Goal: Task Accomplishment & Management: Complete application form

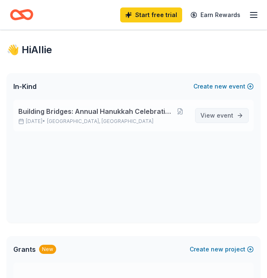
click at [225, 118] on span "event" at bounding box center [224, 115] width 17 height 7
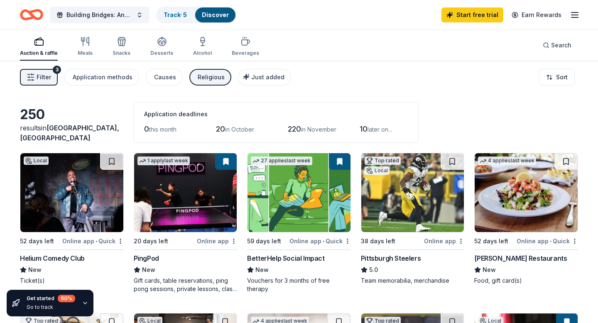
click at [266, 17] on icon "button" at bounding box center [575, 15] width 10 height 10
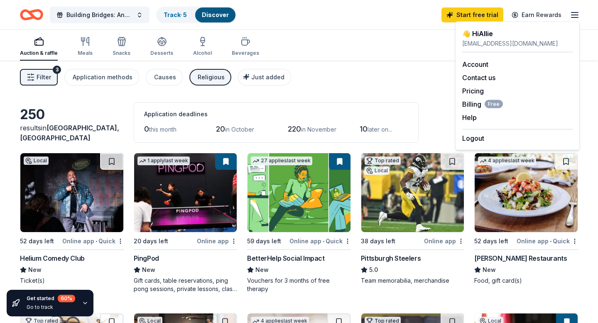
click at [266, 13] on icon "button" at bounding box center [575, 15] width 10 height 10
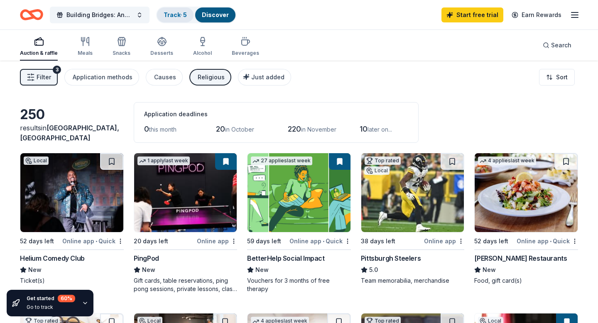
click at [184, 15] on link "Track · 5" at bounding box center [175, 14] width 23 height 7
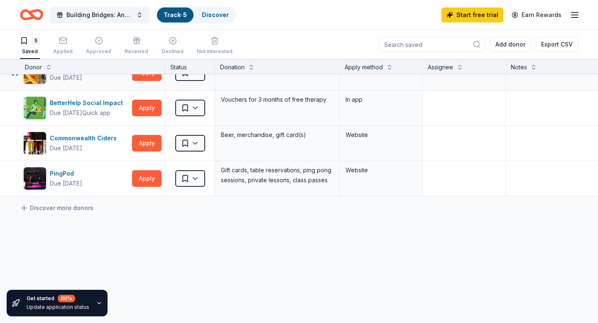
scroll to position [55, 0]
click at [108, 140] on div "Commonwealth Ciders" at bounding box center [85, 138] width 70 height 10
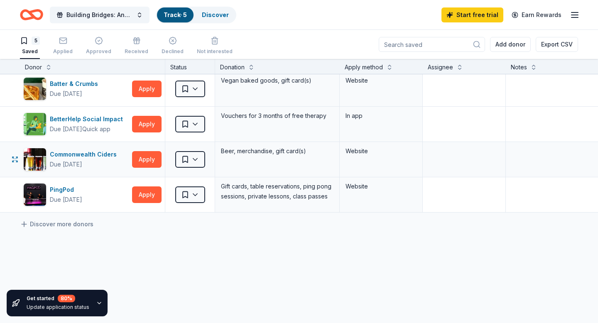
scroll to position [0, 0]
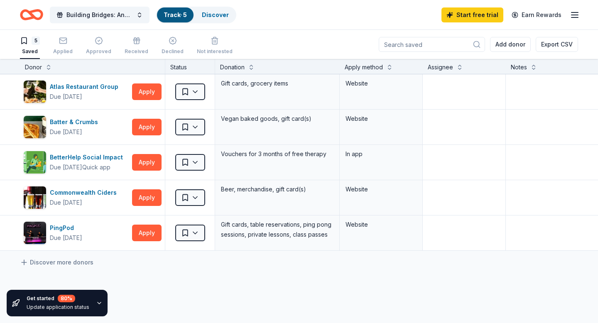
click at [97, 277] on icon "button" at bounding box center [99, 303] width 7 height 7
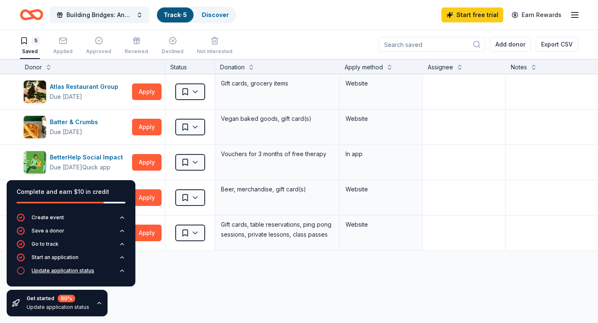
click at [120, 271] on icon "button" at bounding box center [121, 271] width 3 height 2
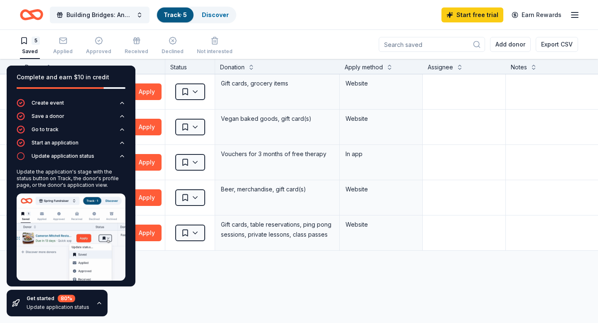
click at [153, 274] on div "Atlas Restaurant Group Due in 50 days Apply Saved Gift cards, grocery items Web…" at bounding box center [325, 240] width 650 height 333
click at [121, 154] on icon "button" at bounding box center [122, 156] width 7 height 7
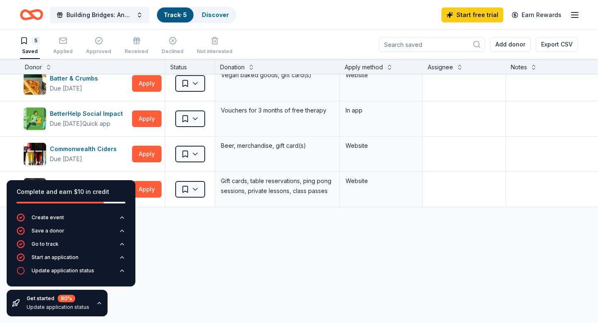
scroll to position [83, 0]
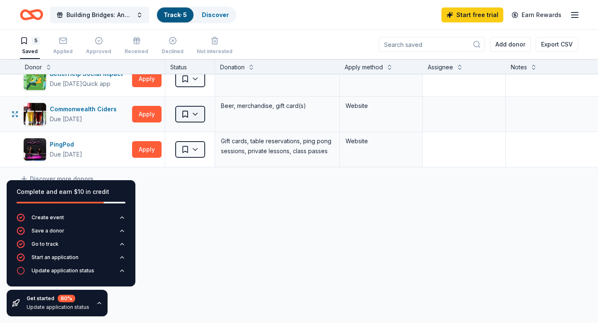
click at [196, 112] on html "Building Bridges: Annual Hanukkah Celebration Track · 5 Discover Start free tri…" at bounding box center [299, 161] width 598 height 323
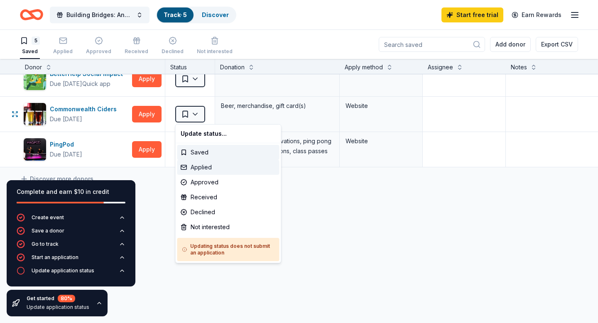
click at [203, 168] on div "Applied" at bounding box center [228, 167] width 102 height 15
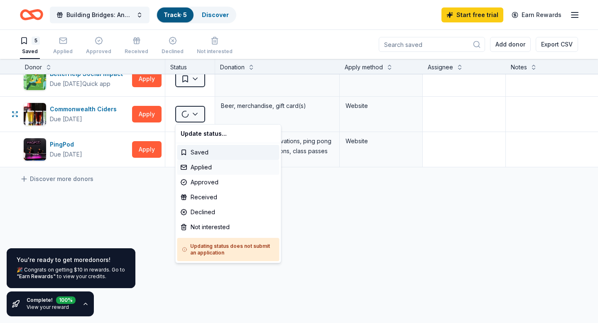
scroll to position [48, 0]
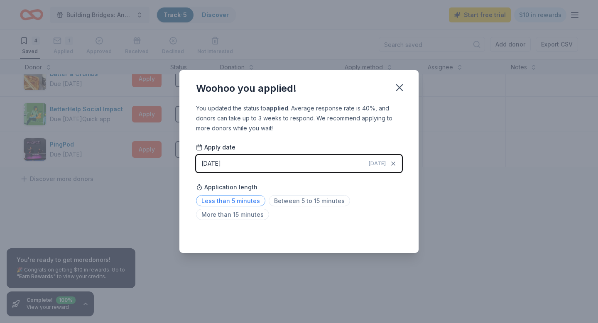
click at [249, 202] on span "Less than 5 minutes" at bounding box center [230, 200] width 69 height 11
click at [266, 90] on icon "button" at bounding box center [400, 88] width 12 height 12
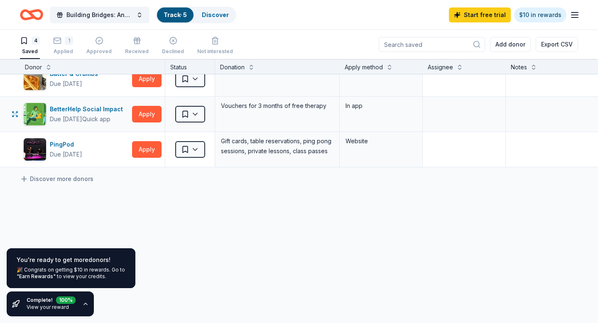
scroll to position [0, 0]
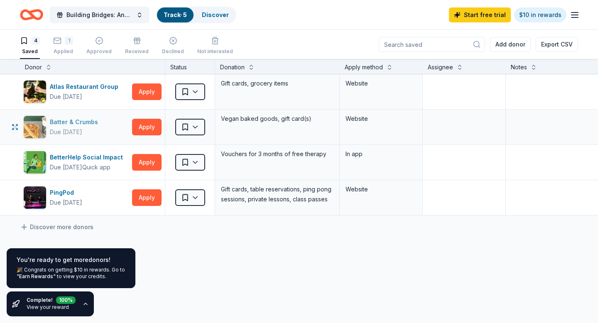
click at [81, 124] on div "Batter & Crumbs" at bounding box center [75, 122] width 51 height 10
click at [81, 85] on div "Atlas Restaurant Group" at bounding box center [86, 87] width 72 height 10
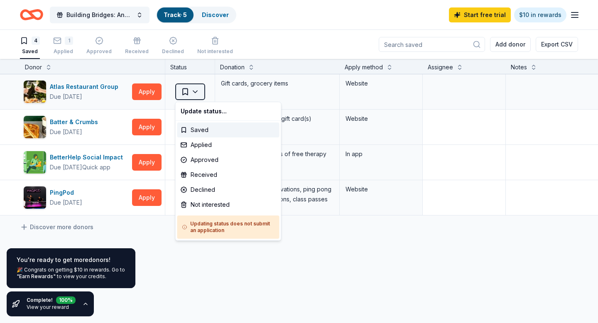
click at [197, 91] on html "Building Bridges: Annual Hanukkah Celebration Track · 5 Discover Start free tri…" at bounding box center [299, 161] width 598 height 323
click at [212, 206] on div "Not interested" at bounding box center [228, 204] width 102 height 15
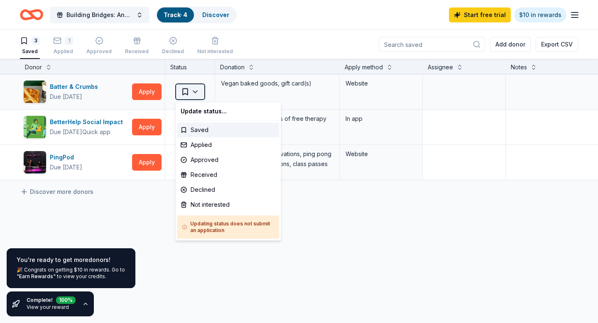
click at [198, 98] on html "Building Bridges: Annual Hanukkah Celebration Track · 4 Discover Start free tri…" at bounding box center [299, 161] width 598 height 323
click at [211, 205] on div "Not interested" at bounding box center [228, 204] width 102 height 15
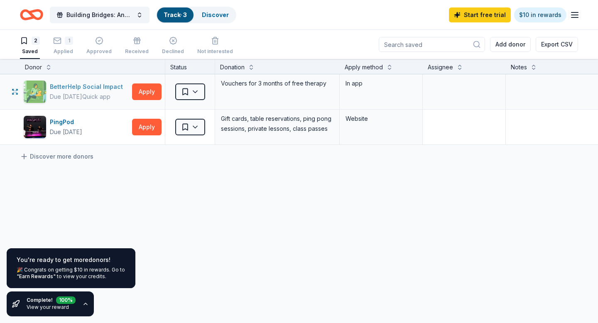
click at [102, 86] on div "BetterHelp Social Impact" at bounding box center [88, 87] width 76 height 10
click at [67, 121] on div "PingPod" at bounding box center [66, 122] width 32 height 10
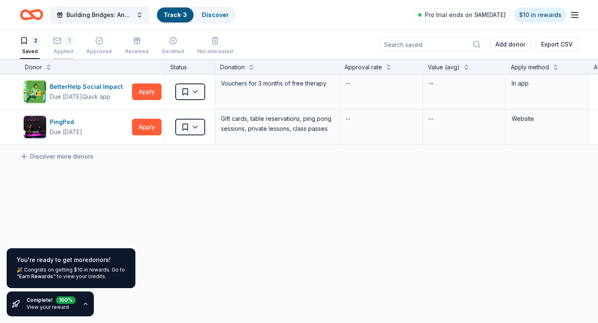
click at [61, 42] on rect "button" at bounding box center [57, 39] width 7 height 5
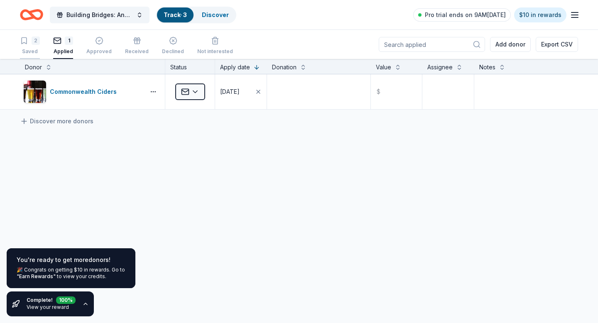
click at [25, 47] on div "2 Saved" at bounding box center [30, 46] width 20 height 18
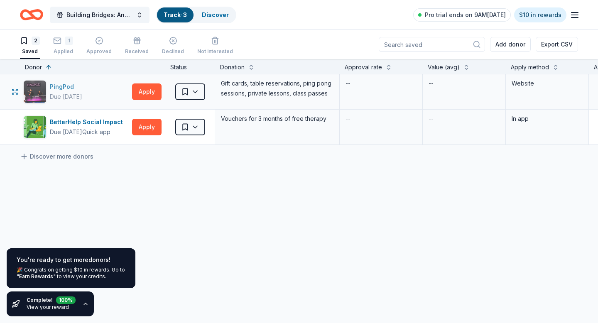
click at [70, 85] on div "PingPod" at bounding box center [66, 87] width 32 height 10
click at [73, 158] on link "Discover more donors" at bounding box center [56, 157] width 73 height 10
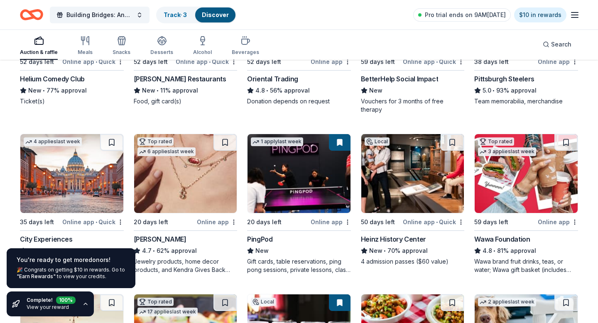
scroll to position [229, 0]
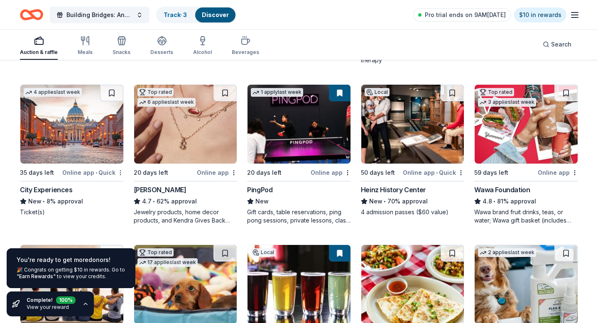
click at [115, 92] on button at bounding box center [111, 93] width 23 height 17
click at [115, 92] on button at bounding box center [113, 93] width 22 height 17
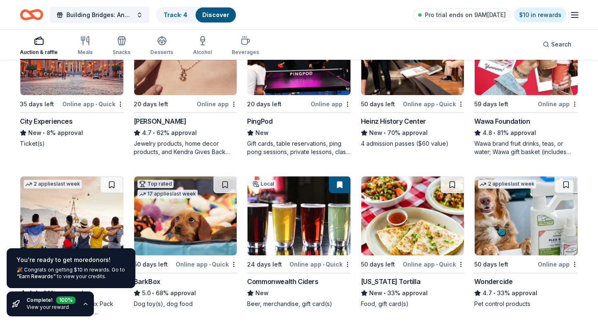
scroll to position [311, 0]
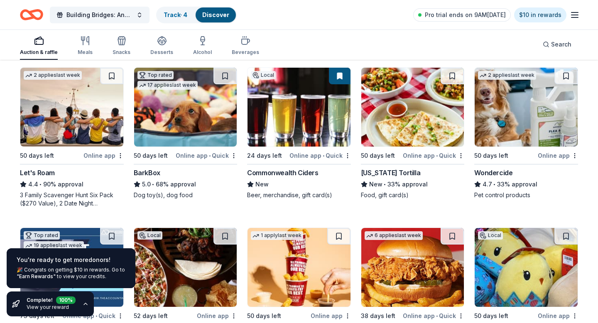
scroll to position [411, 0]
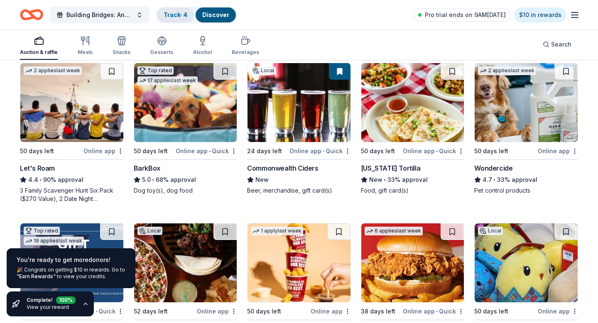
click at [183, 17] on link "Track · 4" at bounding box center [176, 14] width 24 height 7
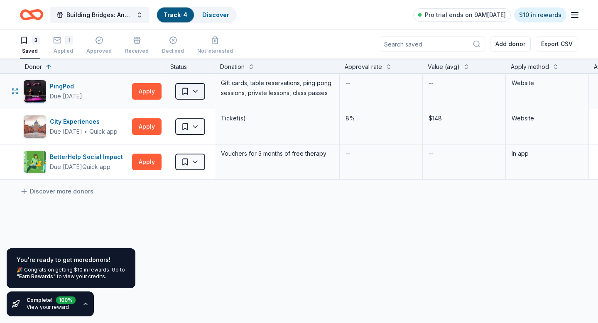
click at [198, 95] on html "Building Bridges: Annual Hanukkah Celebration Track · 4 Discover Pro trial ends…" at bounding box center [299, 161] width 598 height 323
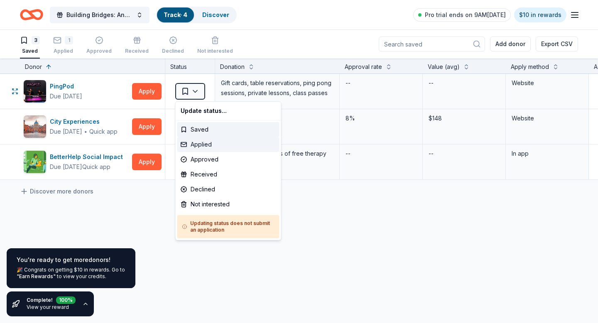
click at [201, 143] on div "Applied" at bounding box center [228, 144] width 102 height 15
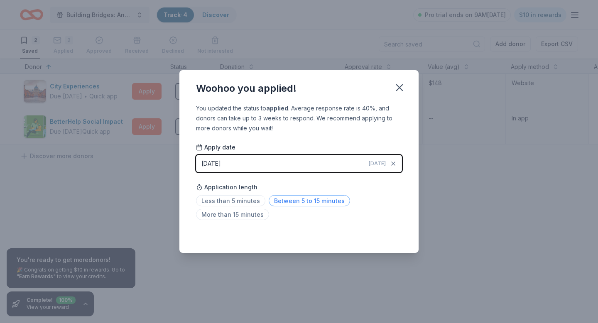
click at [266, 202] on span "Between 5 to 15 minutes" at bounding box center [309, 200] width 81 height 11
click at [266, 86] on icon "button" at bounding box center [400, 88] width 12 height 12
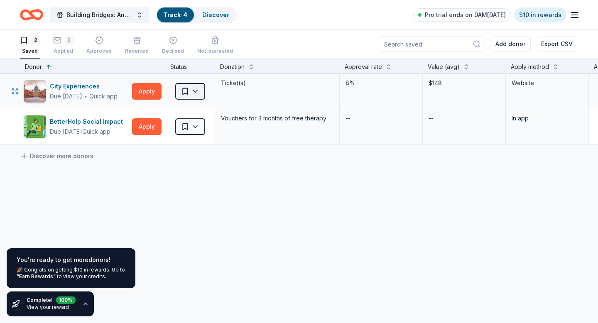
click at [200, 93] on html "Building Bridges: Annual Hanukkah Celebration Track · 4 Discover Pro trial ends…" at bounding box center [299, 161] width 598 height 323
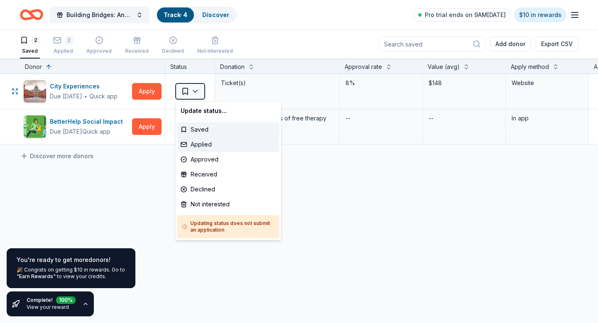
click at [220, 146] on div "Applied" at bounding box center [228, 144] width 102 height 15
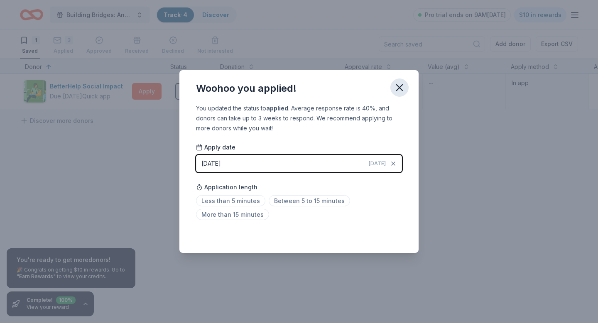
click at [266, 89] on icon "button" at bounding box center [400, 88] width 6 height 6
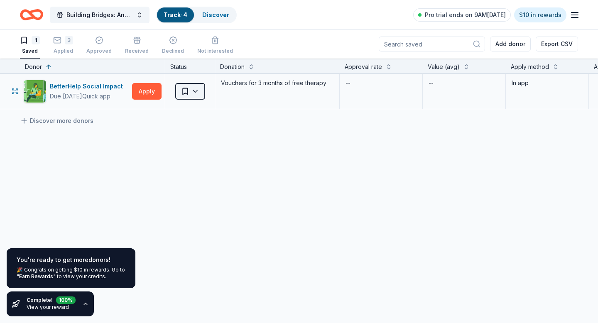
click at [198, 89] on html "Building Bridges: Annual Hanukkah Celebration Track · 4 Discover Pro trial ends…" at bounding box center [299, 161] width 598 height 323
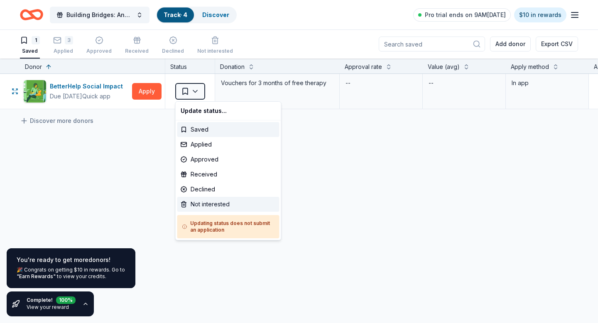
click at [204, 206] on div "Not interested" at bounding box center [228, 204] width 102 height 15
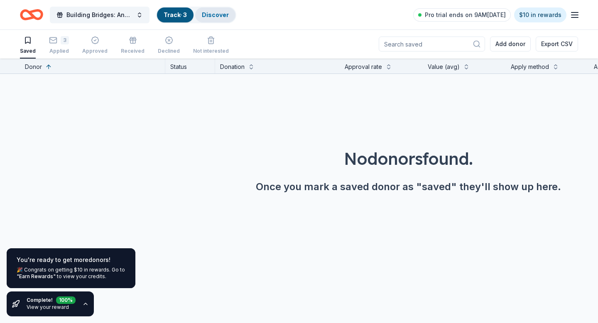
click at [205, 14] on link "Discover" at bounding box center [215, 14] width 27 height 7
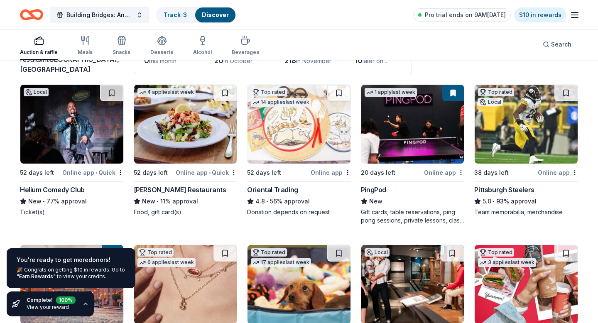
scroll to position [69, 0]
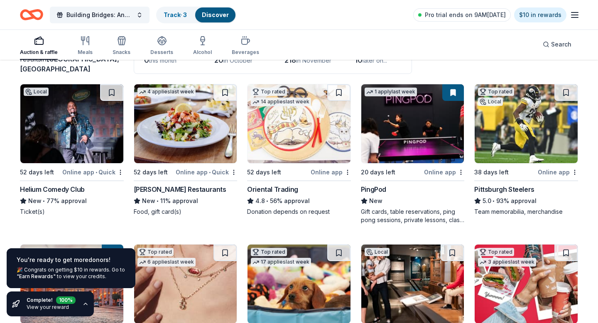
click at [69, 189] on div "Helium Comedy Club" at bounding box center [52, 189] width 65 height 10
click at [178, 189] on div "Cameron Mitchell Restaurants" at bounding box center [180, 189] width 93 height 10
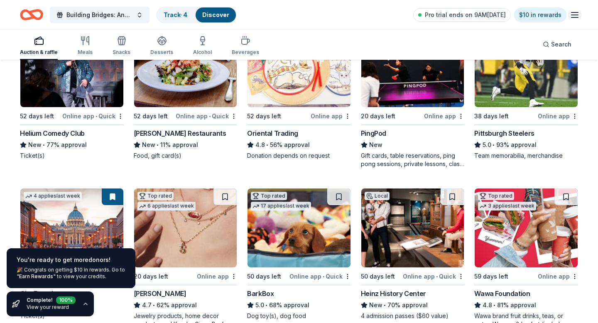
scroll to position [114, 0]
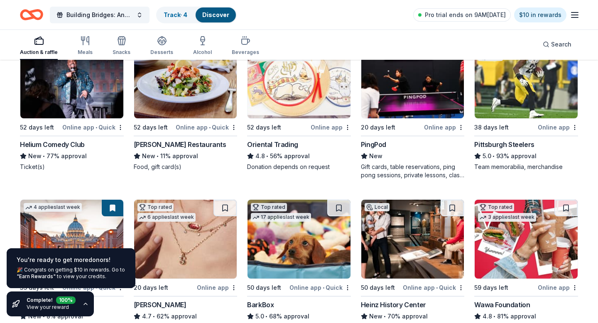
click at [266, 144] on div "Pittsburgh Steelers" at bounding box center [504, 145] width 60 height 10
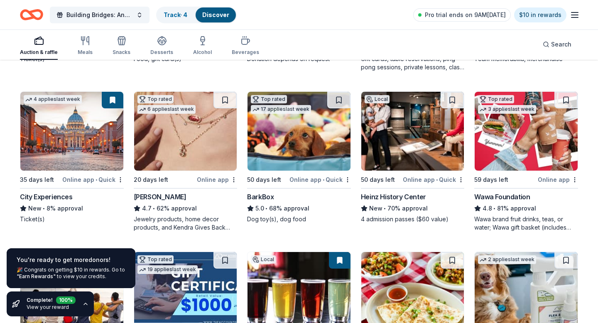
scroll to position [222, 0]
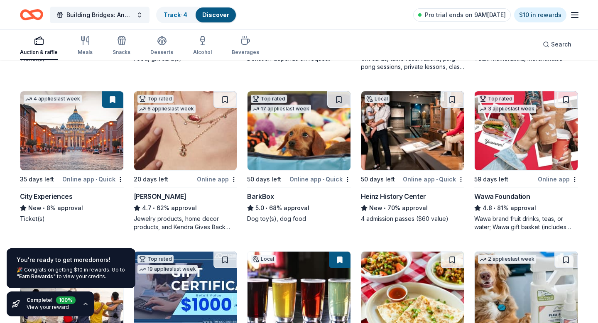
click at [167, 196] on div "Kendra Scott" at bounding box center [160, 196] width 53 height 10
click at [266, 196] on div "Wawa Foundation" at bounding box center [502, 196] width 56 height 10
click at [172, 14] on link "Track · 4" at bounding box center [176, 14] width 24 height 7
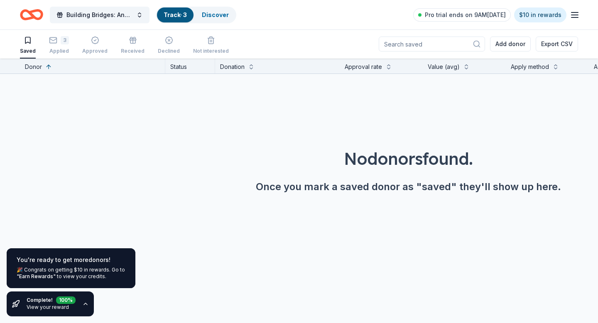
scroll to position [0, 0]
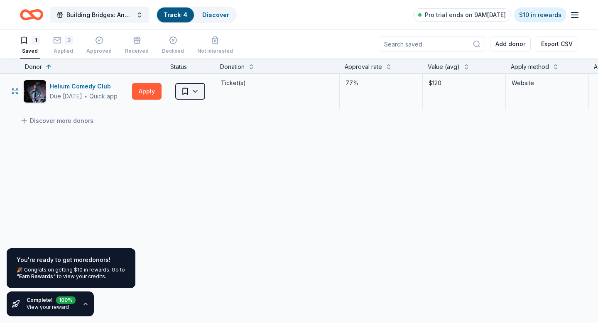
click at [196, 92] on html "Building Bridges: Annual Hanukkah Celebration Track · 4 Discover Pro trial ends…" at bounding box center [299, 161] width 598 height 323
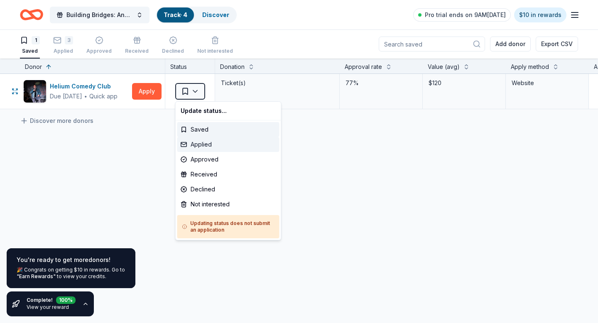
click at [198, 143] on div "Applied" at bounding box center [228, 144] width 102 height 15
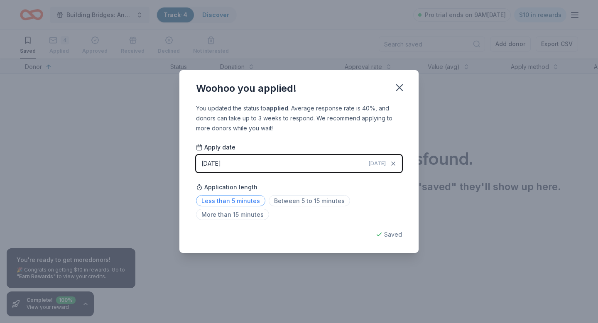
click at [234, 201] on span "Less than 5 minutes" at bounding box center [230, 200] width 69 height 11
click at [266, 85] on icon "button" at bounding box center [400, 88] width 6 height 6
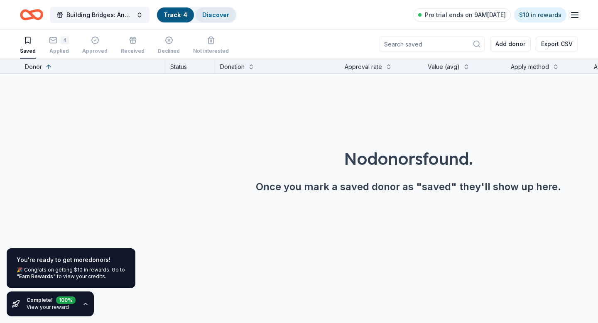
click at [220, 14] on link "Discover" at bounding box center [215, 14] width 27 height 7
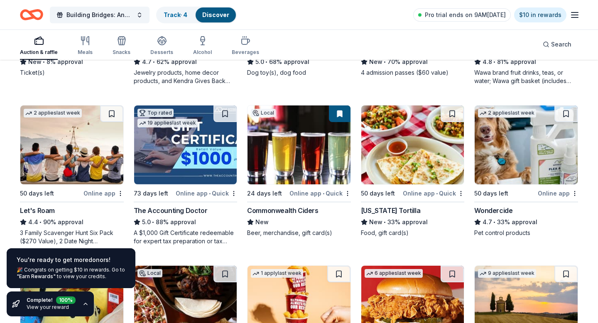
scroll to position [371, 0]
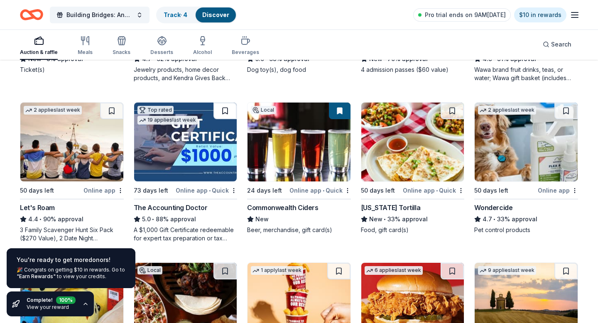
click at [228, 108] on button at bounding box center [224, 111] width 23 height 17
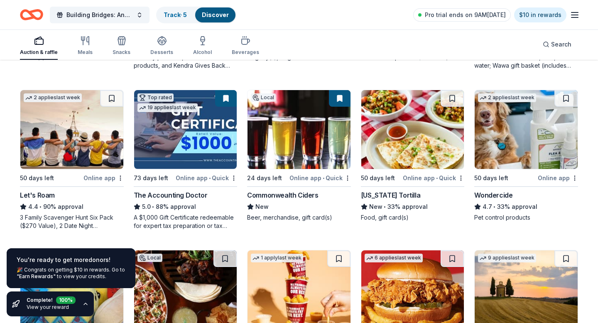
scroll to position [382, 0]
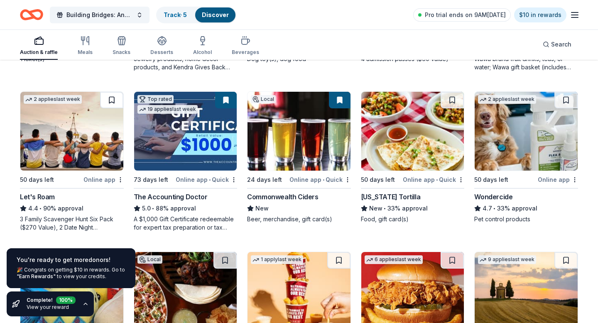
click at [115, 98] on button at bounding box center [111, 100] width 23 height 17
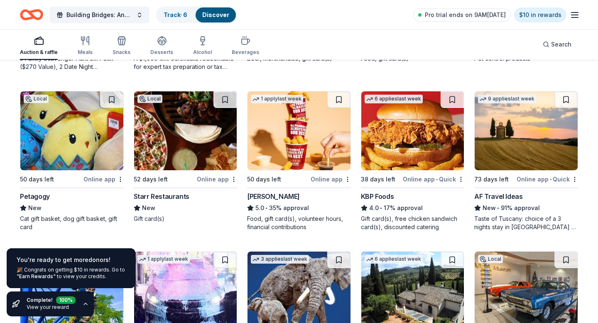
scroll to position [540, 0]
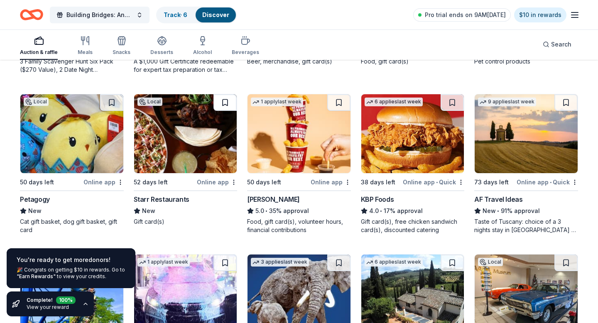
click at [230, 101] on button at bounding box center [224, 102] width 23 height 17
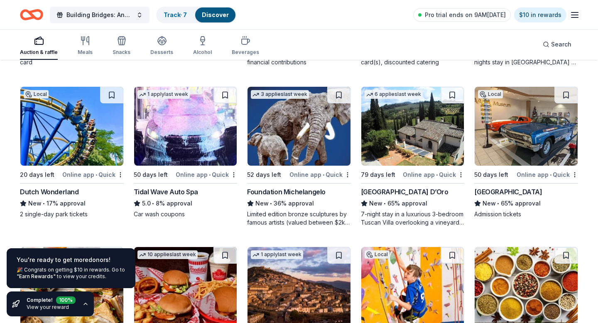
scroll to position [708, 0]
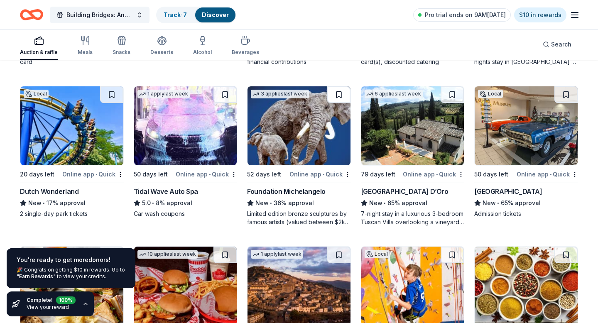
click at [266, 95] on button at bounding box center [338, 94] width 23 height 17
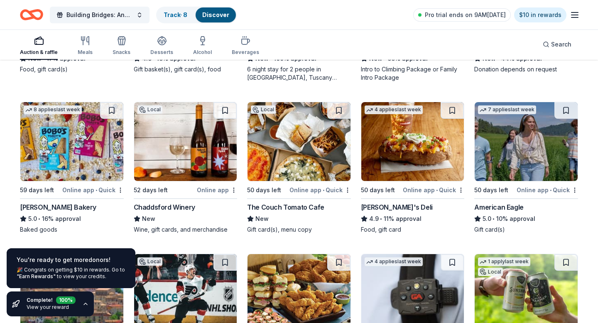
scroll to position [1014, 0]
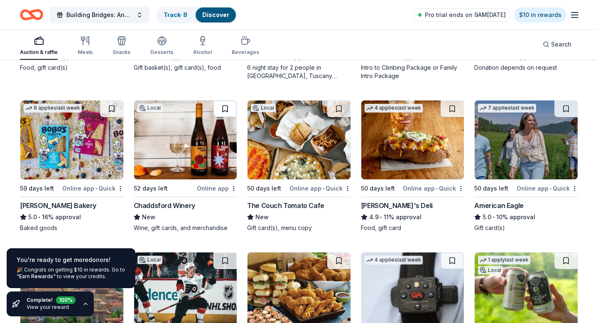
click at [229, 107] on button at bounding box center [224, 108] width 23 height 17
click at [266, 110] on button at bounding box center [338, 108] width 23 height 17
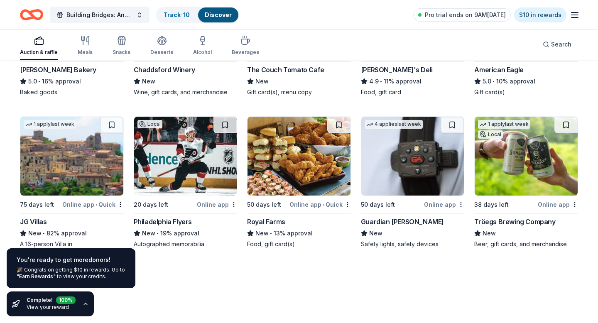
scroll to position [1155, 0]
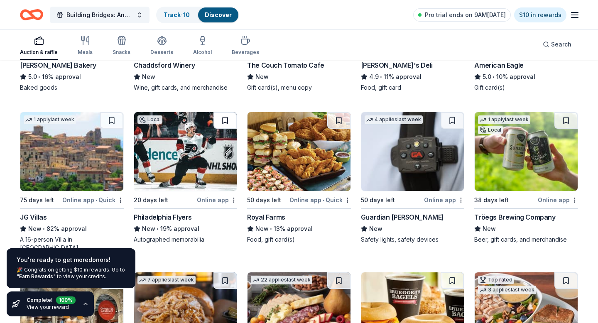
click at [227, 118] on button at bounding box center [224, 120] width 23 height 17
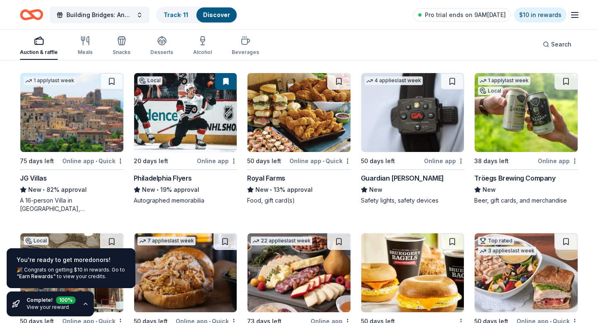
scroll to position [1194, 0]
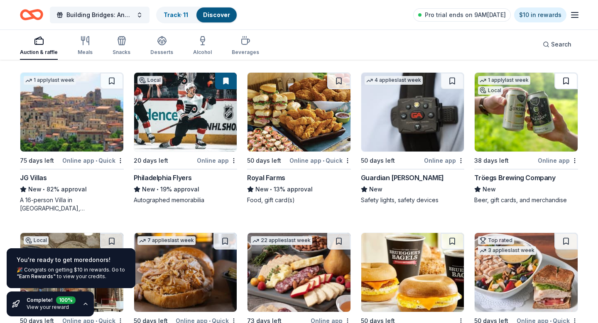
click at [266, 81] on button at bounding box center [565, 81] width 23 height 17
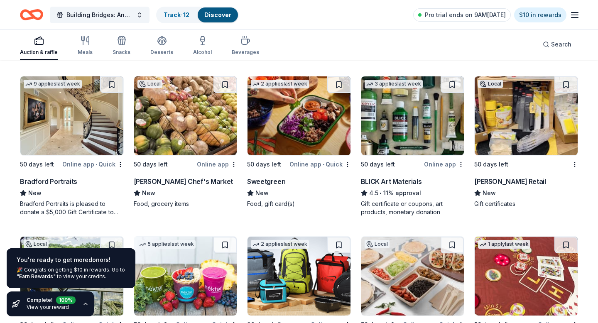
scroll to position [1798, 0]
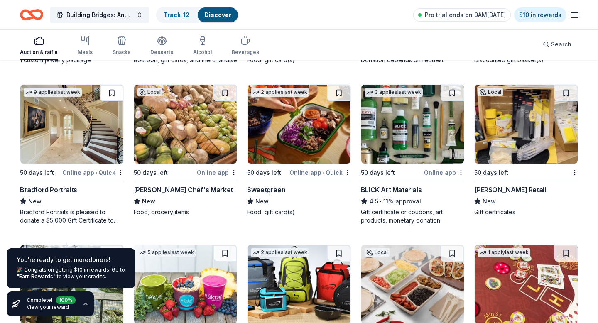
click at [114, 94] on button at bounding box center [111, 93] width 23 height 17
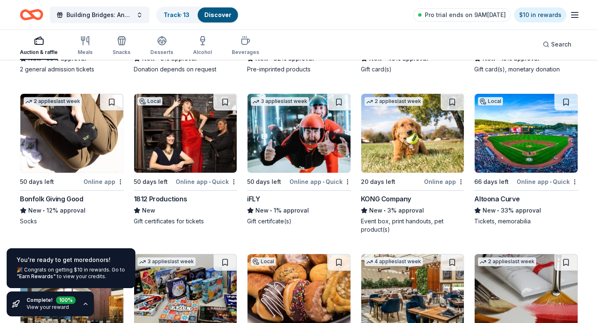
scroll to position [2104, 0]
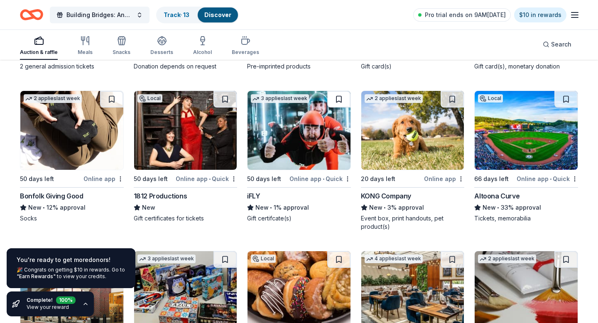
click at [266, 100] on button at bounding box center [338, 99] width 23 height 17
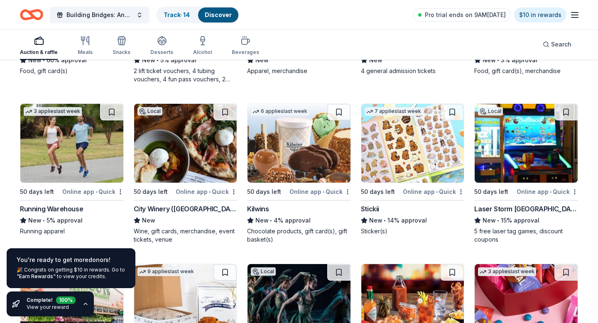
scroll to position [2571, 0]
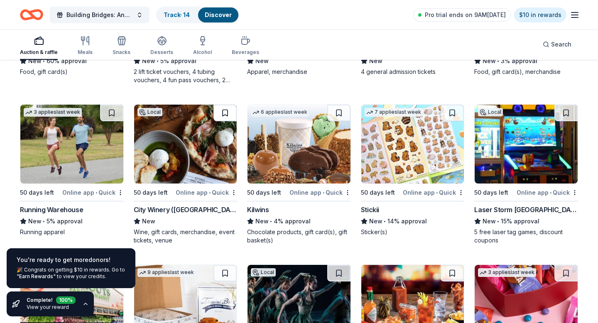
click at [224, 113] on button at bounding box center [224, 113] width 23 height 17
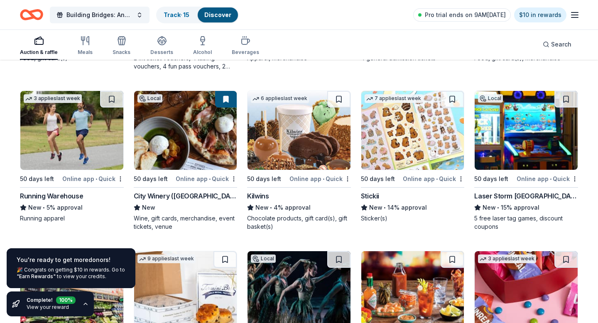
scroll to position [2586, 0]
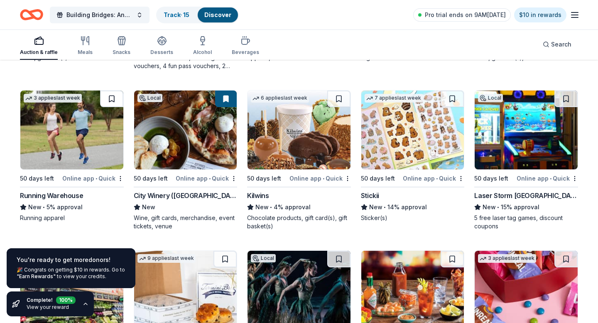
click at [116, 98] on button at bounding box center [111, 99] width 23 height 17
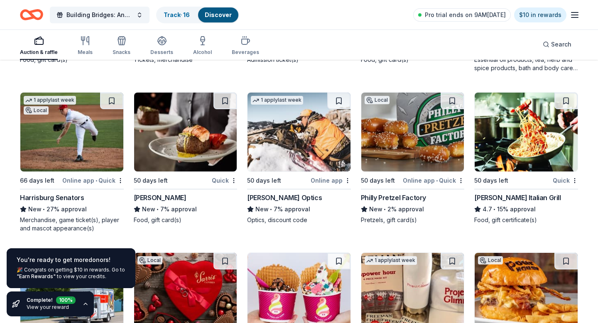
scroll to position [3376, 0]
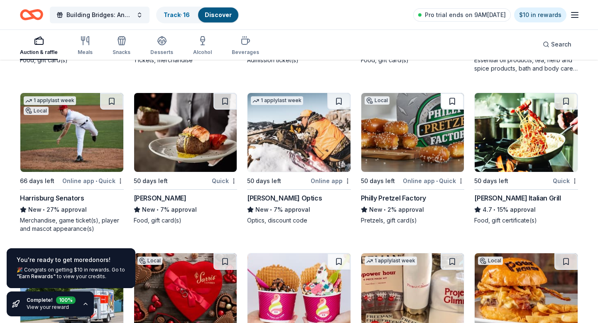
click at [266, 99] on button at bounding box center [452, 101] width 23 height 17
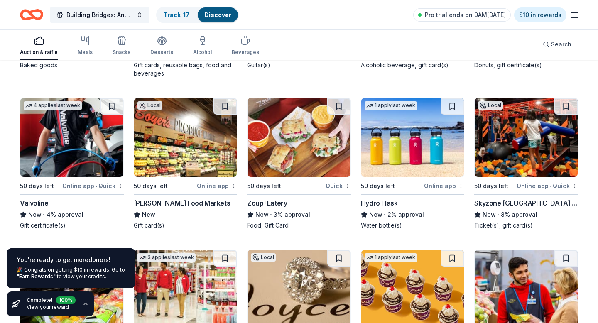
scroll to position [4011, 0]
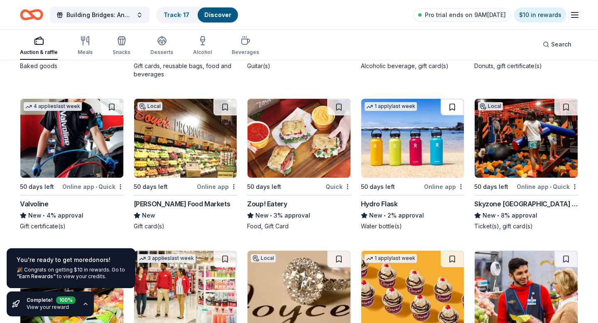
click at [266, 99] on button at bounding box center [452, 107] width 23 height 17
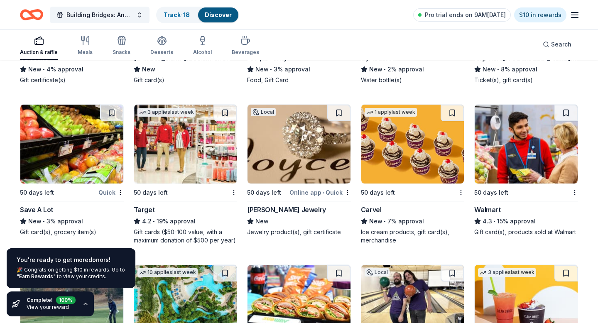
scroll to position [4160, 0]
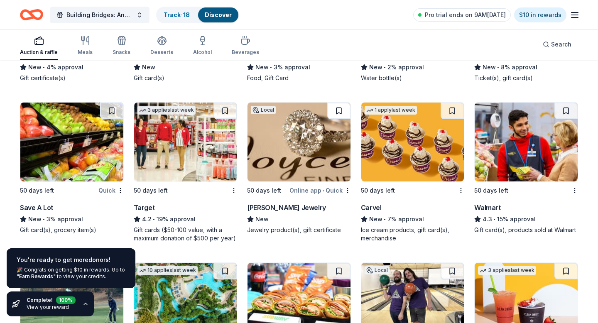
click at [266, 103] on button at bounding box center [338, 111] width 23 height 17
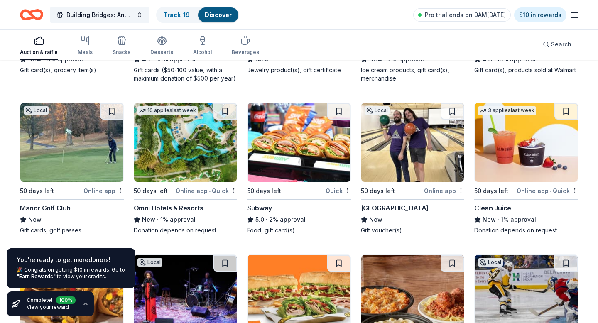
scroll to position [4319, 0]
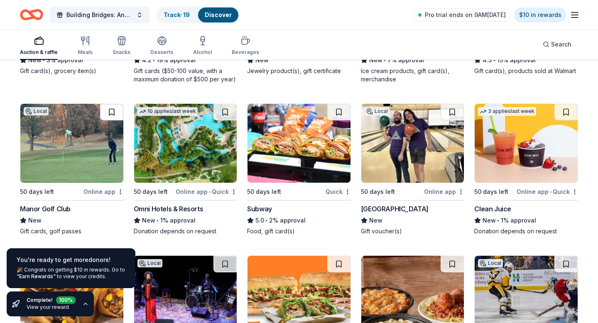
click at [114, 104] on button at bounding box center [111, 112] width 23 height 17
click at [266, 106] on button at bounding box center [452, 112] width 23 height 17
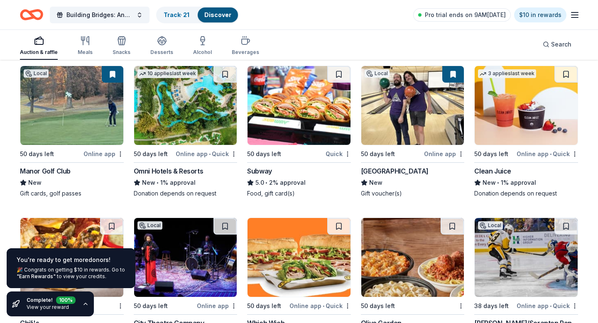
scroll to position [4335, 0]
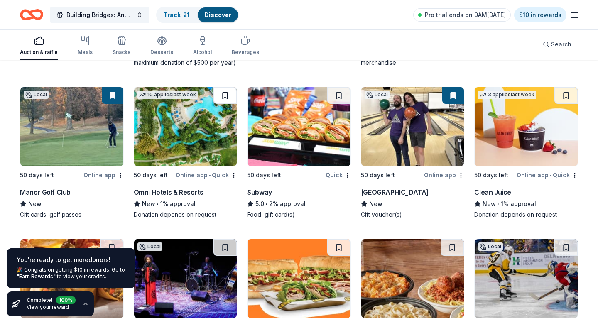
click at [230, 89] on button at bounding box center [224, 95] width 23 height 17
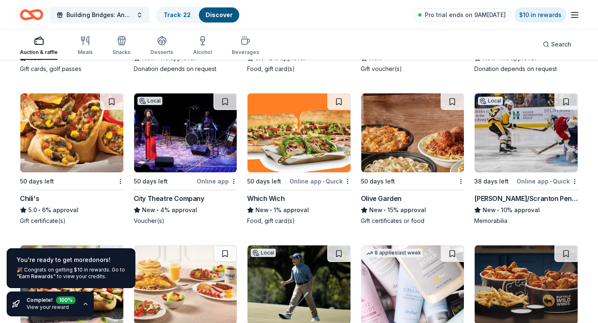
scroll to position [4472, 0]
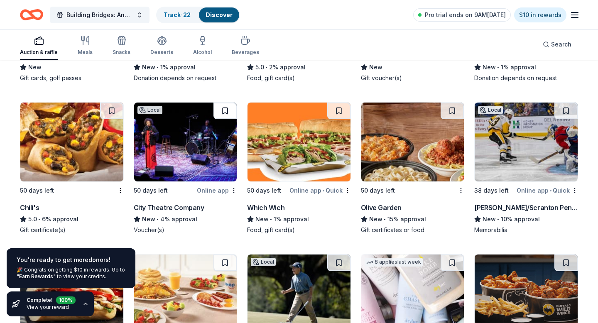
click at [226, 104] on button at bounding box center [224, 111] width 23 height 17
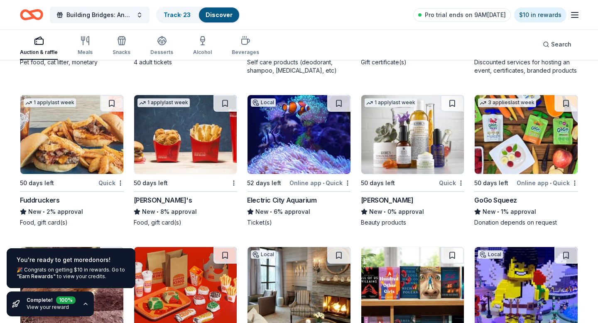
scroll to position [5096, 0]
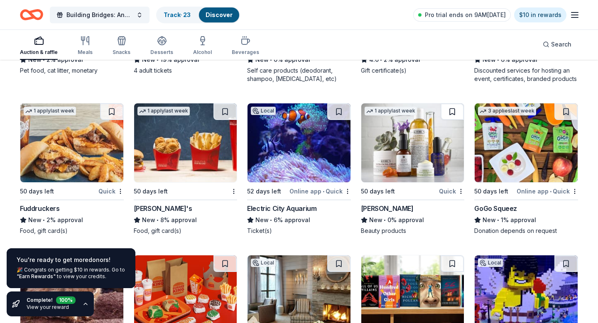
click at [266, 105] on button at bounding box center [452, 111] width 23 height 17
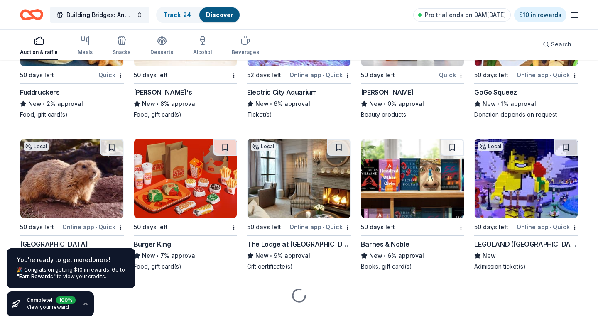
scroll to position [5218, 0]
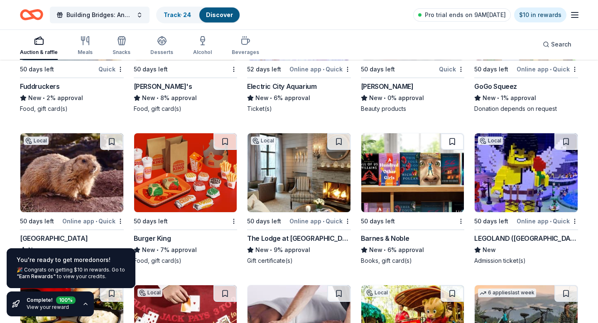
click at [266, 134] on button at bounding box center [452, 141] width 23 height 17
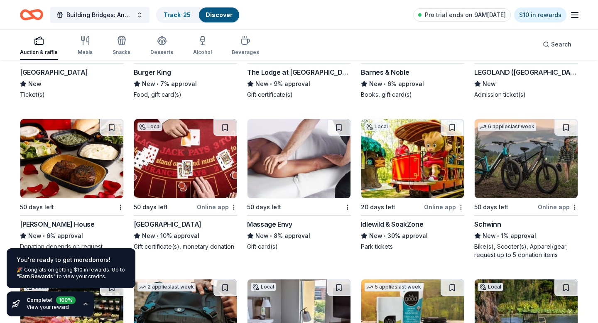
scroll to position [5392, 0]
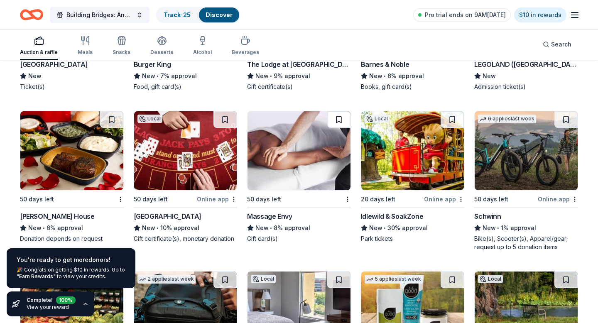
click at [266, 114] on button at bounding box center [338, 119] width 23 height 17
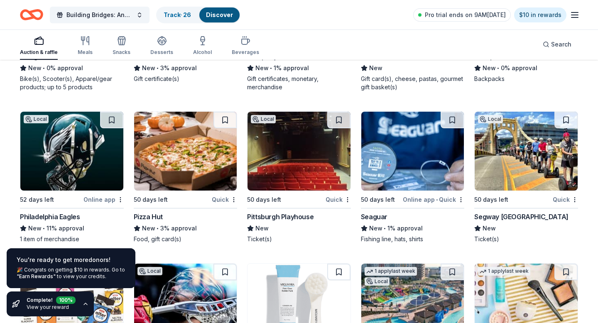
scroll to position [5862, 0]
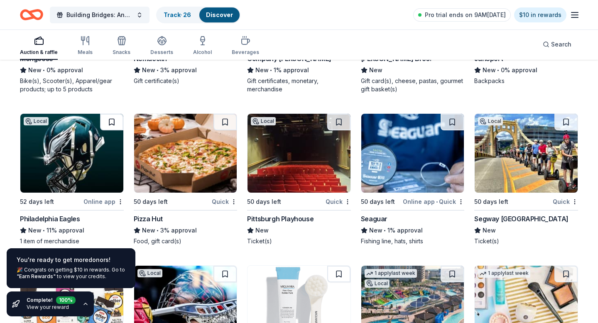
click at [114, 116] on button at bounding box center [111, 122] width 23 height 17
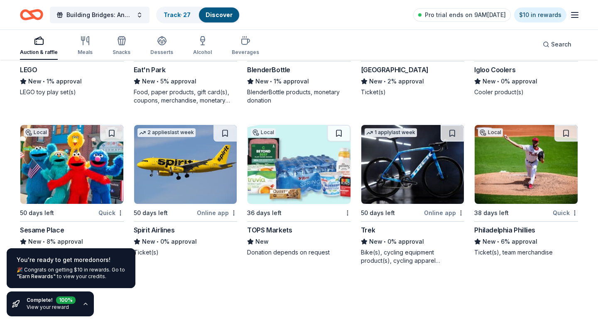
scroll to position [6484, 0]
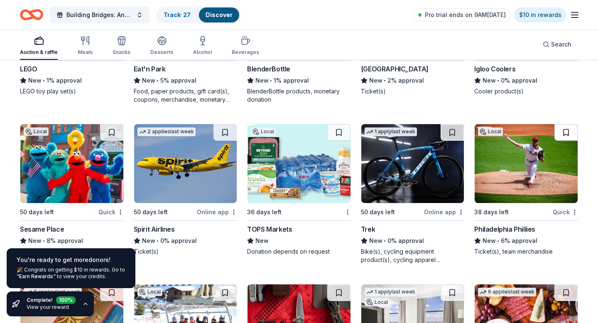
click at [266, 124] on button at bounding box center [565, 132] width 23 height 17
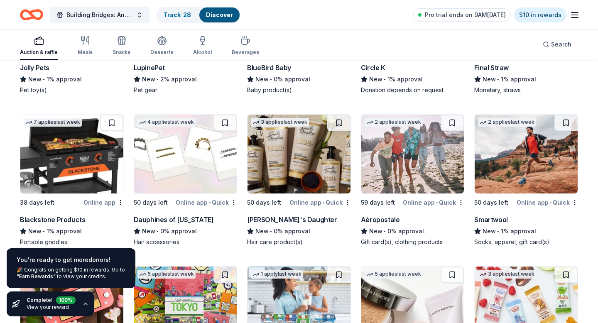
scroll to position [7286, 0]
click at [113, 115] on button at bounding box center [111, 123] width 23 height 17
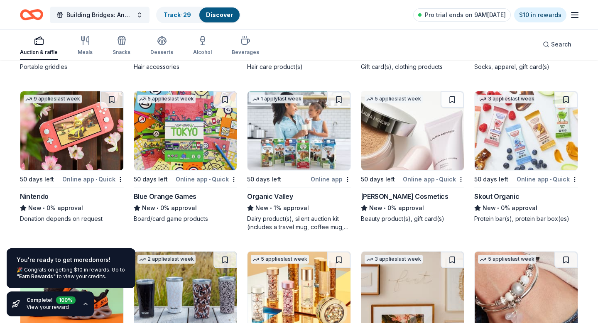
scroll to position [7463, 0]
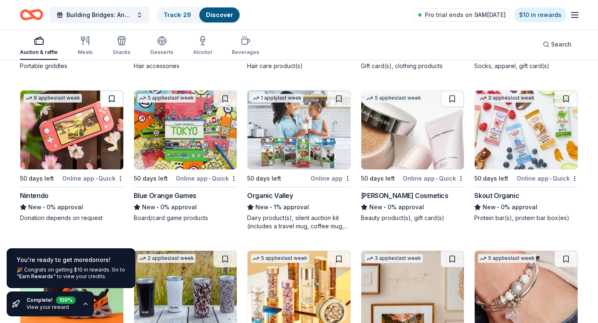
click at [108, 92] on button at bounding box center [111, 99] width 23 height 17
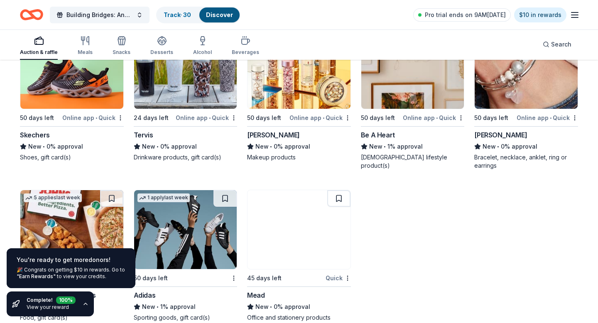
scroll to position [7691, 0]
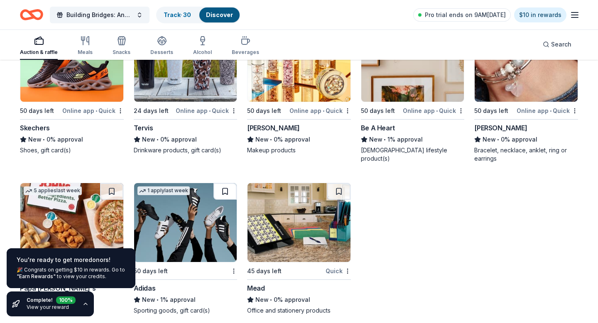
click at [227, 183] on button at bounding box center [224, 191] width 23 height 17
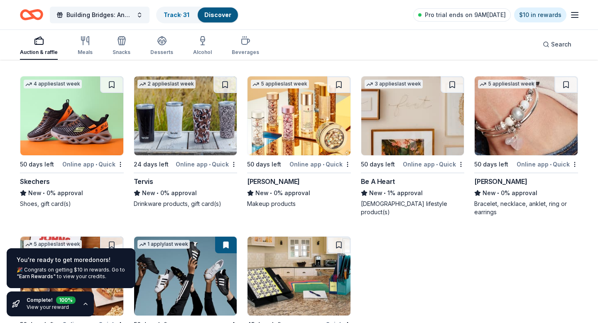
scroll to position [7604, 0]
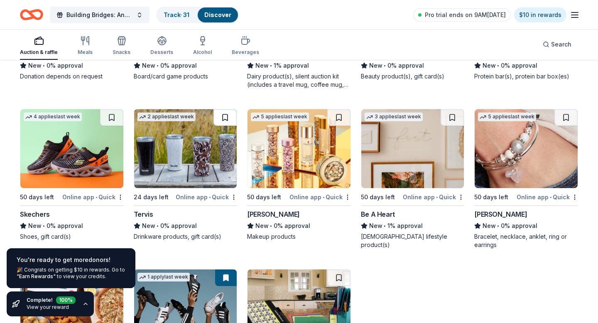
click at [228, 113] on button at bounding box center [224, 117] width 23 height 17
click at [266, 109] on button at bounding box center [338, 117] width 23 height 17
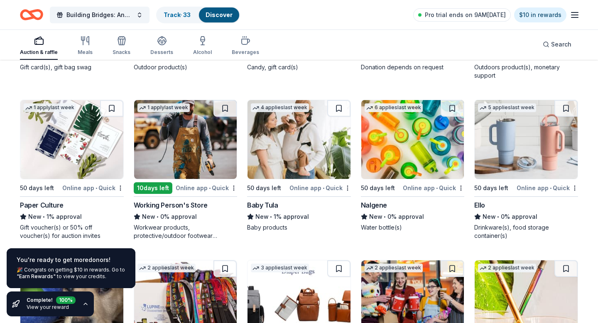
scroll to position [6976, 0]
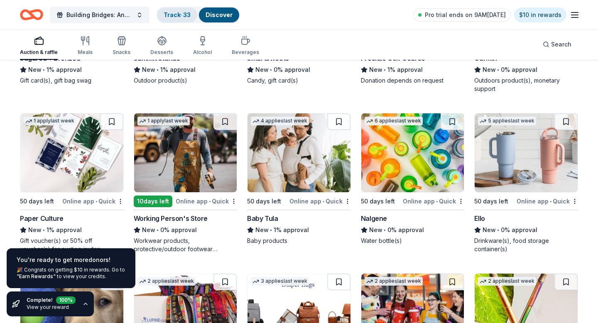
click at [180, 13] on link "Track · 33" at bounding box center [177, 14] width 27 height 7
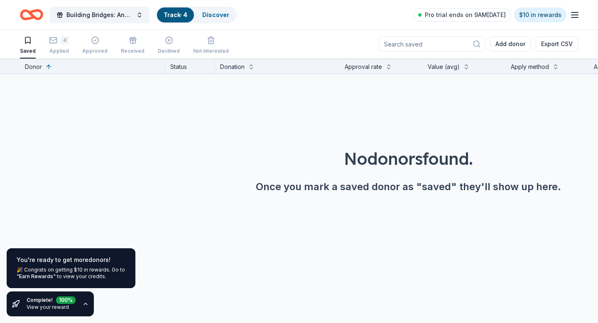
scroll to position [0, 0]
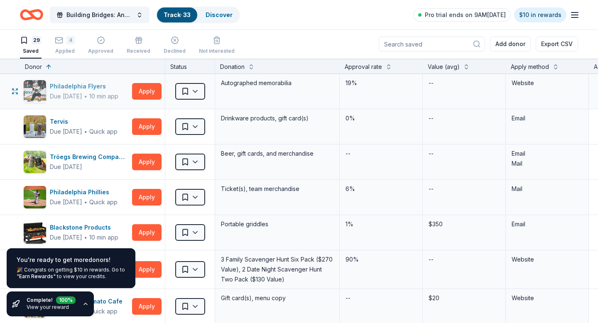
click at [82, 85] on div "Philadelphia Flyers" at bounding box center [84, 86] width 69 height 10
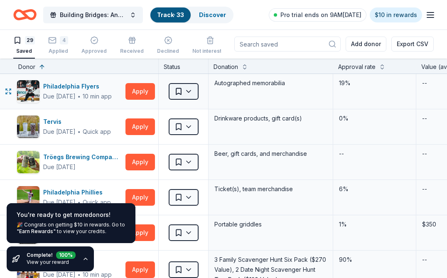
click at [189, 91] on html "Building Bridges: Annual Hanukkah Celebration Track · 33 Discover Pro trial end…" at bounding box center [223, 139] width 447 height 278
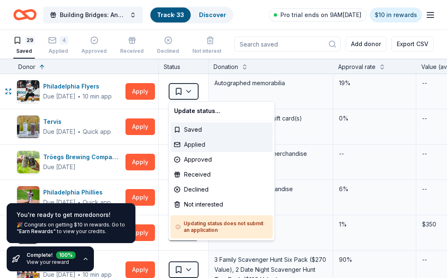
click at [204, 145] on div "Applied" at bounding box center [222, 144] width 102 height 15
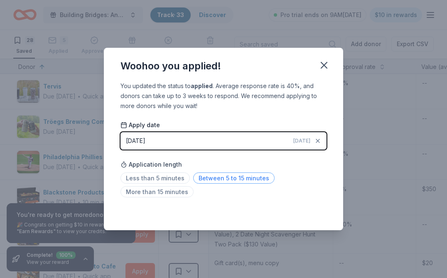
click at [236, 180] on span "Between 5 to 15 minutes" at bounding box center [233, 177] width 81 height 11
click at [266, 63] on icon "button" at bounding box center [324, 65] width 12 height 12
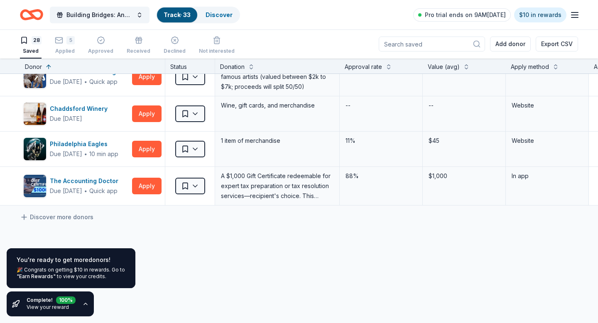
scroll to position [909, 0]
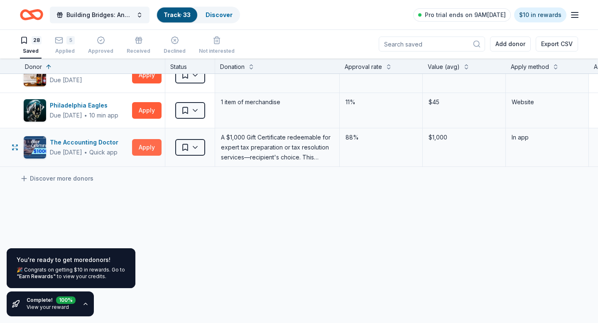
click at [151, 147] on button "Apply" at bounding box center [146, 147] width 29 height 17
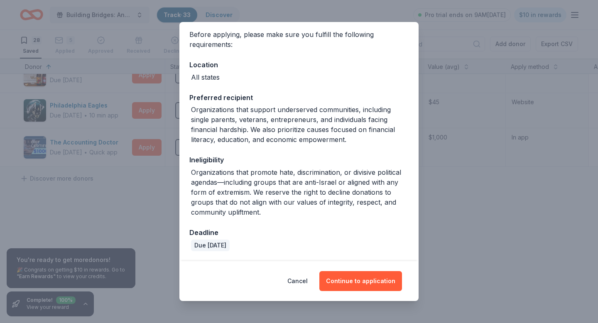
scroll to position [0, 0]
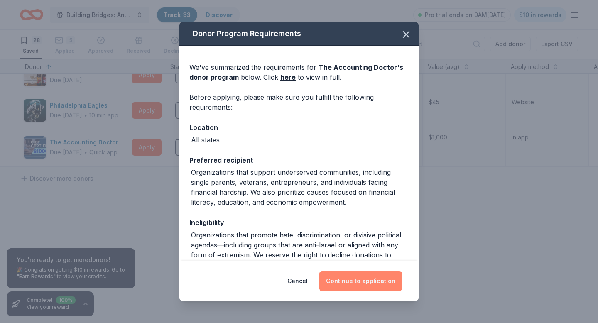
click at [266, 277] on button "Continue to application" at bounding box center [360, 281] width 83 height 20
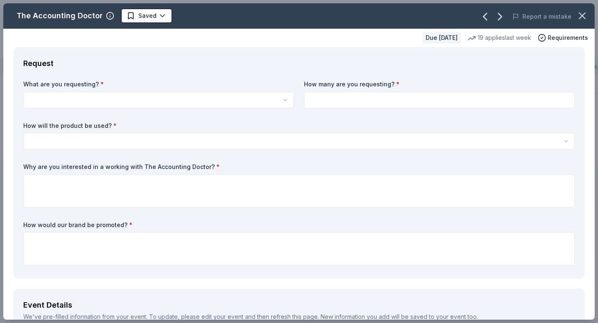
click at [266, 98] on html "Building Bridges: Annual Hanukkah Celebration Track · 33 Discover Pro trial end…" at bounding box center [299, 161] width 598 height 323
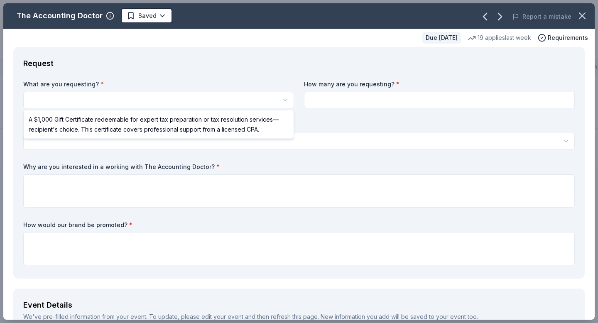
select select "A $1,000 Gift Certificate redeemable for expert tax preparation or tax resoluti…"
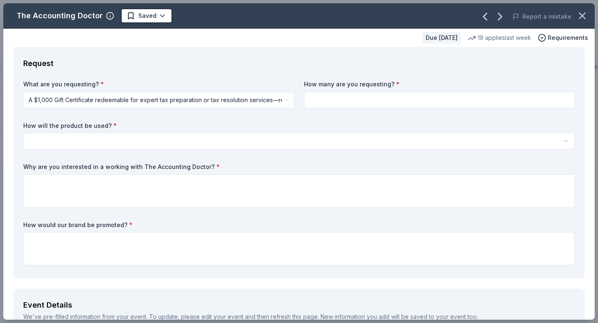
click at [266, 99] on input at bounding box center [439, 100] width 271 height 17
type input "1"
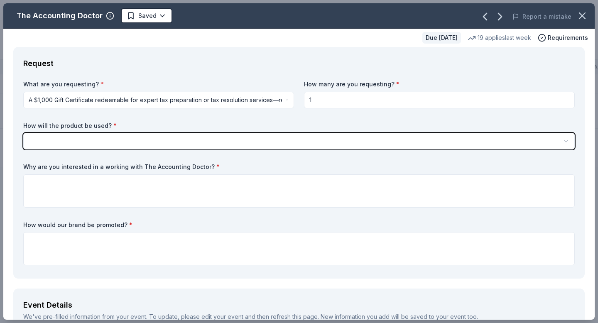
select select "silentAuction"
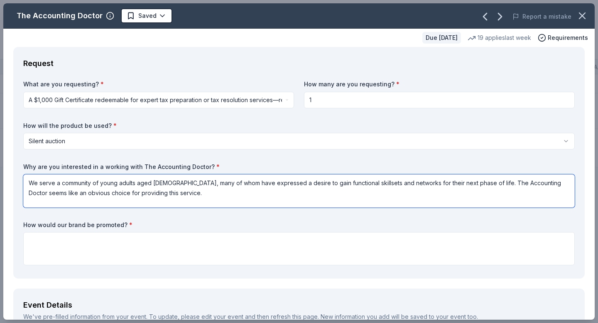
type textarea "We serve a community of young adults aged 20-40, many of whom have expressed a …"
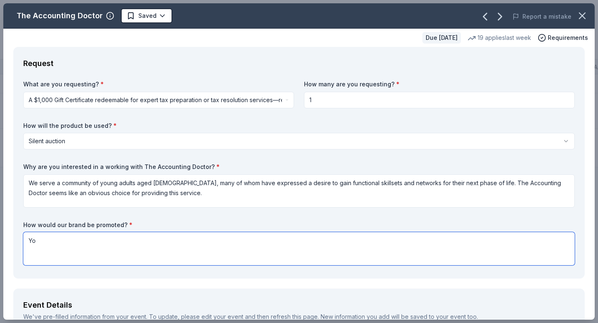
type textarea "Y"
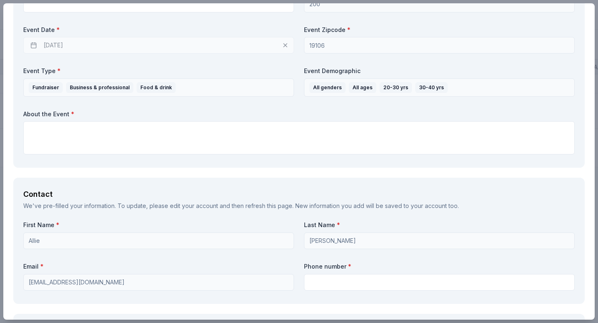
scroll to position [397, 0]
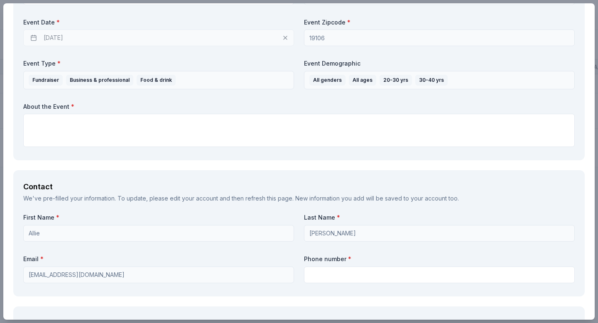
type textarea "In addition to recognition at our in-person event for ~200 people, donors may c…"
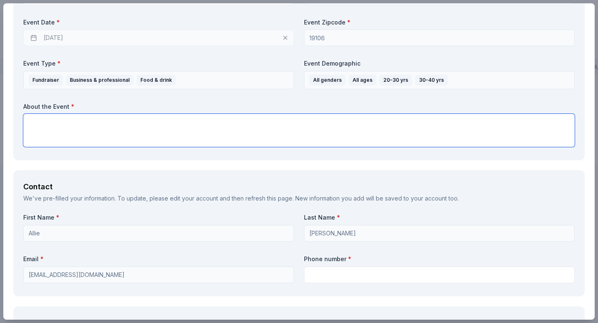
click at [266, 135] on textarea at bounding box center [298, 130] width 551 height 33
type textarea "O"
type textarea "T"
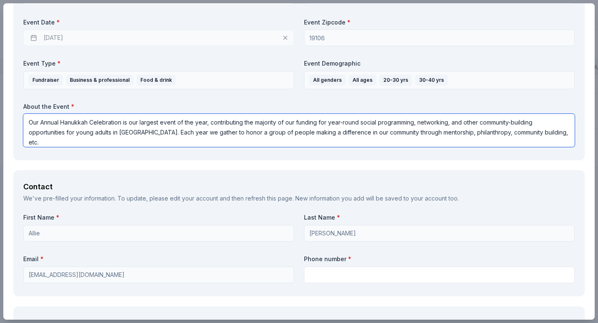
drag, startPoint x: 558, startPoint y: 132, endPoint x: 11, endPoint y: 123, distance: 547.3
click at [11, 123] on div "Request What are you requesting? * A $1,000 Gift Certificate redeemable for exp…" at bounding box center [298, 241] width 591 height 1182
type textarea "Our Annual Hanukkah Celebration is our largest event of the year, contributing …"
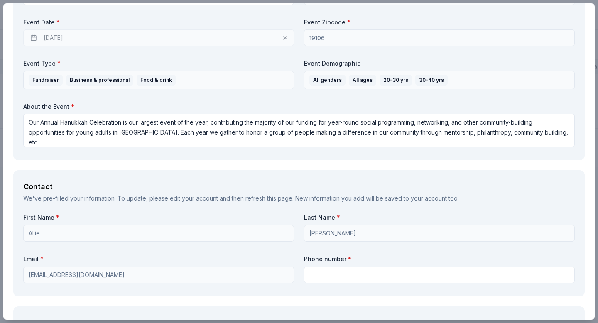
click at [42, 154] on div "Event Details We've pre-filled information from your event. To update, please e…" at bounding box center [298, 26] width 571 height 268
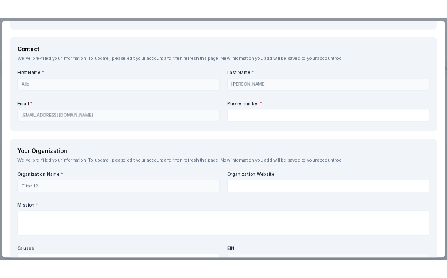
scroll to position [545, 0]
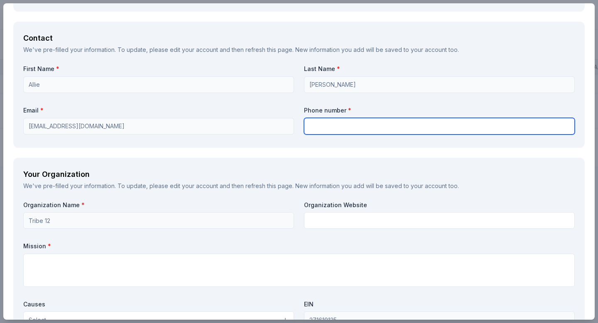
click at [266, 126] on input "text" at bounding box center [439, 126] width 271 height 17
type input "5706877704"
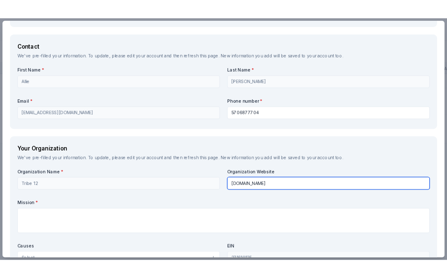
scroll to position [908, 0]
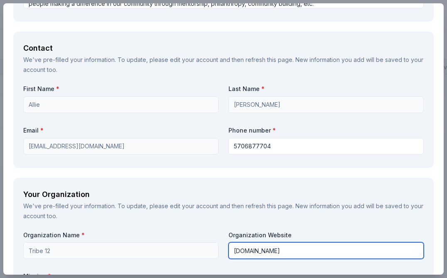
type input "tribe12.org"
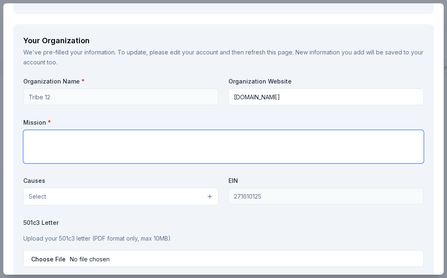
click at [157, 140] on textarea at bounding box center [223, 146] width 400 height 33
paste textarea "Tribe 12 connects people in their 20s/30s to Jewish life and community in Phila…"
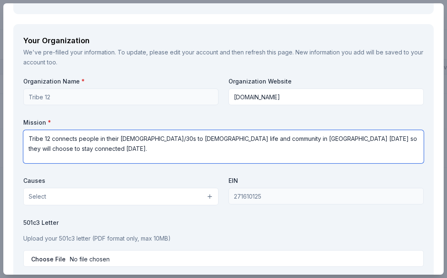
type textarea "Tribe 12 connects people in their 20s/30s to Jewish life and community in Phila…"
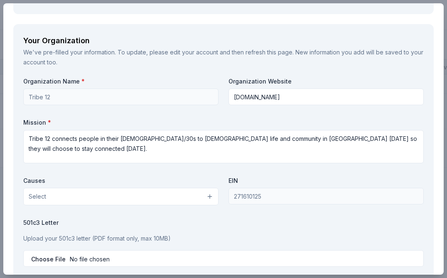
click at [139, 201] on button "Select" at bounding box center [120, 196] width 195 height 17
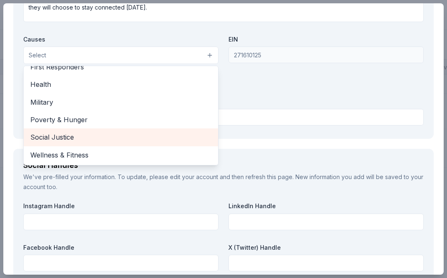
scroll to position [840, 0]
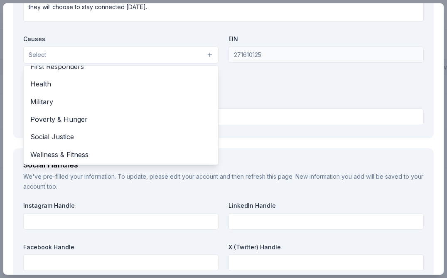
click at [266, 79] on div "Organization Name * Tribe 12 Organization Website tribe12.org Mission * Tribe 1…" at bounding box center [223, 32] width 400 height 193
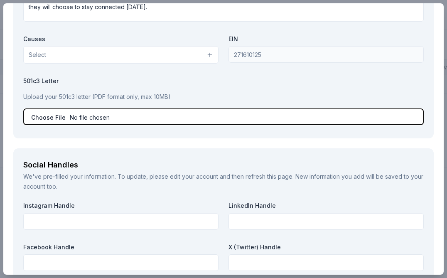
click at [134, 118] on input "file" at bounding box center [223, 116] width 400 height 17
type input "C:\fakepath\IRS Exemption T12.pdf"
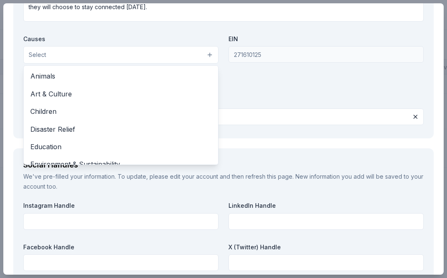
click at [210, 55] on button "Select" at bounding box center [120, 54] width 195 height 17
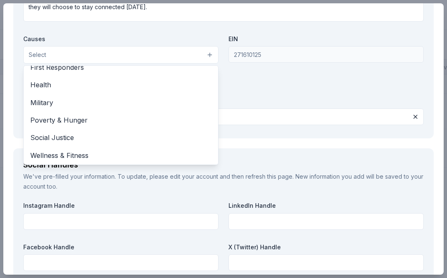
scroll to position [115, 0]
click at [263, 81] on div "Organization Name * Tribe 12 Organization Website tribe12.org Mission * Tribe 1…" at bounding box center [223, 32] width 400 height 193
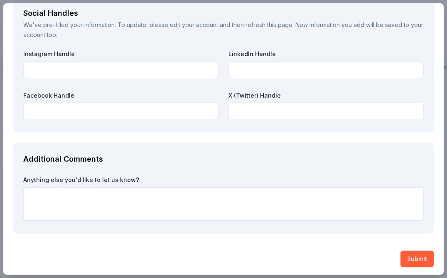
scroll to position [994, 0]
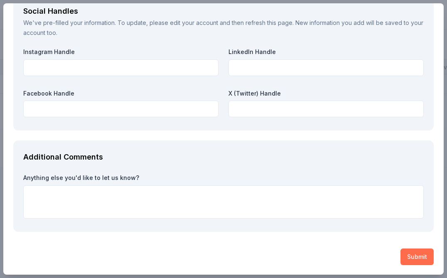
click at [266, 256] on button "Submit" at bounding box center [416, 256] width 33 height 17
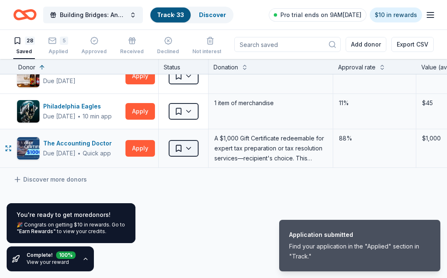
click at [187, 145] on html "Application submitted Find your application in the "Applied" section in "Track.…" at bounding box center [223, 139] width 447 height 278
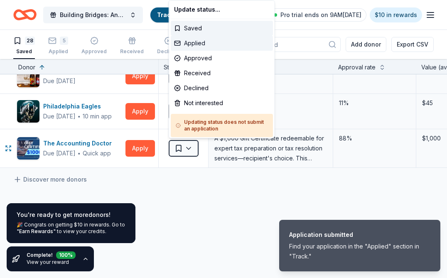
click at [197, 41] on div "Applied" at bounding box center [222, 43] width 102 height 15
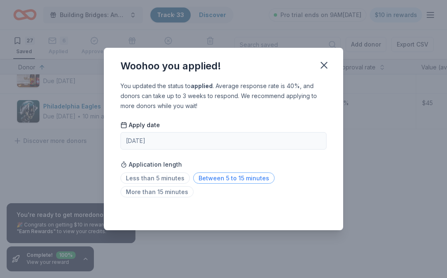
click at [211, 179] on span "Between 5 to 15 minutes" at bounding box center [233, 177] width 81 height 11
click at [266, 66] on icon "button" at bounding box center [324, 65] width 12 height 12
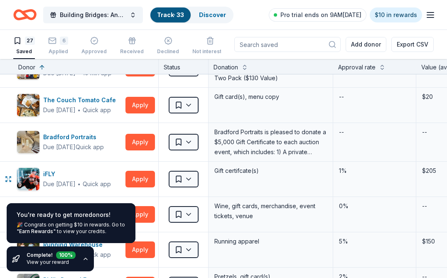
scroll to position [0, 0]
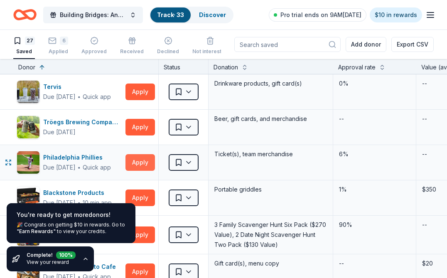
click at [138, 164] on button "Apply" at bounding box center [139, 162] width 29 height 17
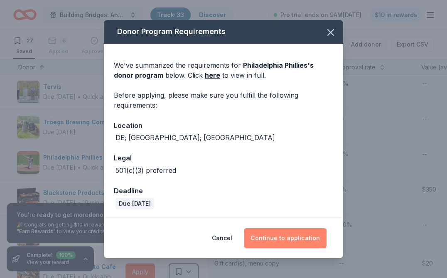
click at [266, 242] on button "Continue to application" at bounding box center [285, 238] width 83 height 20
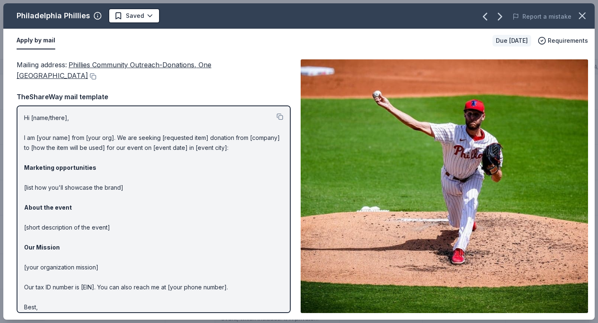
drag, startPoint x: 16, startPoint y: 64, endPoint x: 265, endPoint y: 267, distance: 321.1
click at [265, 267] on div "Mailing address : Phillies Community Outreach-Donations, One Citizens Bank Way,…" at bounding box center [298, 186] width 591 height 267
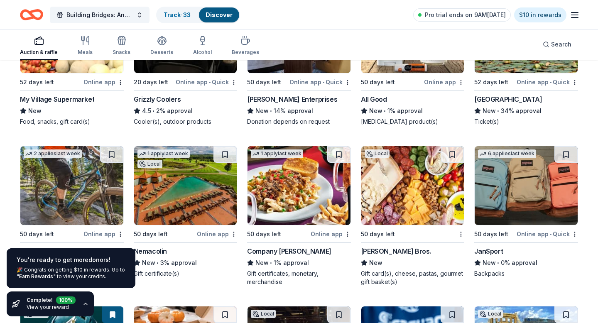
scroll to position [5552, 0]
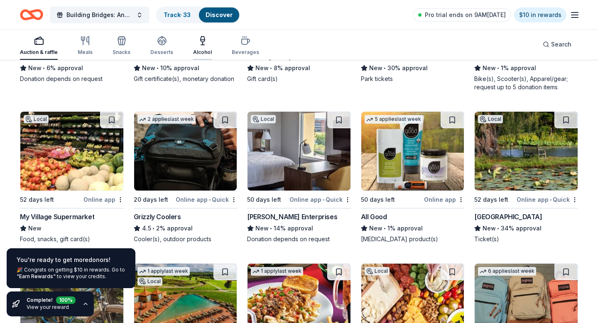
click at [197, 50] on div "Alcohol" at bounding box center [202, 52] width 19 height 7
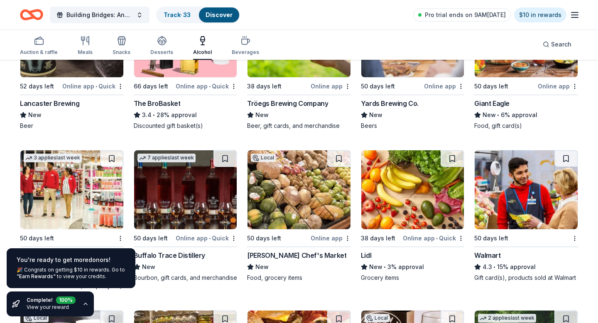
scroll to position [372, 0]
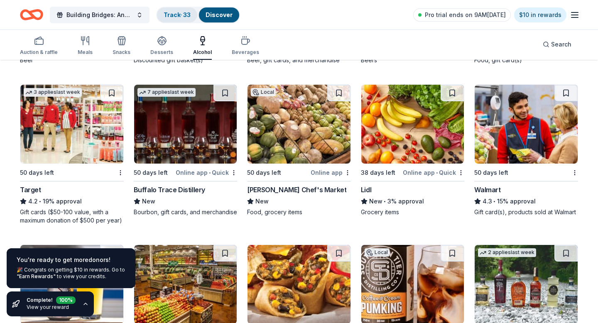
click at [183, 10] on div "Track · 33" at bounding box center [177, 14] width 40 height 15
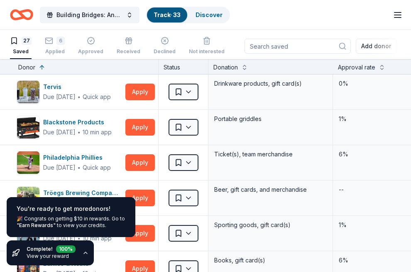
click at [85, 253] on icon "button" at bounding box center [85, 252] width 7 height 7
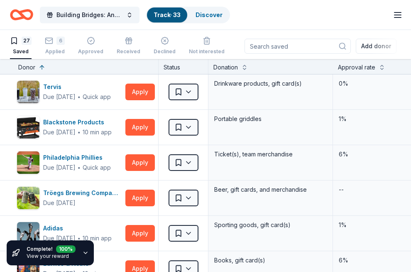
click at [61, 258] on link "View your reward" at bounding box center [48, 255] width 42 height 6
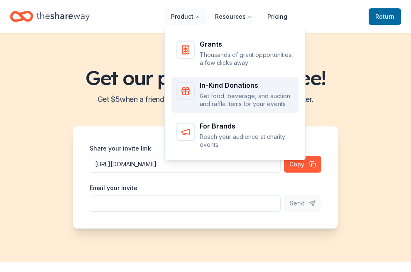
click at [186, 94] on icon "Main" at bounding box center [186, 93] width 6 height 4
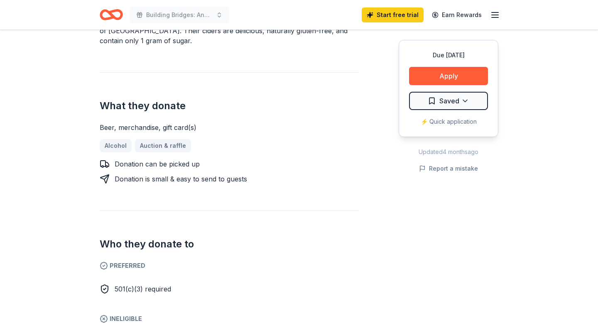
scroll to position [378, 0]
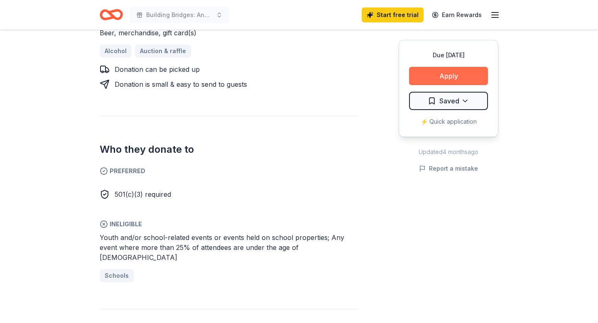
click at [442, 77] on button "Apply" at bounding box center [448, 76] width 79 height 18
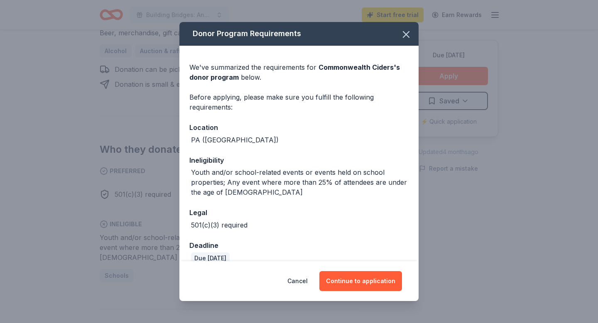
scroll to position [13, 0]
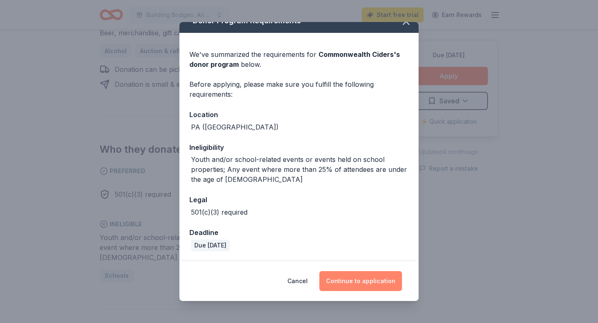
click at [348, 278] on button "Continue to application" at bounding box center [360, 281] width 83 height 20
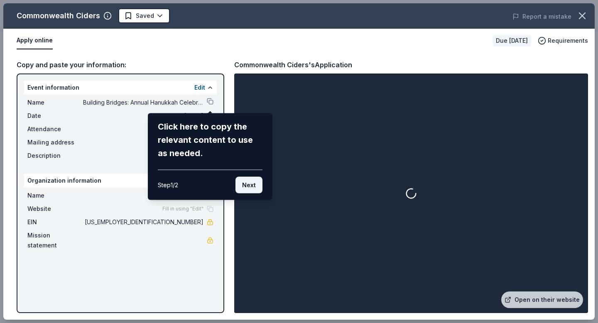
click at [247, 187] on button "Next" at bounding box center [248, 185] width 27 height 17
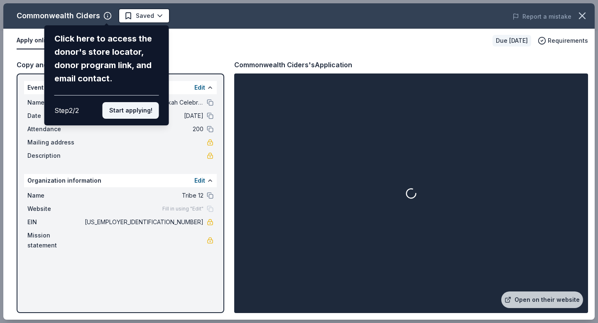
click at [120, 110] on button "Start applying!" at bounding box center [131, 110] width 56 height 17
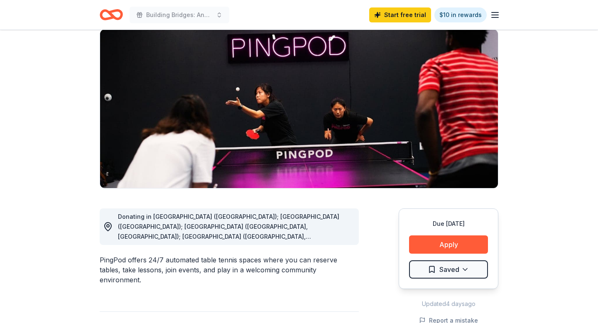
scroll to position [64, 0]
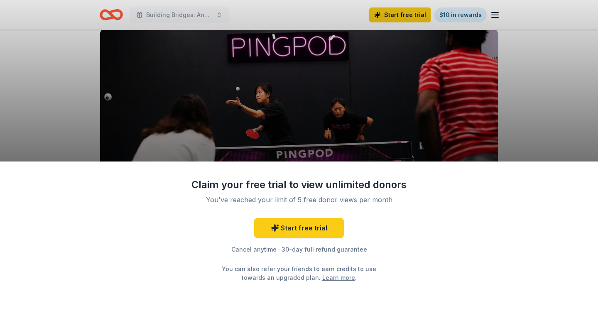
click at [361, 113] on div "Claim your free trial to view unlimited donors You've reached your limit of 5 f…" at bounding box center [299, 161] width 598 height 323
click at [292, 233] on link "Start free trial" at bounding box center [299, 228] width 90 height 20
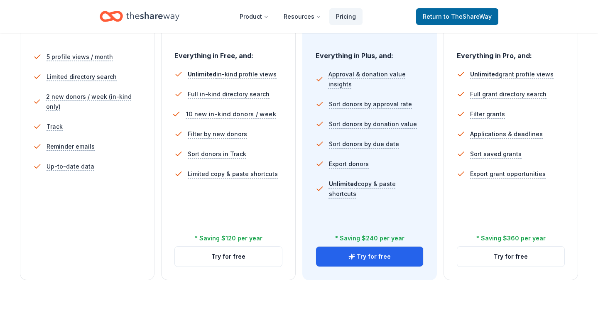
scroll to position [239, 0]
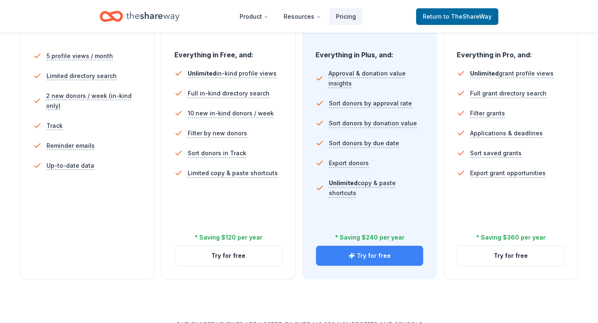
click at [347, 258] on button "Try for free" at bounding box center [369, 256] width 107 height 20
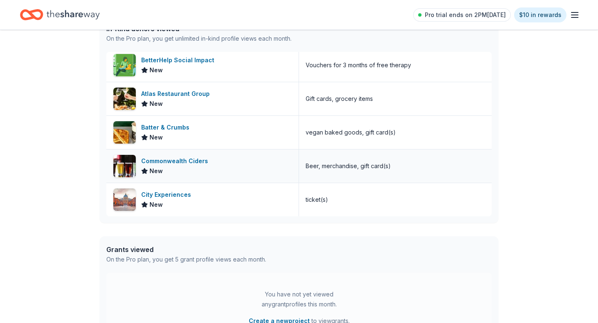
scroll to position [238, 0]
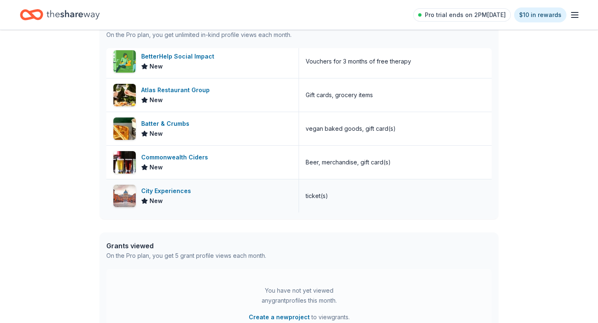
click at [179, 193] on div "City Experiences" at bounding box center [167, 191] width 53 height 10
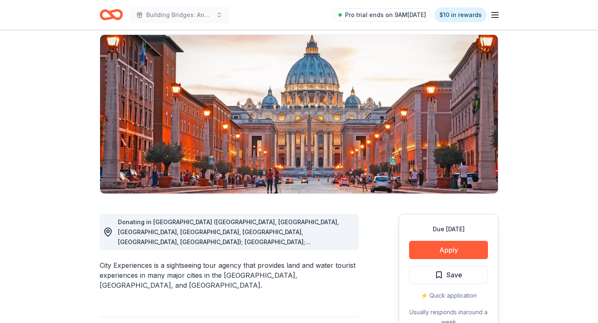
scroll to position [61, 0]
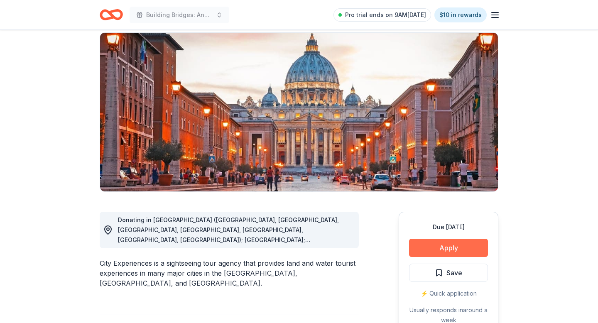
click at [440, 247] on button "Apply" at bounding box center [448, 248] width 79 height 18
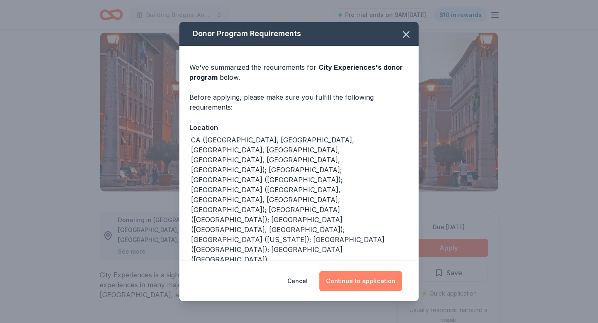
click at [346, 274] on button "Continue to application" at bounding box center [360, 281] width 83 height 20
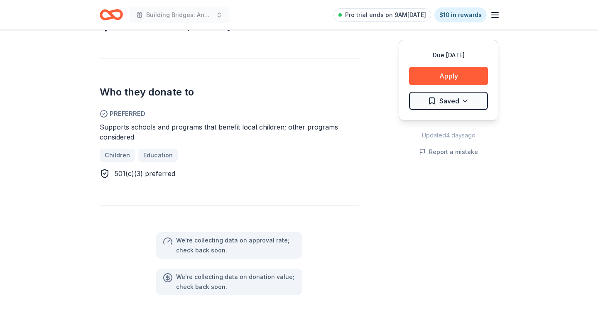
scroll to position [218, 0]
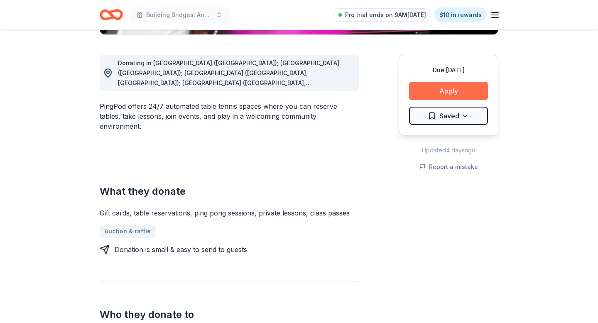
click at [428, 91] on button "Apply" at bounding box center [448, 91] width 79 height 18
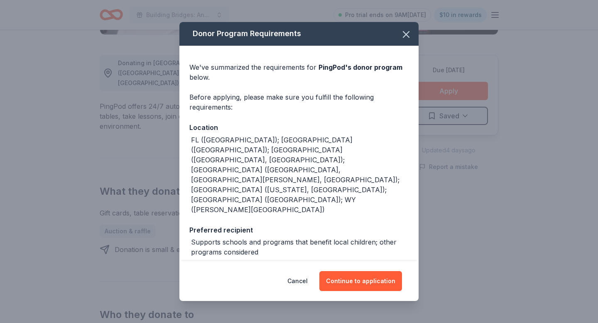
scroll to position [23, 0]
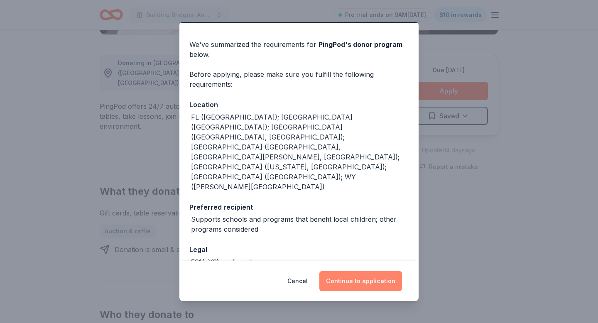
click at [338, 281] on button "Continue to application" at bounding box center [360, 281] width 83 height 20
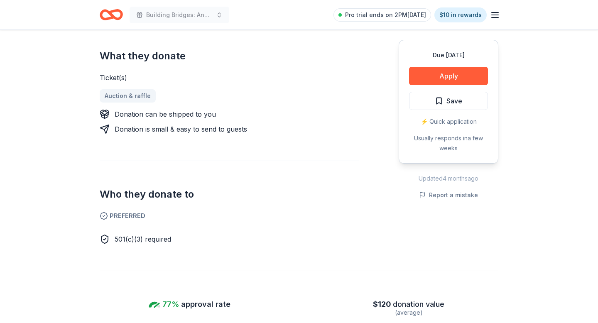
scroll to position [333, 0]
click at [439, 75] on button "Apply" at bounding box center [448, 76] width 79 height 18
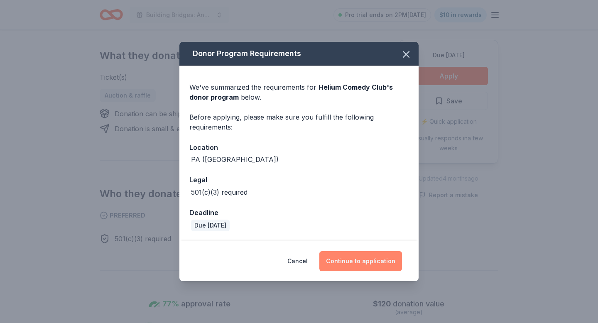
click at [347, 255] on button "Continue to application" at bounding box center [360, 261] width 83 height 20
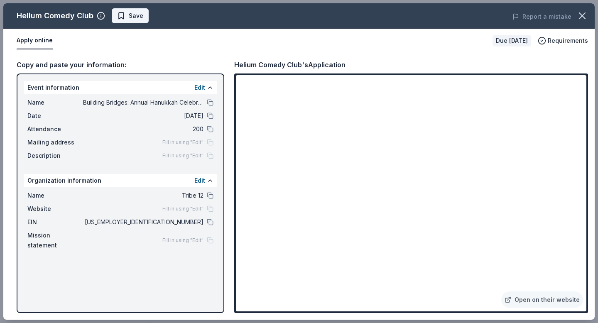
click at [118, 17] on span "Save" at bounding box center [130, 16] width 26 height 10
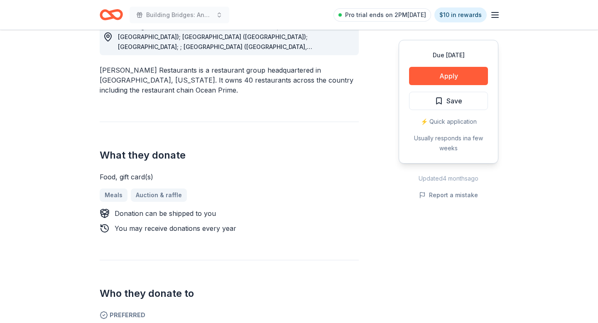
scroll to position [23, 0]
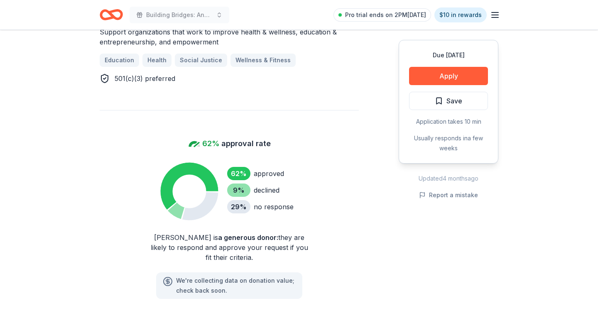
scroll to position [600, 0]
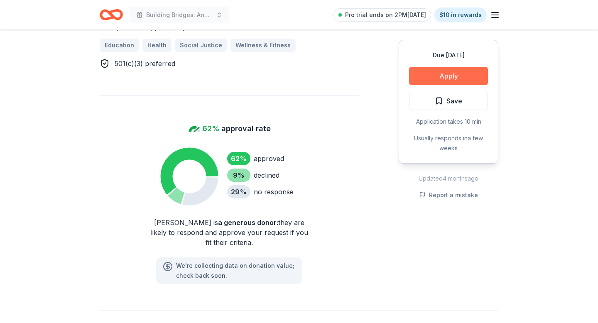
click at [437, 76] on button "Apply" at bounding box center [448, 76] width 79 height 18
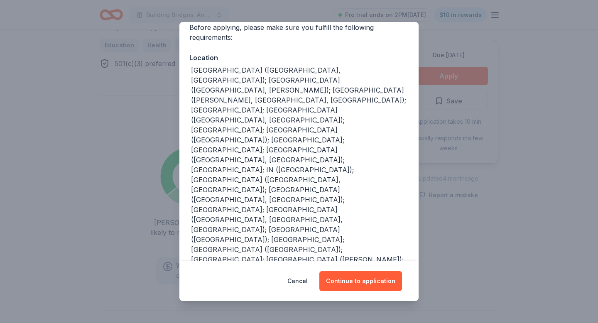
scroll to position [84, 0]
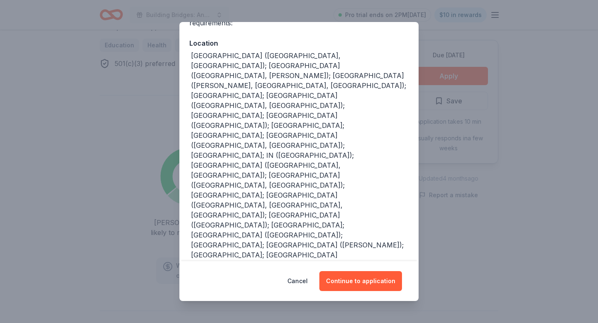
click at [480, 167] on div "Donor Program Requirements We've summarized the requirements for Kendra Scott '…" at bounding box center [299, 161] width 598 height 323
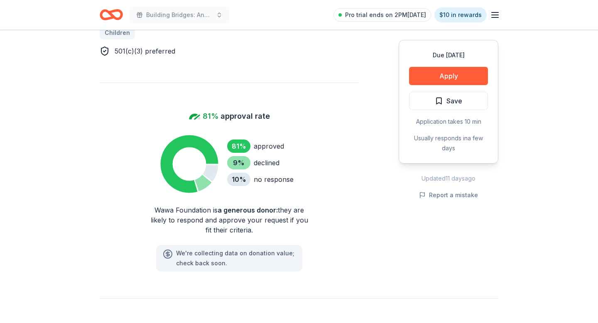
scroll to position [637, 0]
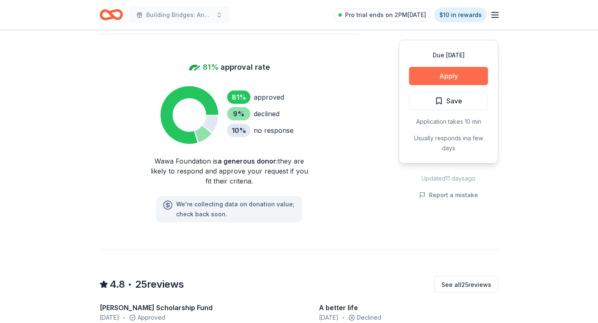
click at [446, 78] on button "Apply" at bounding box center [448, 76] width 79 height 18
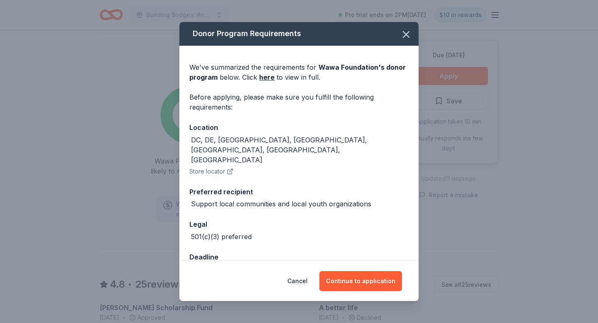
scroll to position [5, 0]
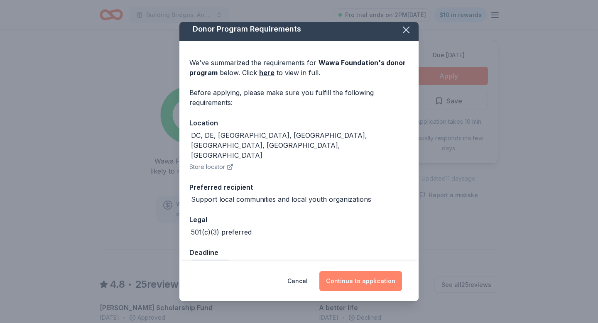
click at [338, 280] on button "Continue to application" at bounding box center [360, 281] width 83 height 20
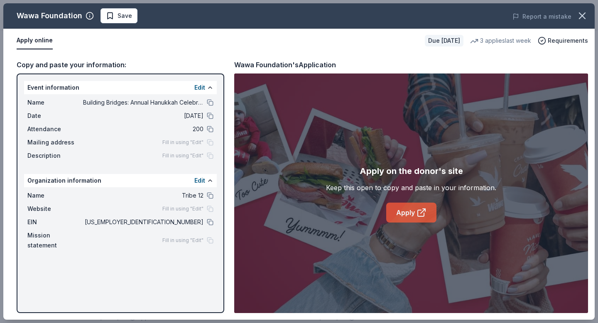
click at [406, 213] on link "Apply" at bounding box center [411, 213] width 50 height 20
click at [208, 221] on button at bounding box center [210, 222] width 7 height 7
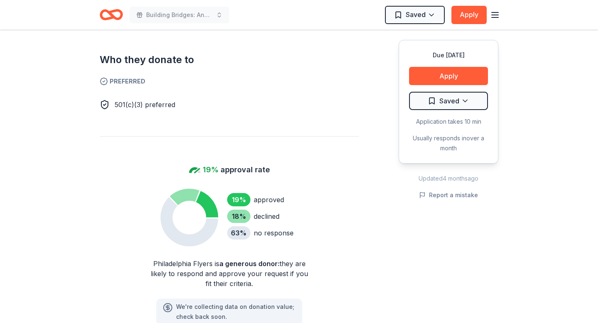
scroll to position [275, 0]
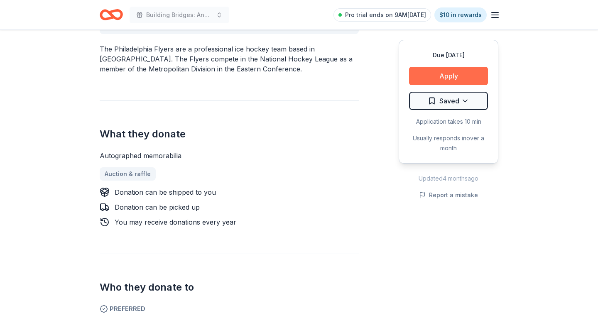
click at [460, 78] on button "Apply" at bounding box center [448, 76] width 79 height 18
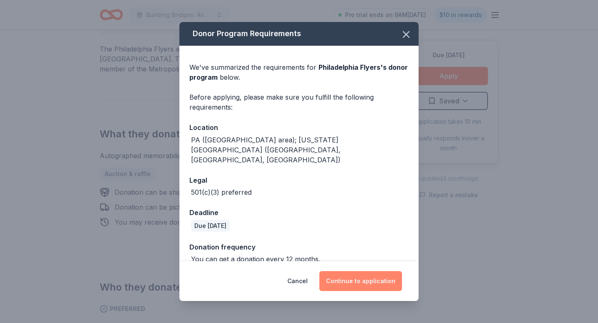
click at [356, 281] on button "Continue to application" at bounding box center [360, 281] width 83 height 20
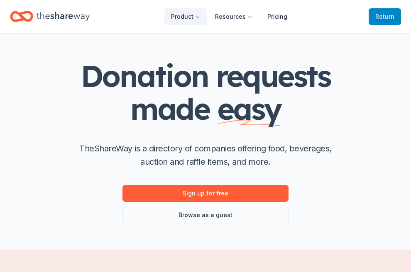
click at [375, 16] on link "Return to TheShareWay" at bounding box center [385, 16] width 32 height 17
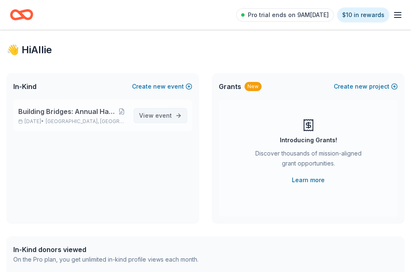
click at [176, 114] on link "View event" at bounding box center [161, 115] width 54 height 15
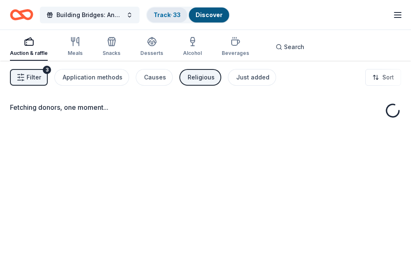
click at [169, 11] on link "Track · 33" at bounding box center [167, 14] width 27 height 7
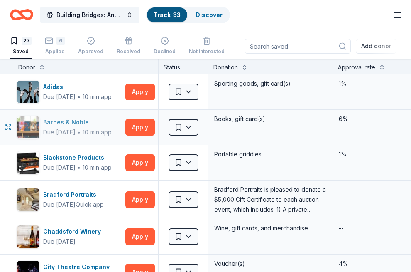
click at [63, 123] on div "Barnes & Noble" at bounding box center [77, 122] width 69 height 10
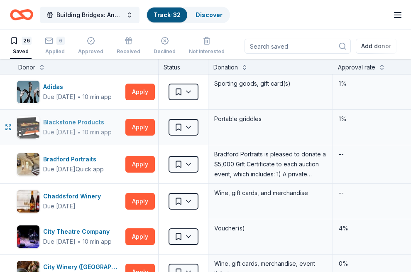
click at [88, 120] on div "Blackstone Products" at bounding box center [77, 122] width 69 height 10
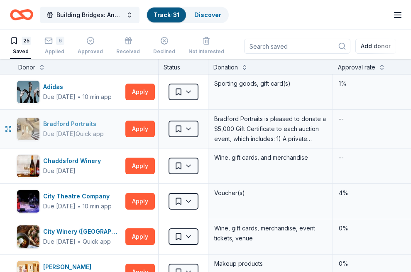
click at [83, 124] on div "Bradford Portraits" at bounding box center [73, 124] width 61 height 10
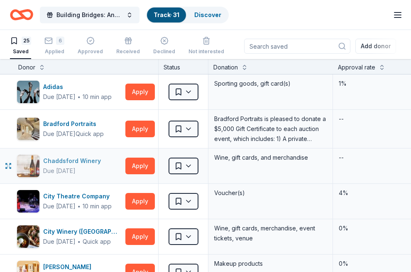
click at [83, 163] on div "Chaddsford Winery" at bounding box center [73, 161] width 61 height 10
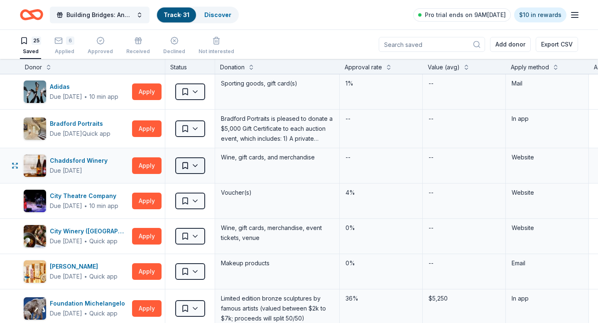
click at [198, 167] on html "Building Bridges: Annual Hanukkah Celebration Track · 31 Discover Pro trial end…" at bounding box center [299, 161] width 598 height 323
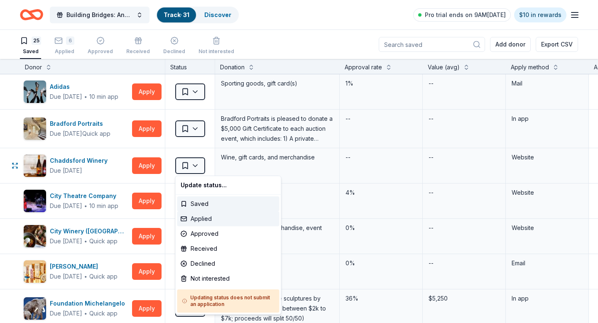
click at [202, 220] on div "Applied" at bounding box center [228, 218] width 102 height 15
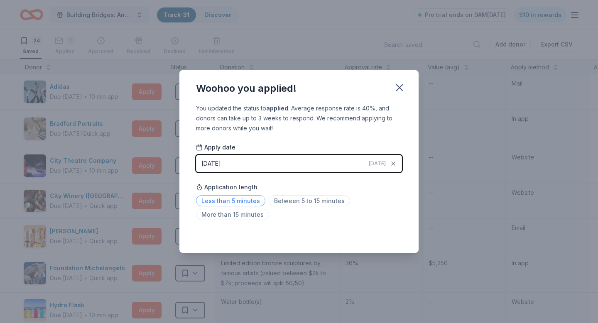
click at [247, 200] on span "Less than 5 minutes" at bounding box center [230, 200] width 69 height 11
click at [403, 87] on icon "button" at bounding box center [400, 88] width 12 height 12
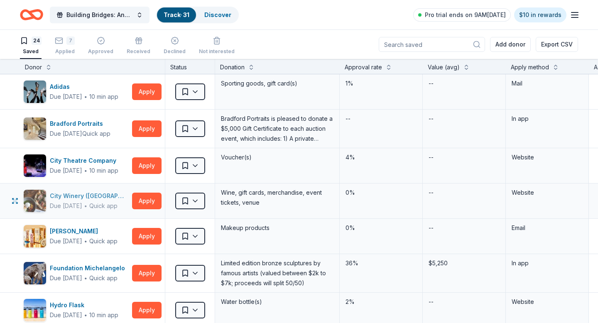
click at [90, 196] on div "City Winery (Philadelphia)" at bounding box center [89, 196] width 79 height 10
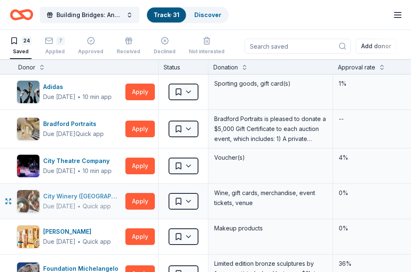
click at [96, 196] on div "City Winery (Philadelphia)" at bounding box center [82, 196] width 79 height 10
click at [191, 201] on html "Building Bridges: Annual Hanukkah Celebration Track · 31 Discover Pro trial end…" at bounding box center [205, 136] width 411 height 272
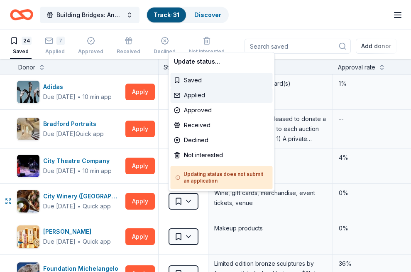
click at [206, 99] on div "Applied" at bounding box center [222, 95] width 102 height 15
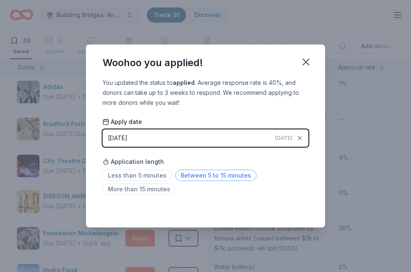
click at [191, 176] on span "Between 5 to 15 minutes" at bounding box center [215, 174] width 81 height 11
click at [306, 60] on icon "button" at bounding box center [306, 62] width 12 height 12
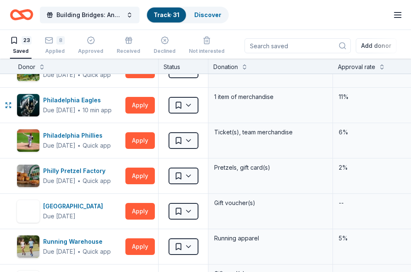
scroll to position [492, 0]
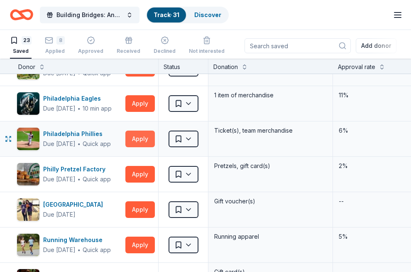
click at [137, 140] on button "Apply" at bounding box center [139, 138] width 29 height 17
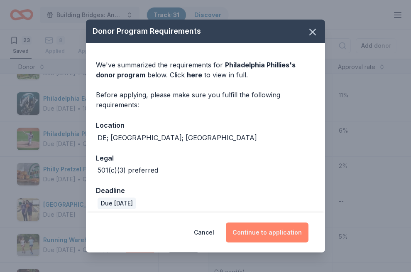
click at [253, 233] on button "Continue to application" at bounding box center [267, 232] width 83 height 20
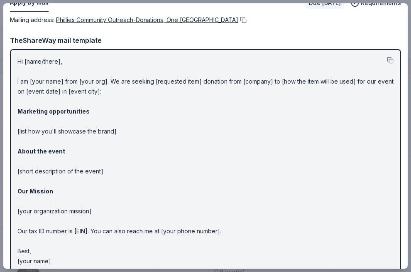
scroll to position [49, 0]
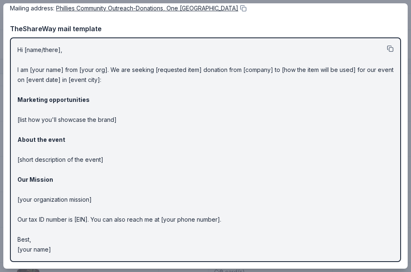
click at [389, 49] on button at bounding box center [390, 48] width 7 height 7
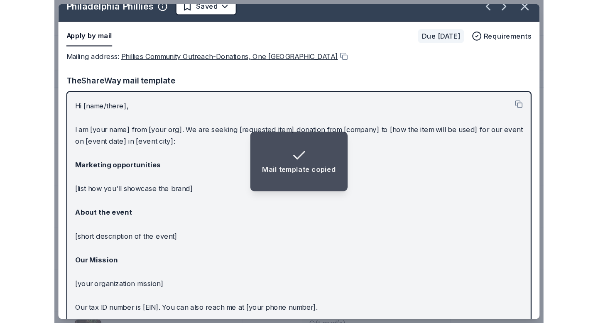
scroll to position [0, 0]
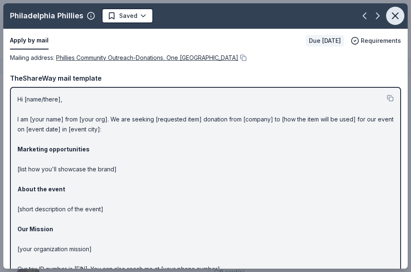
click at [397, 14] on icon "button" at bounding box center [395, 16] width 6 height 6
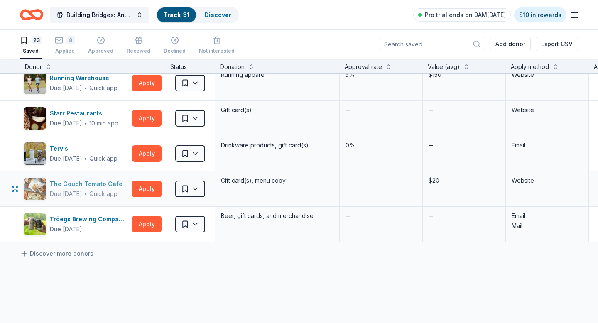
scroll to position [654, 2]
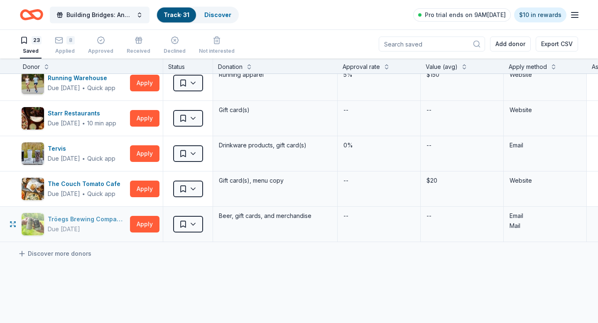
click at [88, 219] on div "Tröegs Brewing Company" at bounding box center [87, 219] width 79 height 10
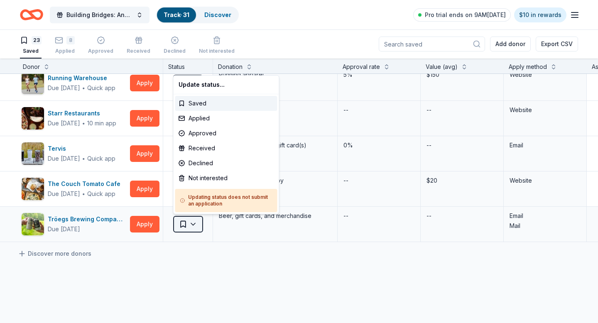
click at [197, 224] on html "Building Bridges: Annual Hanukkah Celebration Track · 31 Discover Pro trial end…" at bounding box center [299, 161] width 598 height 323
click at [210, 176] on div "Not interested" at bounding box center [226, 178] width 102 height 15
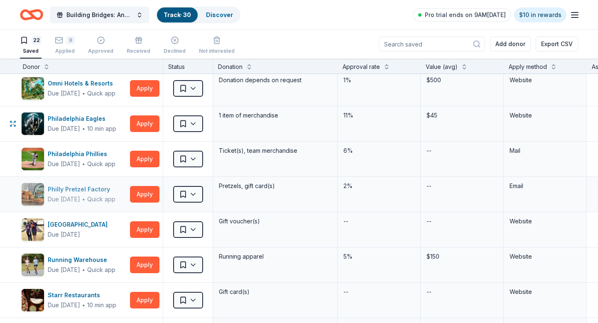
scroll to position [419, 2]
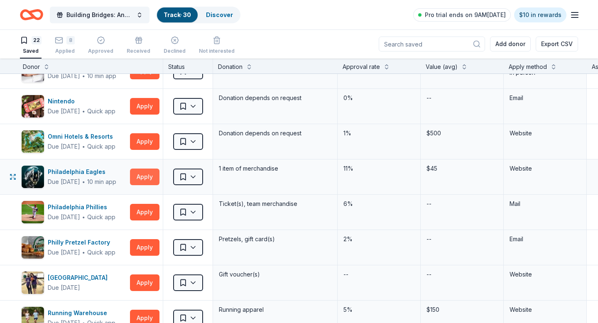
click at [146, 178] on button "Apply" at bounding box center [144, 177] width 29 height 17
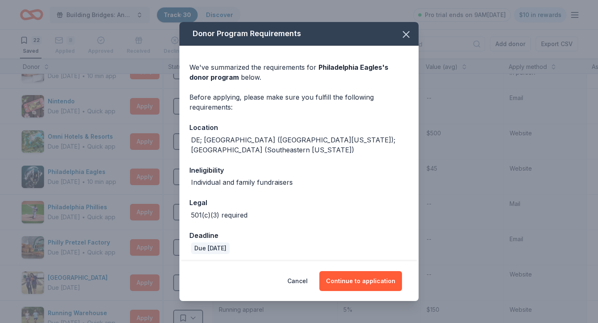
scroll to position [25, 0]
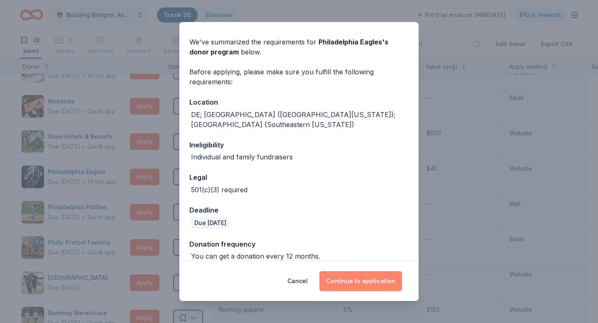
click at [353, 271] on button "Continue to application" at bounding box center [360, 281] width 83 height 20
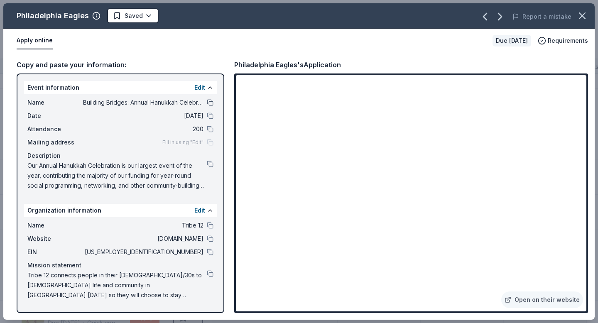
click at [211, 103] on button at bounding box center [210, 102] width 7 height 7
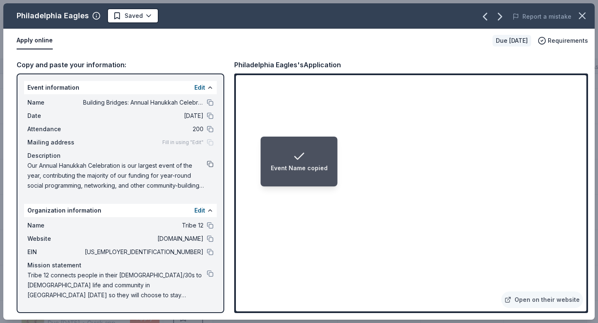
click at [209, 164] on button at bounding box center [210, 164] width 7 height 7
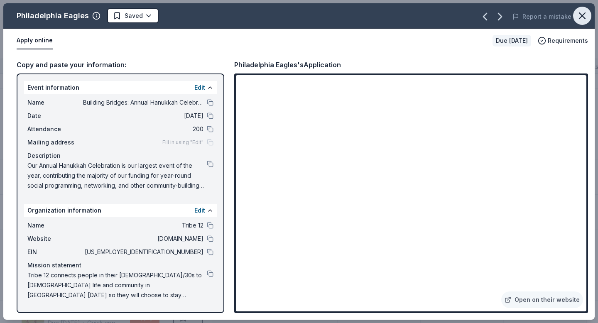
click at [411, 13] on icon "button" at bounding box center [582, 16] width 6 height 6
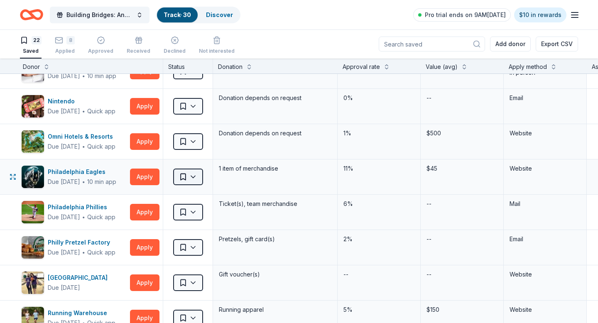
click at [195, 176] on html "Building Bridges: Annual Hanukkah Celebration Track · 30 Discover Pro trial end…" at bounding box center [299, 161] width 598 height 323
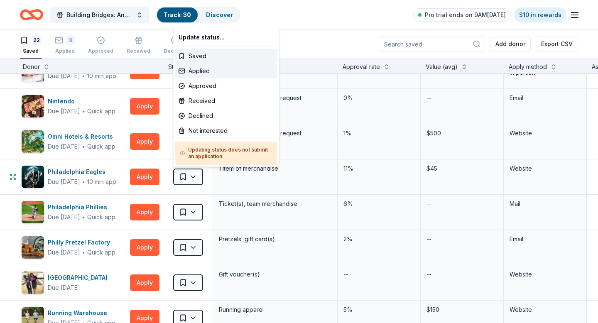
click at [209, 71] on div "Applied" at bounding box center [226, 71] width 102 height 15
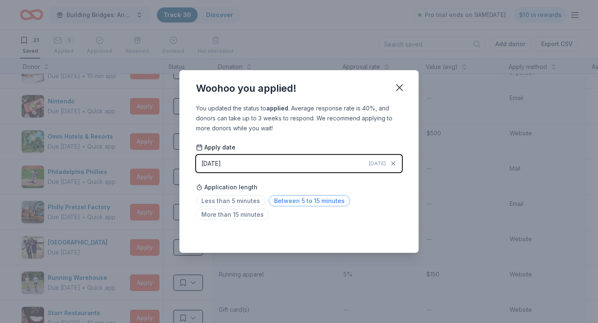
click at [312, 203] on span "Between 5 to 15 minutes" at bounding box center [309, 200] width 81 height 11
click at [403, 86] on icon "button" at bounding box center [400, 88] width 12 height 12
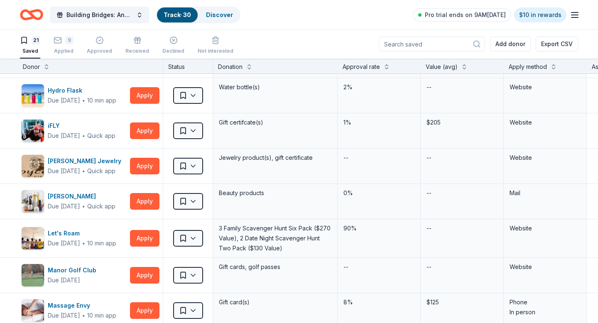
scroll to position [0, 2]
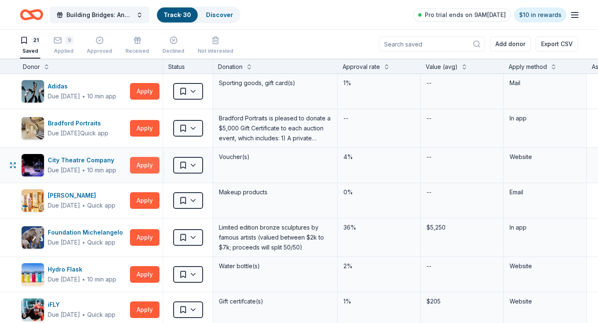
click at [140, 165] on button "Apply" at bounding box center [144, 165] width 29 height 17
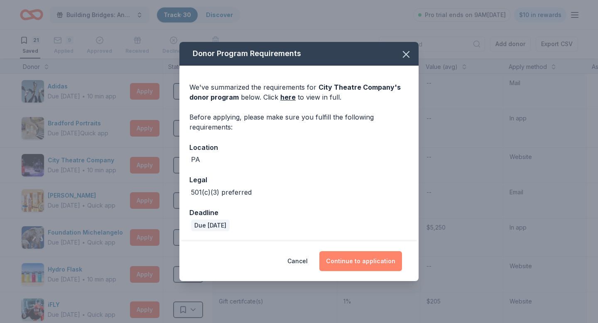
click at [357, 264] on button "Continue to application" at bounding box center [360, 261] width 83 height 20
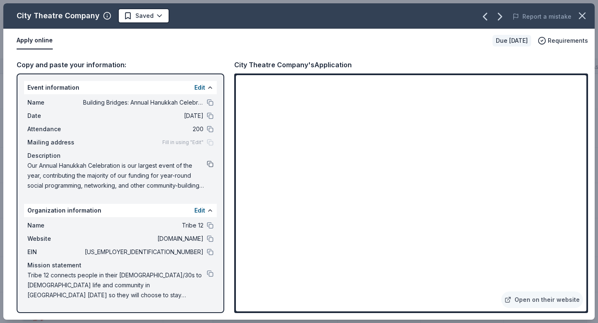
click at [209, 164] on button at bounding box center [210, 164] width 7 height 7
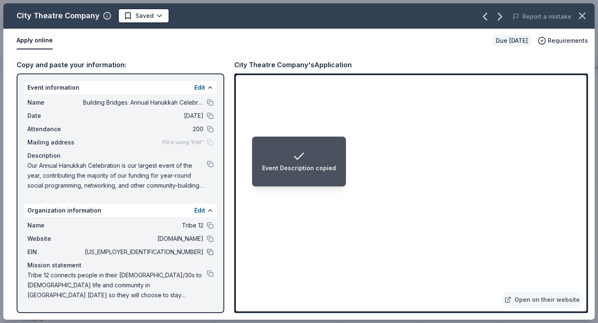
click at [210, 250] on button at bounding box center [210, 252] width 7 height 7
click at [411, 20] on icon "button" at bounding box center [582, 16] width 12 height 12
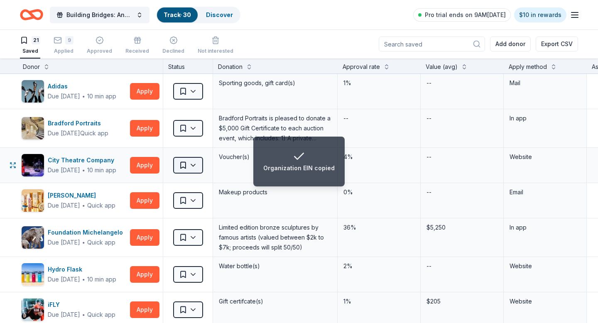
click at [196, 163] on html "Organization EIN copied Building Bridges: Annual Hanukkah Celebration Track · 3…" at bounding box center [299, 161] width 598 height 323
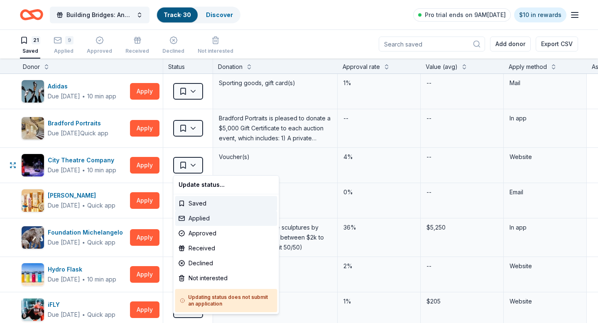
click at [202, 221] on div "Applied" at bounding box center [226, 218] width 102 height 15
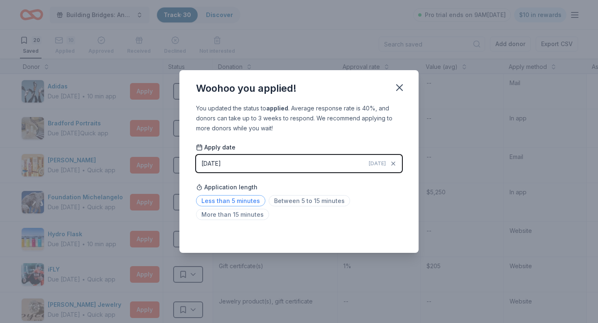
click at [238, 201] on span "Less than 5 minutes" at bounding box center [230, 200] width 69 height 11
click at [400, 85] on icon "button" at bounding box center [400, 88] width 12 height 12
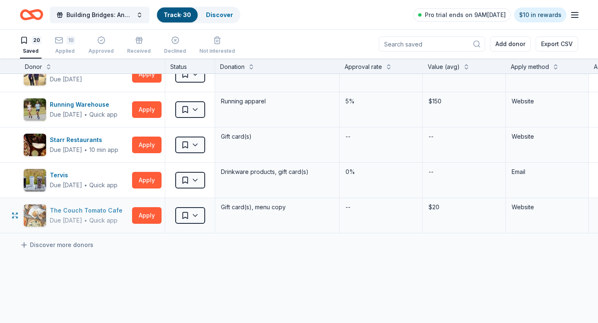
scroll to position [533, 0]
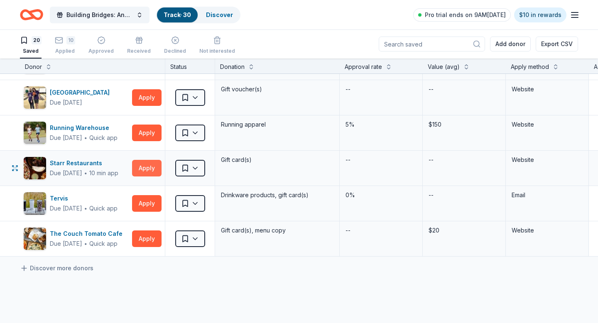
click at [142, 167] on button "Apply" at bounding box center [146, 168] width 29 height 17
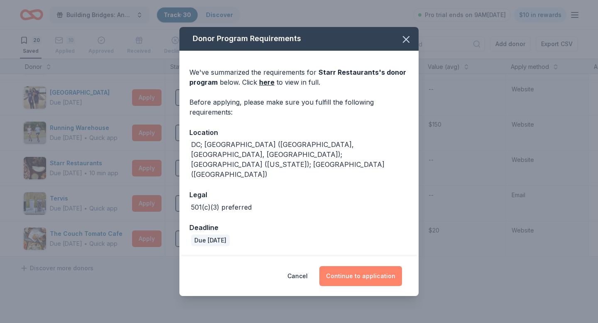
click at [367, 267] on button "Continue to application" at bounding box center [360, 276] width 83 height 20
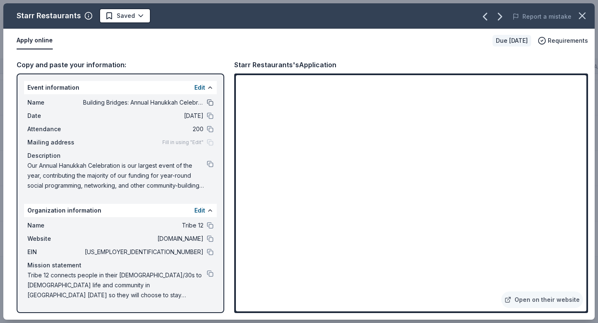
click at [208, 99] on button at bounding box center [210, 102] width 7 height 7
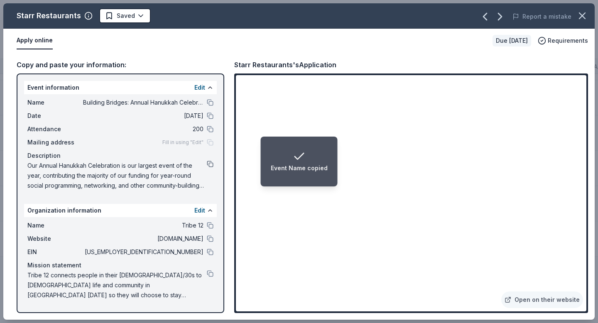
click at [211, 165] on button at bounding box center [210, 164] width 7 height 7
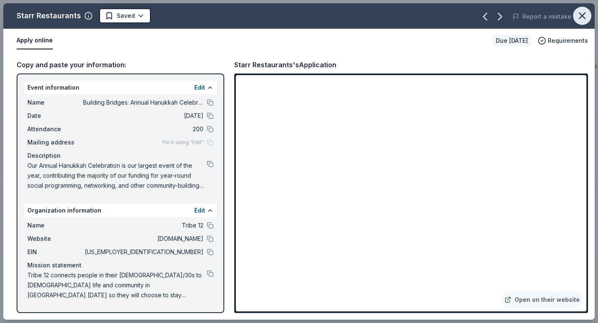
click at [411, 18] on icon "button" at bounding box center [582, 16] width 12 height 12
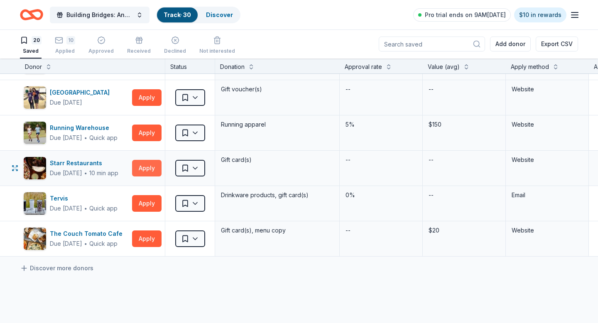
scroll to position [518, 0]
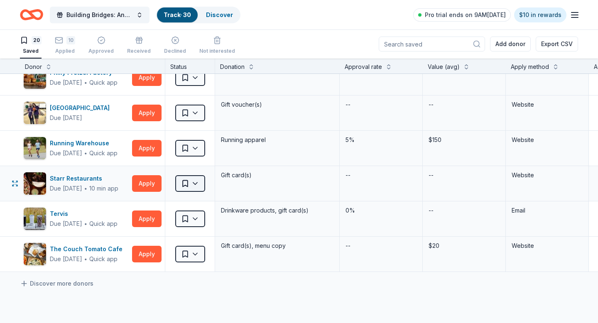
click at [195, 184] on html "Building Bridges: Annual Hanukkah Celebration Track · 30 Discover Pro trial end…" at bounding box center [299, 161] width 598 height 323
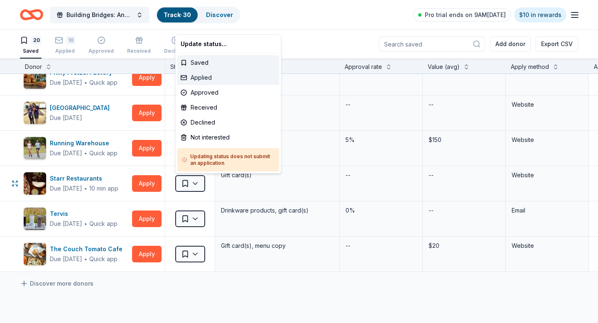
click at [206, 79] on div "Applied" at bounding box center [228, 77] width 102 height 15
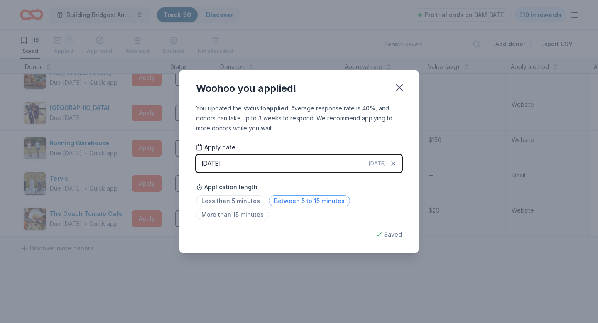
click at [305, 202] on span "Between 5 to 15 minutes" at bounding box center [309, 200] width 81 height 11
click at [400, 86] on icon "button" at bounding box center [400, 88] width 12 height 12
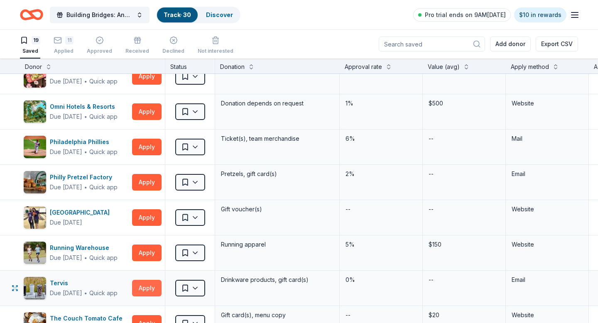
scroll to position [357, 0]
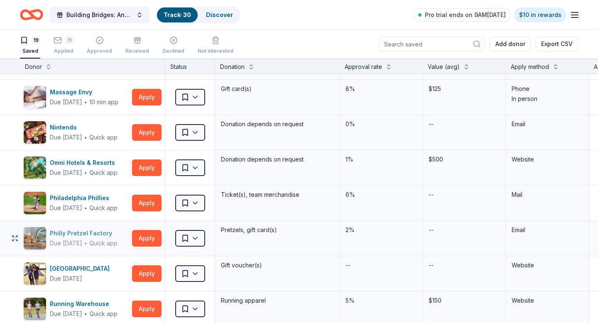
click at [99, 236] on div "Philly Pretzel Factory" at bounding box center [84, 233] width 68 height 10
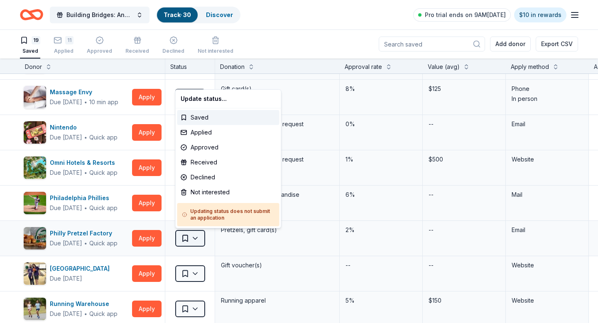
click at [196, 238] on html "Building Bridges: Annual Hanukkah Celebration Track · 30 Discover Pro trial end…" at bounding box center [299, 161] width 598 height 323
click at [208, 191] on div "Not interested" at bounding box center [228, 192] width 102 height 15
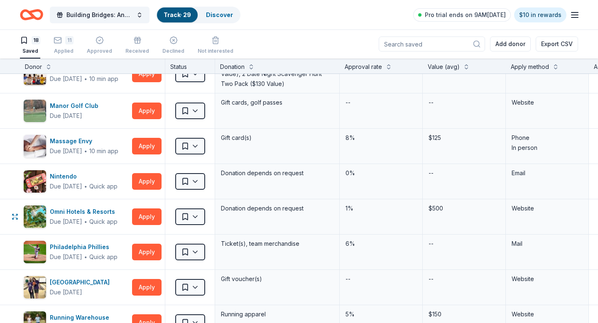
scroll to position [303, 0]
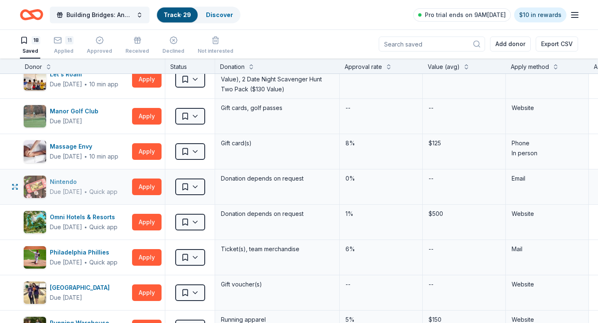
click at [71, 183] on div "Nintendo" at bounding box center [84, 182] width 68 height 10
click at [78, 146] on div "Massage Envy" at bounding box center [84, 147] width 69 height 10
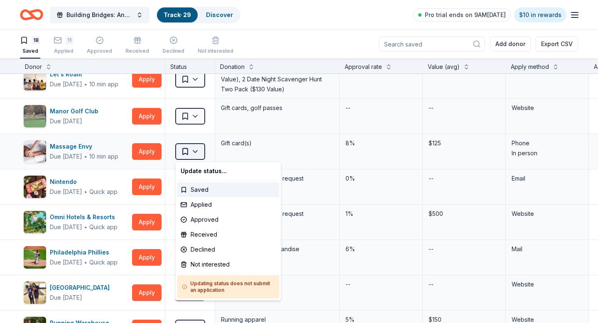
click at [194, 154] on html "Building Bridges: Annual Hanukkah Celebration Track · 29 Discover Pro trial end…" at bounding box center [299, 161] width 598 height 323
click at [213, 264] on div "Not interested" at bounding box center [228, 264] width 102 height 15
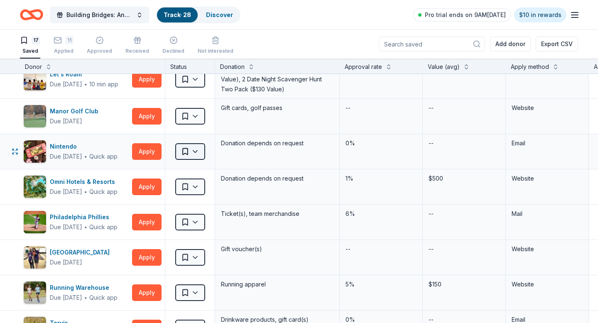
click at [196, 152] on html "Building Bridges: Annual Hanukkah Celebration Track · 28 Discover Pro trial end…" at bounding box center [299, 161] width 598 height 323
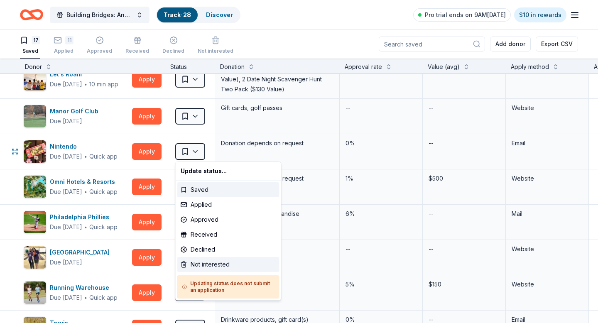
click at [218, 263] on div "Not interested" at bounding box center [228, 264] width 102 height 15
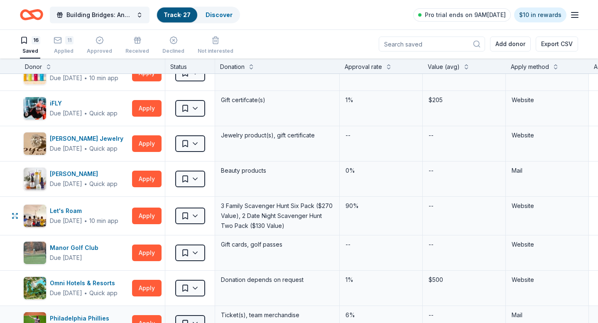
scroll to position [164, 0]
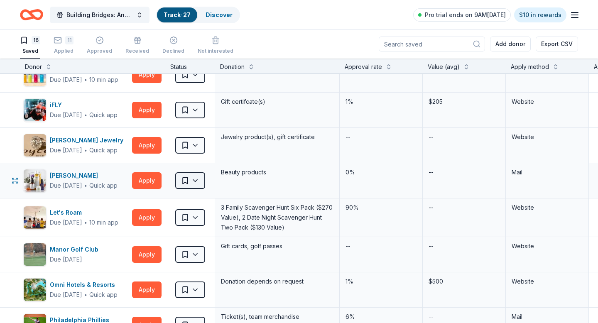
click at [197, 177] on html "Building Bridges: Annual Hanukkah Celebration Track · 27 Discover Pro trial end…" at bounding box center [299, 161] width 598 height 323
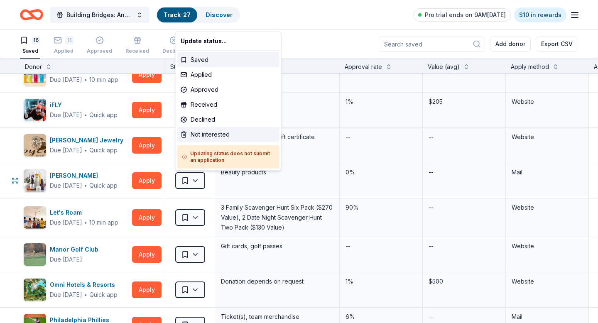
click at [204, 136] on div "Not interested" at bounding box center [228, 134] width 102 height 15
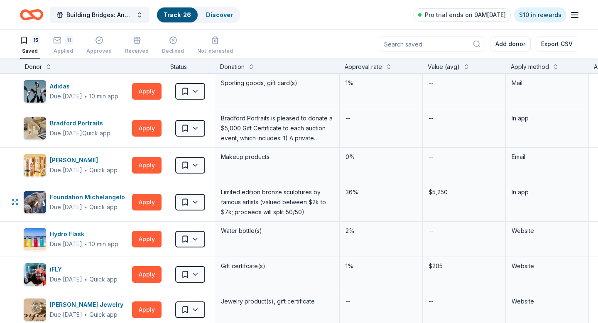
scroll to position [0, 0]
click at [193, 165] on html "Building Bridges: Annual Hanukkah Celebration Track · 26 Discover Pro trial end…" at bounding box center [299, 161] width 598 height 323
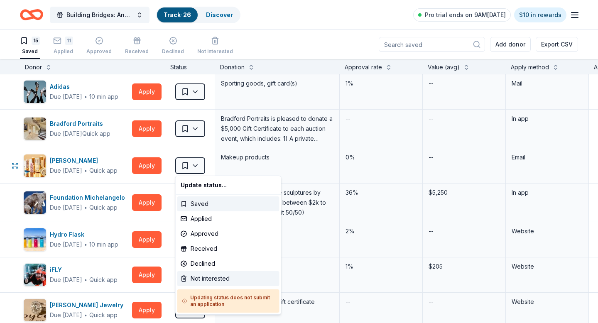
click at [200, 271] on div "Not interested" at bounding box center [228, 278] width 102 height 15
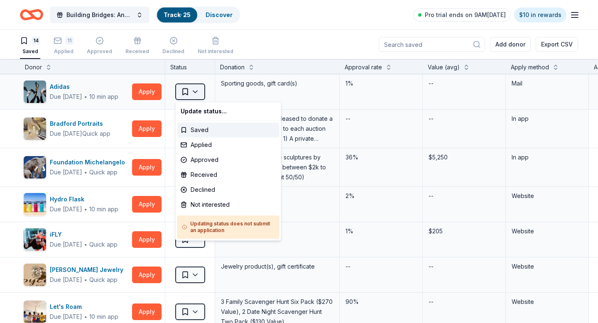
click at [194, 91] on html "Building Bridges: Annual Hanukkah Celebration Track · 25 Discover Pro trial end…" at bounding box center [299, 161] width 598 height 323
click at [214, 206] on div "Not interested" at bounding box center [228, 204] width 102 height 15
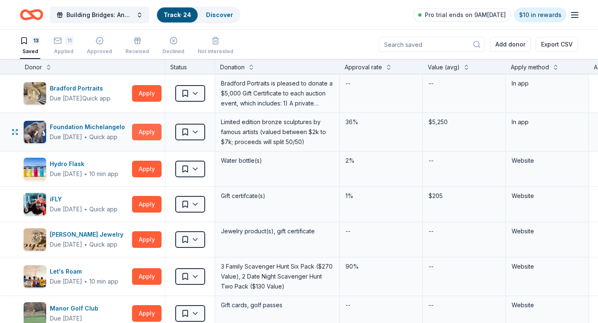
click at [146, 134] on button "Apply" at bounding box center [146, 132] width 29 height 17
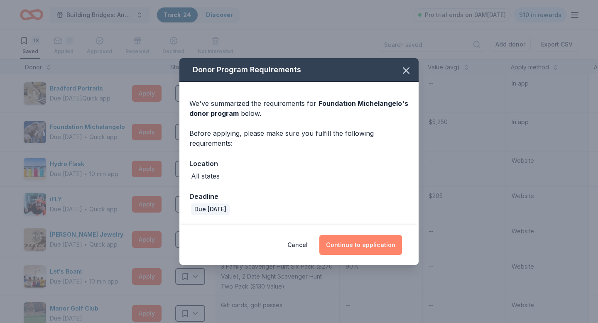
click at [339, 246] on button "Continue to application" at bounding box center [360, 245] width 83 height 20
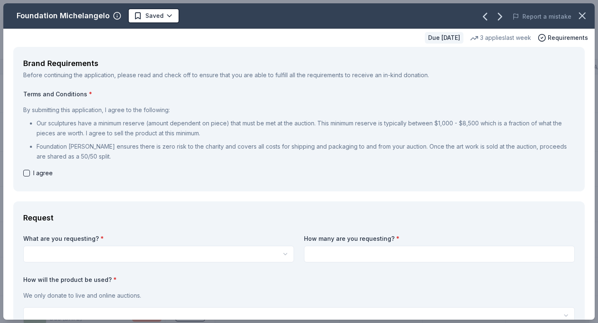
click at [24, 172] on button "button" at bounding box center [26, 173] width 7 height 7
checkbox input "true"
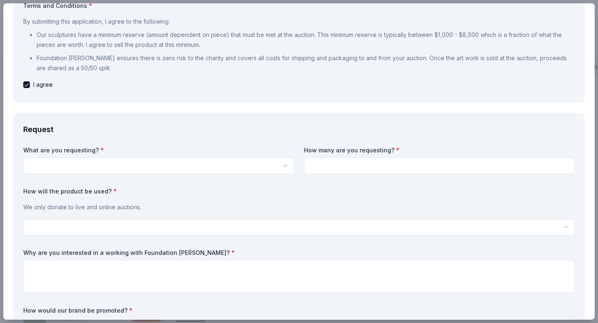
scroll to position [104, 0]
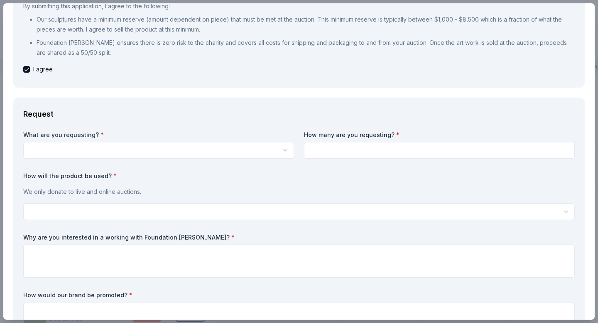
click at [186, 150] on html "Building Bridges: Annual Hanukkah Celebration Track · 24 Discover Pro trial end…" at bounding box center [299, 161] width 598 height 323
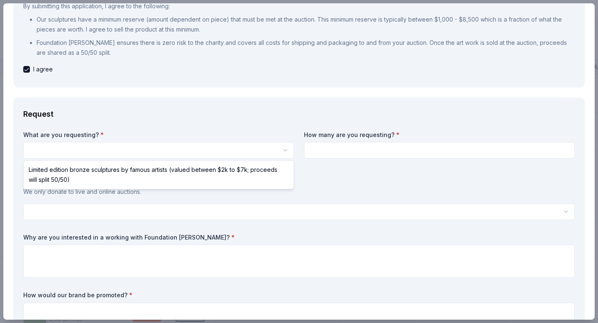
select select "Limited edition bronze sculptures by famous artists (valued between $2k to $7k;…"
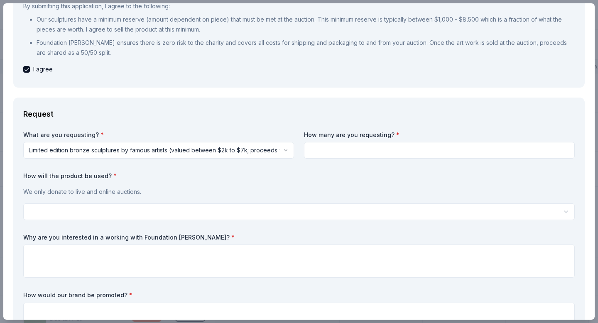
click at [364, 152] on input at bounding box center [439, 150] width 271 height 17
type input "1"
click at [330, 208] on html "Building Bridges: Annual Hanukkah Celebration Track · 24 Discover Pro trial end…" at bounding box center [299, 161] width 598 height 323
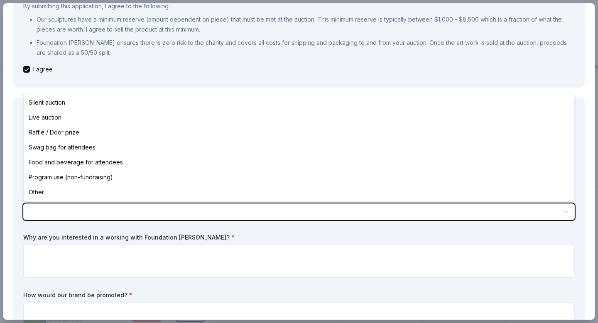
click at [258, 203] on html "Building Bridges: Annual Hanukkah Celebration Track · 24 Discover Pro trial end…" at bounding box center [299, 161] width 598 height 323
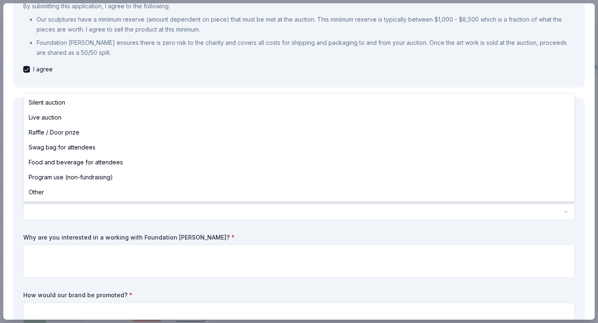
click at [177, 206] on html "Building Bridges: Annual Hanukkah Celebration Track · 24 Discover Pro trial end…" at bounding box center [299, 161] width 598 height 323
select select "silentAuction"
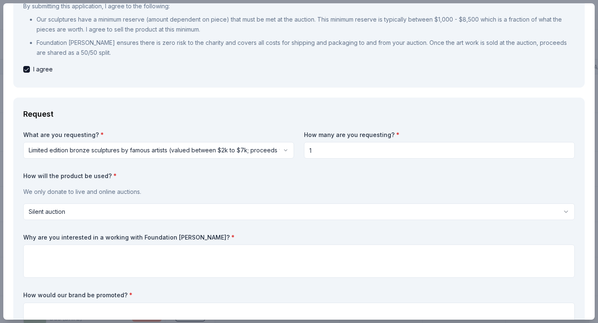
click at [155, 186] on div "We only donate to live and online auctions." at bounding box center [298, 192] width 551 height 17
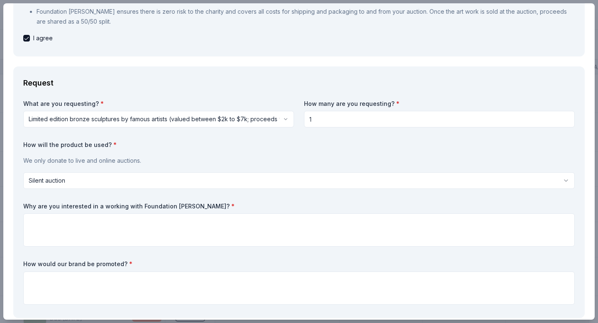
scroll to position [160, 0]
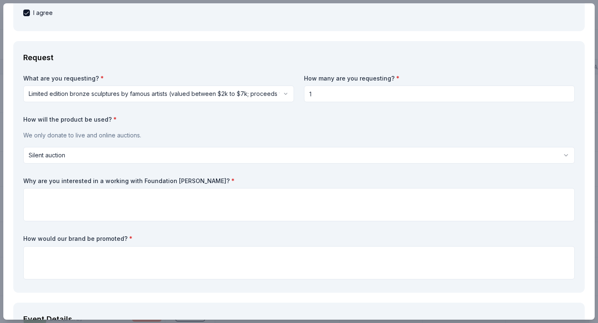
click at [133, 146] on div "How will the product be used? * We only donate to live and online auctions. Sil…" at bounding box center [298, 139] width 551 height 48
click at [132, 157] on html "Building Bridges: Annual Hanukkah Celebration Track · 24 Discover Pro trial end…" at bounding box center [299, 161] width 598 height 323
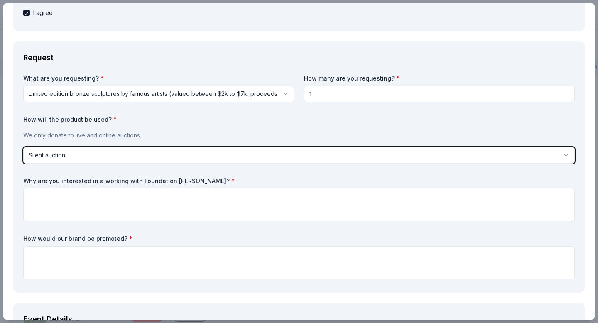
click at [151, 121] on html "Building Bridges: Annual Hanukkah Celebration Track · 24 Discover Pro trial end…" at bounding box center [299, 161] width 598 height 323
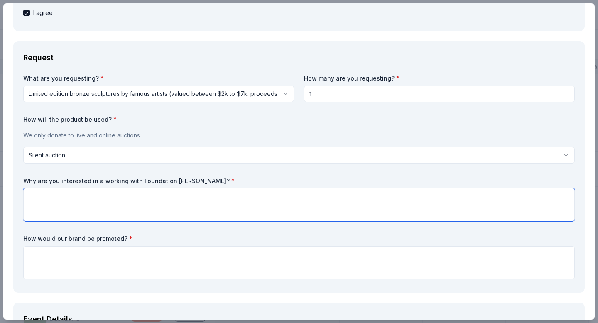
click at [139, 197] on textarea at bounding box center [298, 204] width 551 height 33
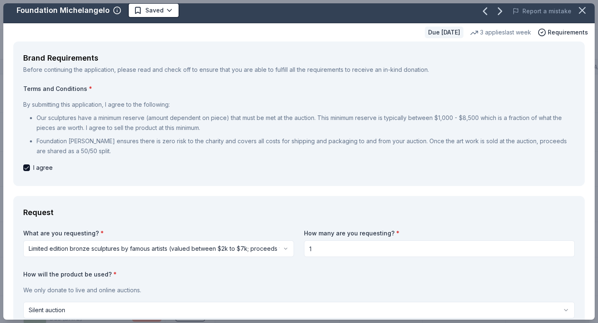
scroll to position [0, 0]
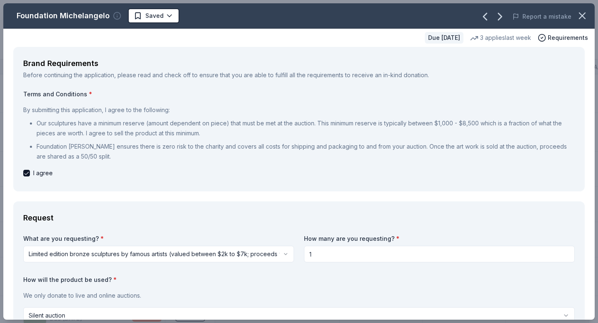
click at [115, 17] on icon "button" at bounding box center [117, 16] width 8 height 8
click at [117, 17] on icon "button" at bounding box center [117, 16] width 0 height 1
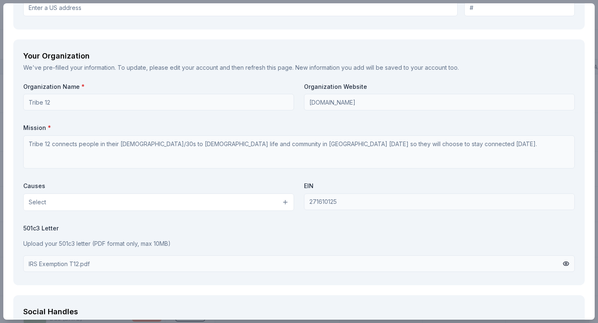
scroll to position [937, 0]
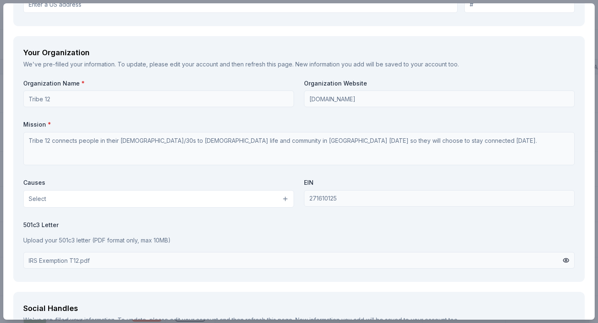
click at [207, 196] on button "Select" at bounding box center [158, 198] width 271 height 17
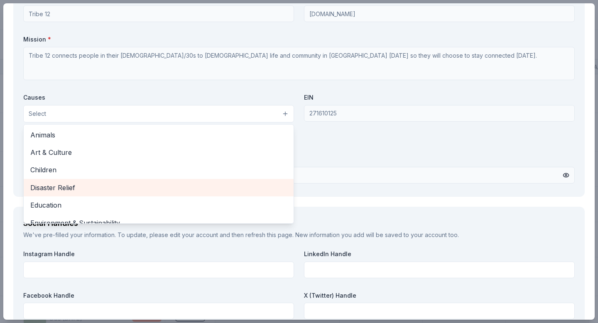
scroll to position [1025, 0]
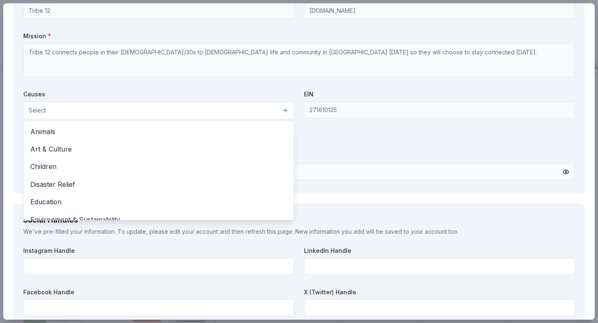
click at [217, 85] on div "Organization Name * Tribe 12 Organization Website tribe12.org Mission * Tribe 1…" at bounding box center [298, 87] width 551 height 193
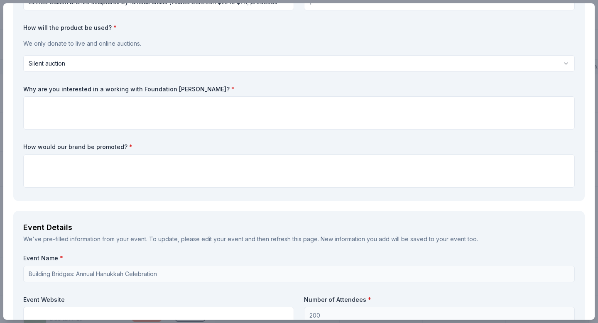
scroll to position [259, 0]
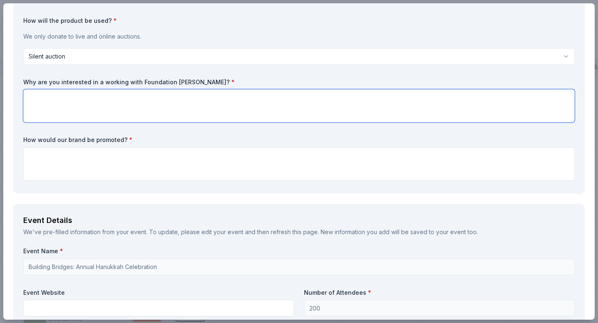
click at [230, 106] on textarea at bounding box center [298, 105] width 551 height 33
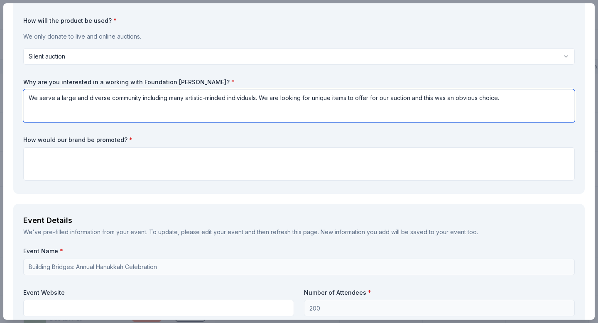
type textarea "We serve a large and diverse community including many artistic-minded individua…"
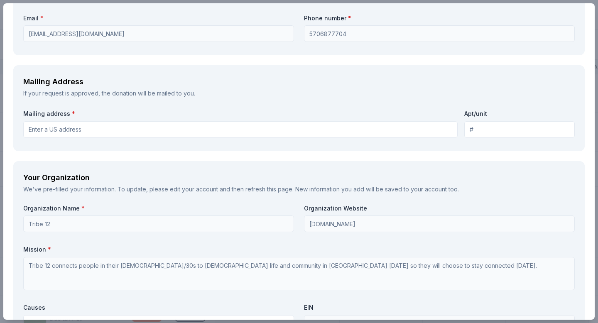
scroll to position [812, 0]
type textarea "In addition to in-person recognition at our event, donors may choose to be incl…"
click at [212, 131] on input "Mailing address *" at bounding box center [240, 129] width 434 height 17
click at [324, 131] on input "101 S Independence Mall E" at bounding box center [240, 129] width 434 height 17
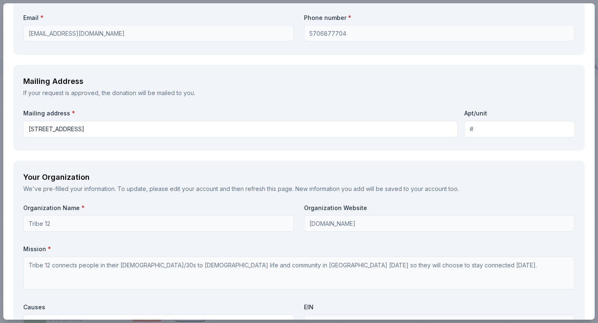
type input "101 South Independence Ml East, Philadelphia, PA, 19106"
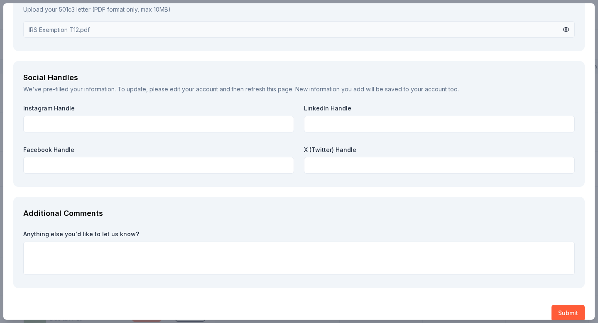
scroll to position [1179, 0]
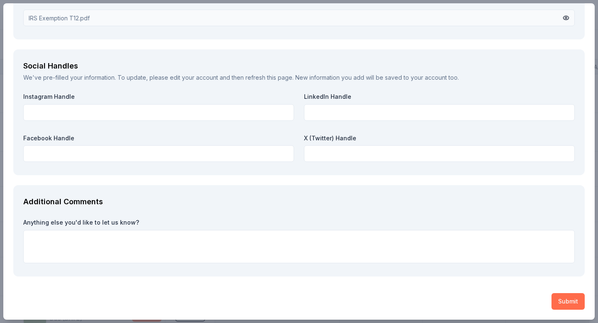
click at [411, 271] on button "Submit" at bounding box center [567, 301] width 33 height 17
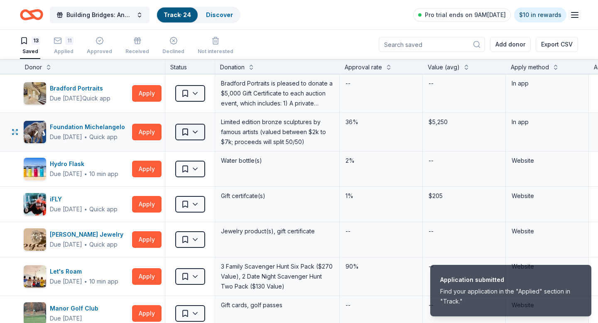
click at [198, 132] on html "Application submitted Find your application in the "Applied" section in "Track.…" at bounding box center [299, 161] width 598 height 323
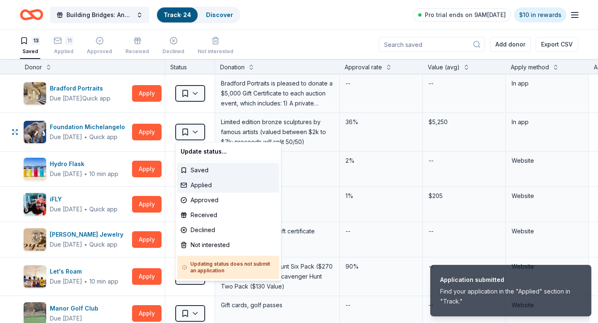
click at [214, 188] on div "Applied" at bounding box center [228, 185] width 102 height 15
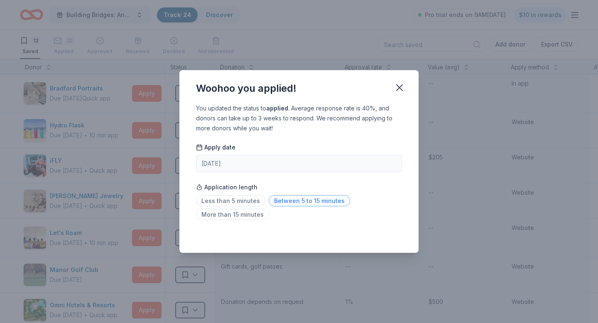
click at [313, 196] on span "Between 5 to 15 minutes" at bounding box center [309, 200] width 81 height 11
click at [397, 88] on icon "button" at bounding box center [400, 88] width 12 height 12
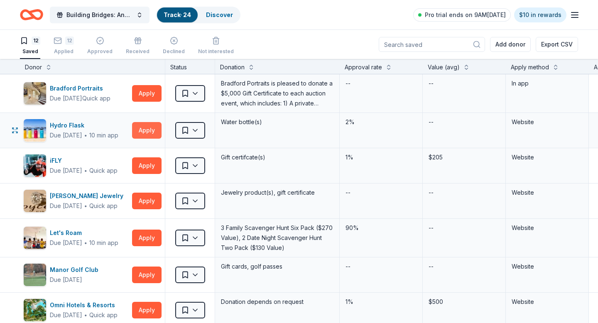
click at [140, 134] on button "Apply" at bounding box center [146, 130] width 29 height 17
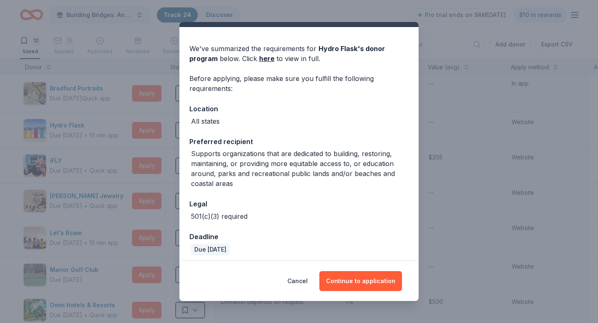
scroll to position [23, 0]
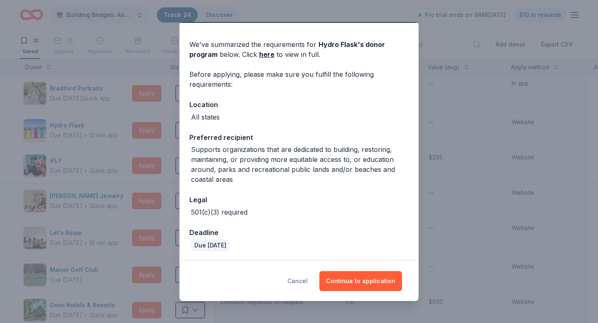
click at [300, 271] on button "Cancel" at bounding box center [297, 281] width 20 height 20
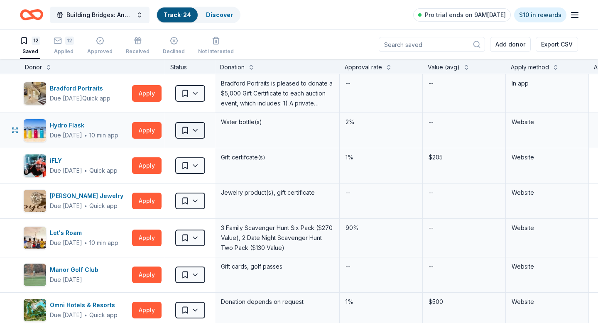
click at [196, 130] on html "Building Bridges: Annual Hanukkah Celebration Track · 24 Discover Pro trial end…" at bounding box center [299, 161] width 598 height 323
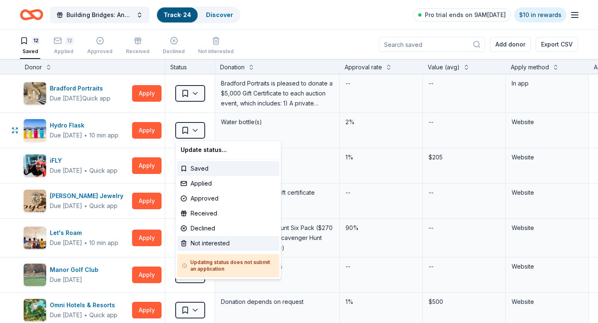
click at [208, 245] on div "Not interested" at bounding box center [228, 243] width 102 height 15
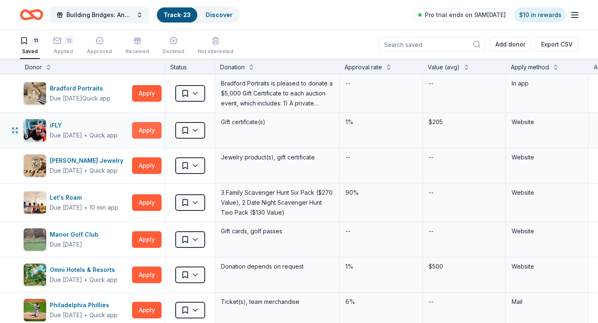
click at [140, 130] on button "Apply" at bounding box center [146, 130] width 29 height 17
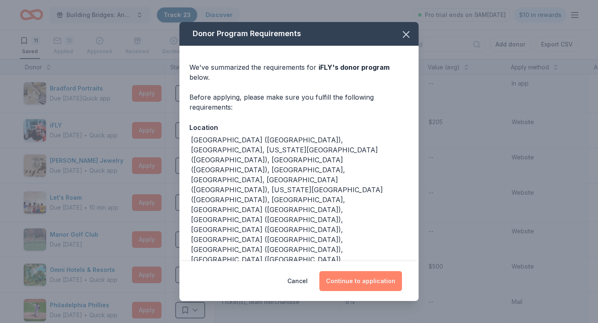
click at [382, 271] on button "Continue to application" at bounding box center [360, 281] width 83 height 20
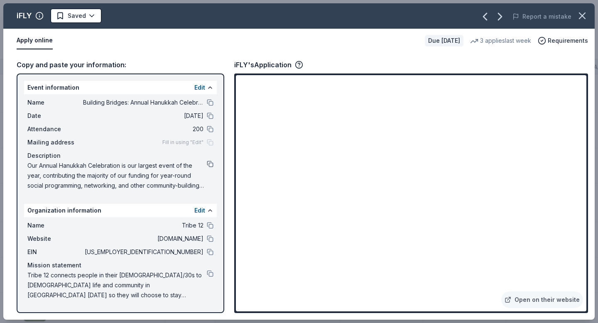
click at [210, 165] on button at bounding box center [210, 164] width 7 height 7
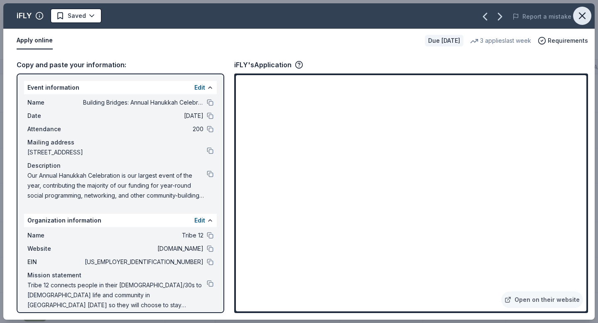
click at [411, 17] on icon "button" at bounding box center [582, 16] width 6 height 6
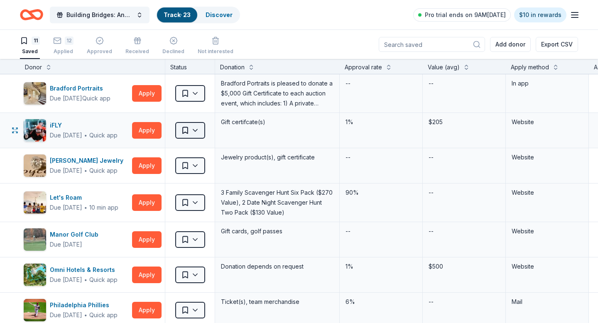
click at [198, 132] on html "Building Bridges: Annual Hanukkah Celebration Track · 23 Discover Pro trial end…" at bounding box center [299, 161] width 598 height 323
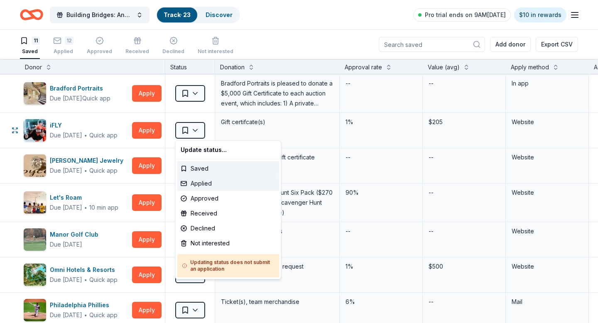
click at [211, 184] on div "Applied" at bounding box center [228, 183] width 102 height 15
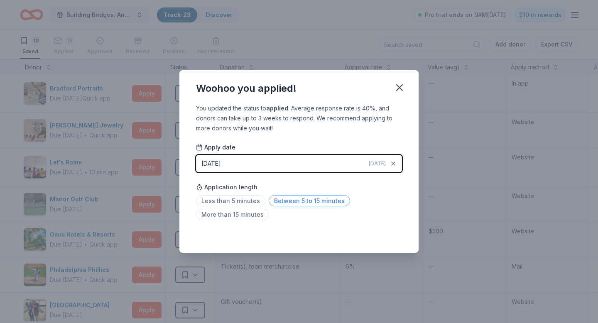
click at [287, 202] on span "Between 5 to 15 minutes" at bounding box center [309, 200] width 81 height 11
click at [400, 83] on icon "button" at bounding box center [400, 88] width 12 height 12
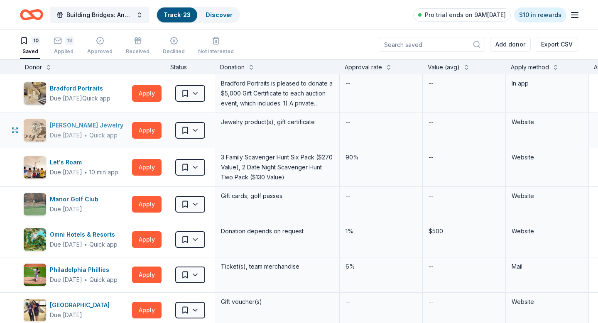
click at [88, 126] on div "Joyce's Jewelry" at bounding box center [88, 125] width 77 height 10
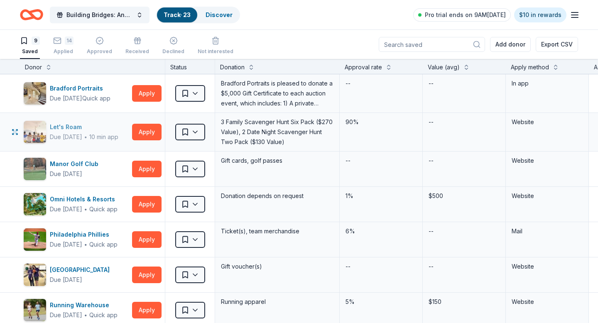
click at [66, 125] on div "Let's Roam" at bounding box center [84, 127] width 69 height 10
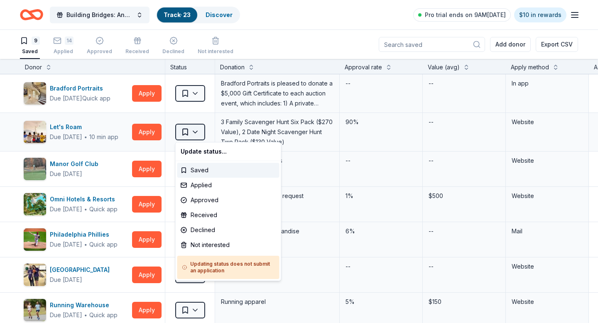
click at [197, 133] on html "Building Bridges: Annual Hanukkah Celebration Track · 23 Discover Pro trial end…" at bounding box center [299, 161] width 598 height 323
click at [206, 243] on div "Not interested" at bounding box center [228, 245] width 102 height 15
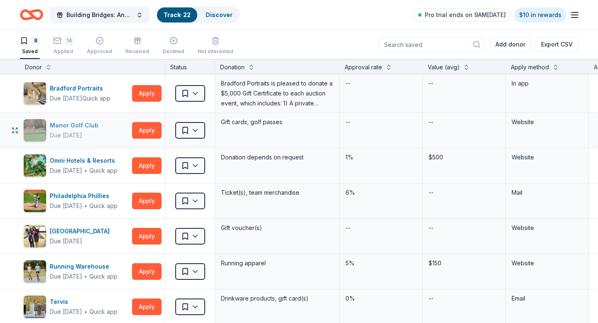
click at [89, 124] on div "Manor Golf Club" at bounding box center [76, 125] width 52 height 10
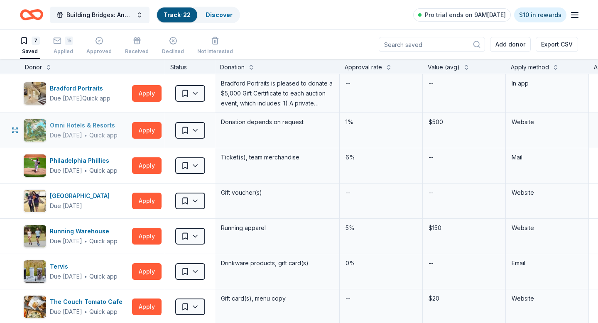
click at [98, 126] on div "Omni Hotels & Resorts" at bounding box center [84, 125] width 69 height 10
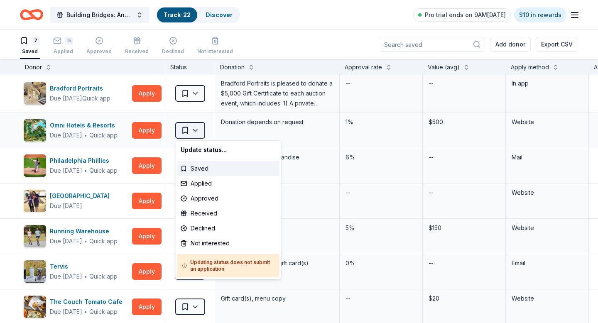
click at [203, 131] on html "Building Bridges: Annual Hanukkah Celebration Track · 22 Discover Pro trial end…" at bounding box center [299, 161] width 598 height 323
click at [206, 245] on div "Not interested" at bounding box center [228, 243] width 102 height 15
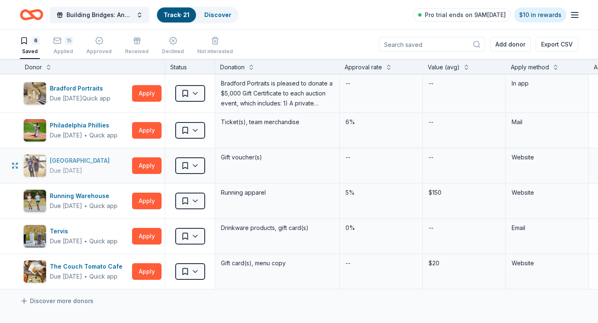
click at [84, 161] on div "Rocky Springs Entertainment Center" at bounding box center [81, 161] width 63 height 10
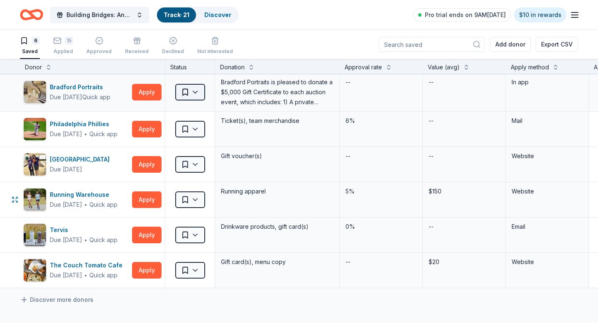
scroll to position [0, 0]
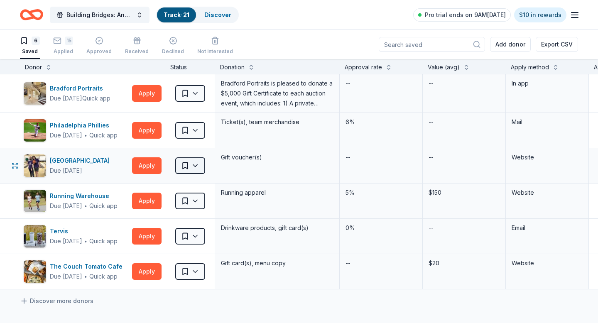
click at [196, 167] on html "Building Bridges: Annual Hanukkah Celebration Track · 21 Discover Pro trial end…" at bounding box center [299, 161] width 598 height 323
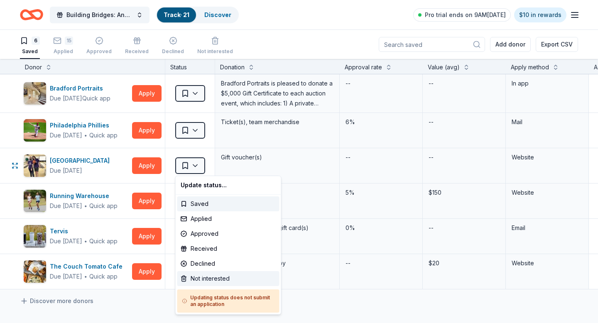
click at [208, 271] on div "Not interested" at bounding box center [228, 278] width 102 height 15
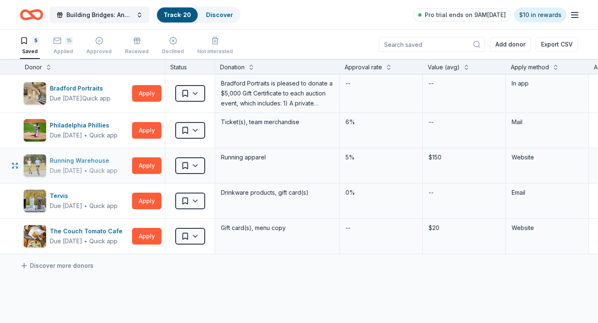
click at [92, 159] on div "Running Warehouse" at bounding box center [84, 161] width 68 height 10
click at [201, 164] on html "Building Bridges: Annual Hanukkah Celebration Track · 20 Discover Pro trial end…" at bounding box center [299, 161] width 598 height 323
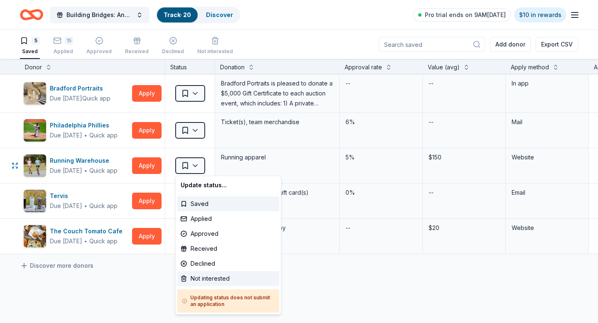
click at [210, 271] on div "Not interested" at bounding box center [228, 278] width 102 height 15
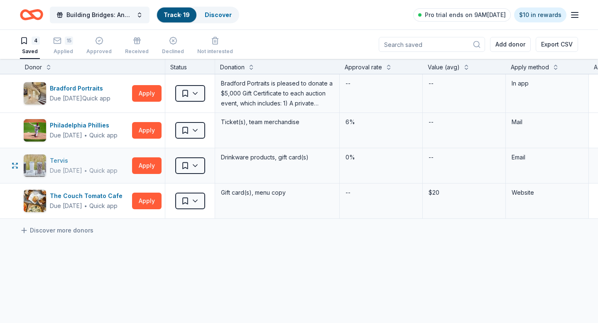
click at [98, 161] on div "Tervis" at bounding box center [84, 161] width 68 height 10
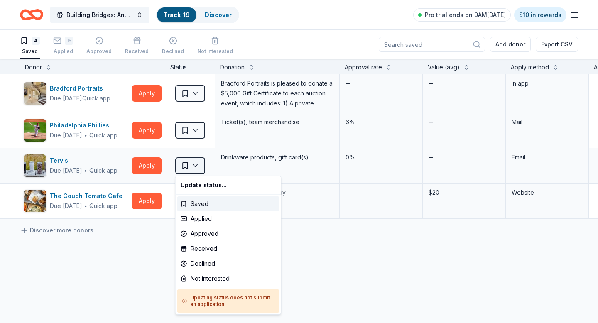
click at [200, 166] on html "Building Bridges: Annual Hanukkah Celebration Track · 19 Discover Pro trial end…" at bounding box center [299, 161] width 598 height 323
click at [203, 271] on div "Not interested" at bounding box center [228, 278] width 102 height 15
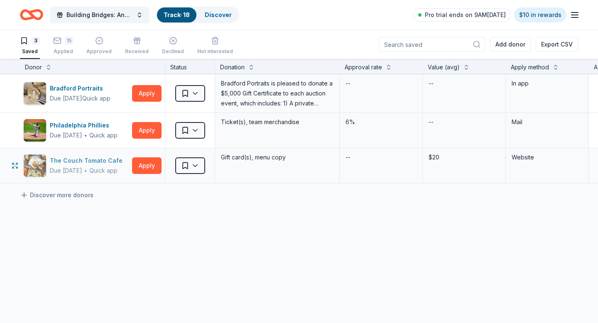
click at [99, 159] on div "The Couch Tomato Cafe" at bounding box center [88, 161] width 76 height 10
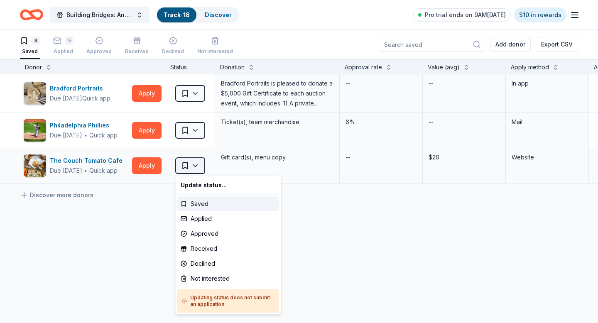
click at [197, 164] on html "Building Bridges: Annual Hanukkah Celebration Track · 18 Discover Pro trial end…" at bounding box center [299, 161] width 598 height 323
click at [201, 271] on div "Not interested" at bounding box center [228, 278] width 102 height 15
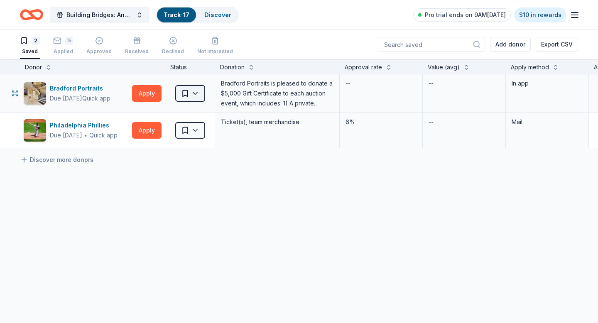
click at [190, 96] on html "Building Bridges: Annual Hanukkah Celebration Track · 17 Discover Pro trial end…" at bounding box center [299, 161] width 598 height 323
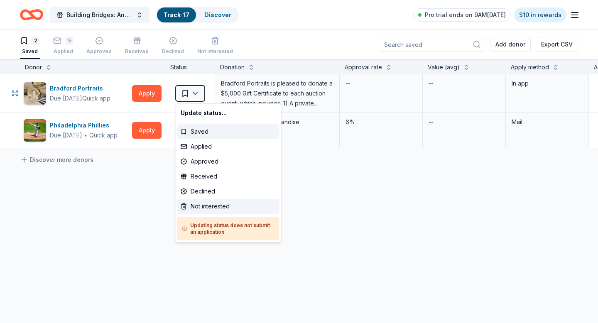
click at [208, 203] on div "Not interested" at bounding box center [228, 206] width 102 height 15
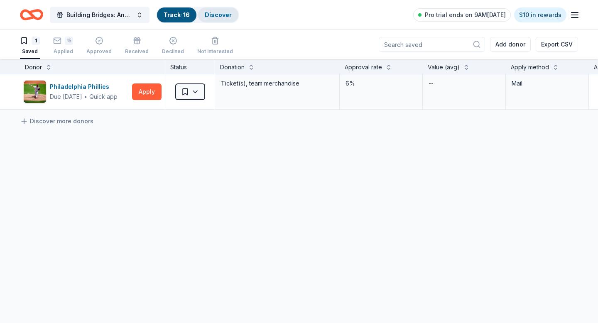
click at [227, 13] on link "Discover" at bounding box center [218, 14] width 27 height 7
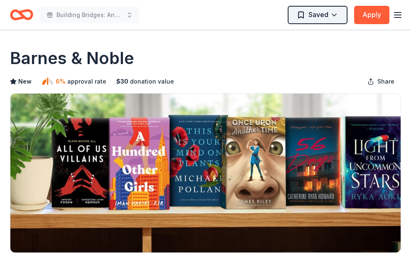
click at [327, 17] on html "Building Bridges: Annual Hanukkah Celebration Saved Apply Due [DATE] Share [PER…" at bounding box center [205, 136] width 411 height 272
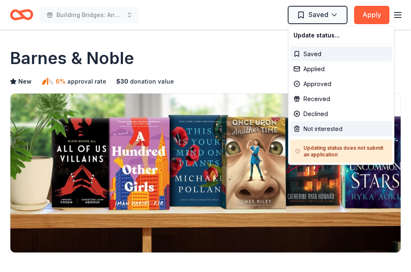
click at [311, 129] on div "Not interested" at bounding box center [341, 128] width 102 height 15
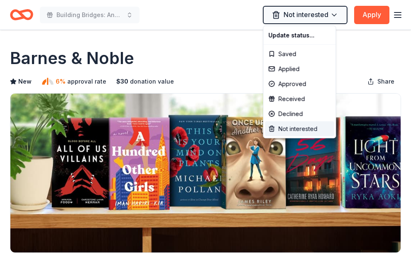
click at [271, 127] on div "Not interested" at bounding box center [299, 128] width 69 height 15
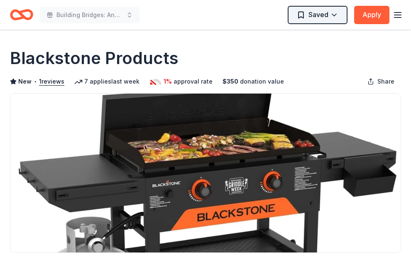
click at [335, 12] on html "Building Bridges: Annual Hanukkah Celebration Saved Apply Due in 38 days Share …" at bounding box center [205, 136] width 411 height 272
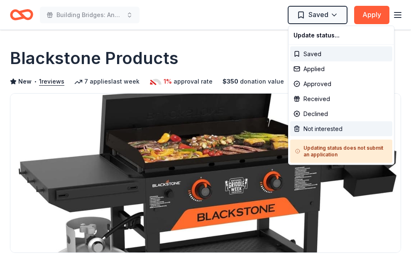
click at [302, 128] on div "Not interested" at bounding box center [341, 128] width 102 height 15
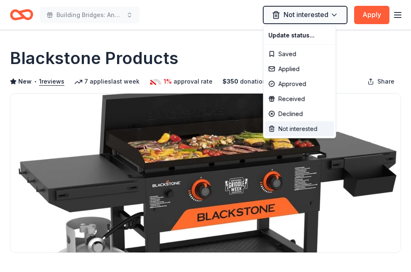
click at [282, 130] on div "Not interested" at bounding box center [299, 128] width 69 height 15
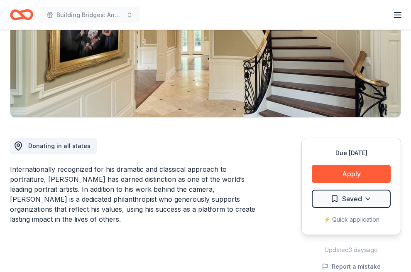
scroll to position [138, 0]
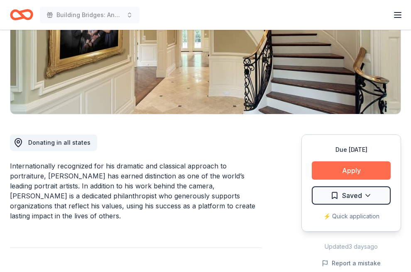
click at [350, 173] on button "Apply" at bounding box center [351, 170] width 79 height 18
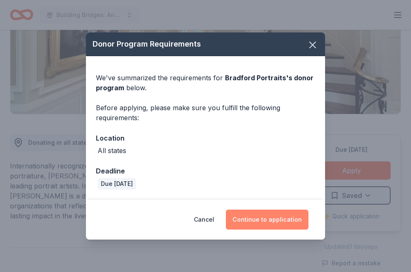
click at [274, 221] on button "Continue to application" at bounding box center [267, 219] width 83 height 20
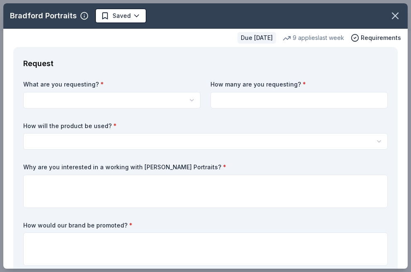
scroll to position [0, 0]
click at [201, 143] on html "Building Bridges: Annual Hanukkah Celebration Pro trial ends on 9AM[DATE] $10 i…" at bounding box center [205, 136] width 411 height 272
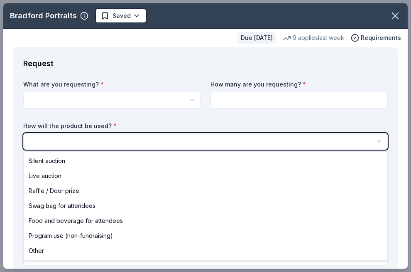
click at [207, 118] on html "Building Bridges: Annual Hanukkah Celebration Saved Apply Due [DATE] Share Brad…" at bounding box center [205, 136] width 411 height 272
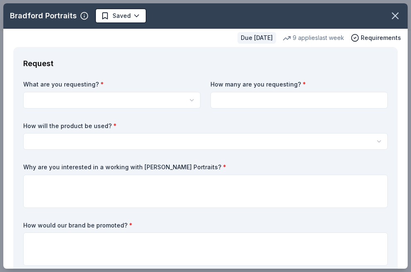
click at [189, 97] on html "Building Bridges: Annual Hanukkah Celebration Saved Apply Due [DATE] Share Brad…" at bounding box center [205, 136] width 411 height 272
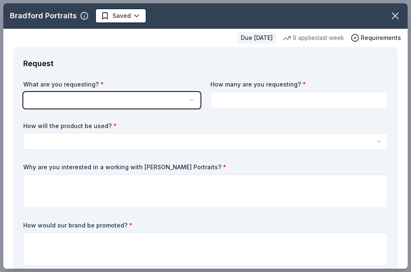
click at [160, 71] on html "Building Bridges: Annual Hanukkah Celebration Saved Apply Due [DATE] Share Brad…" at bounding box center [205, 136] width 411 height 272
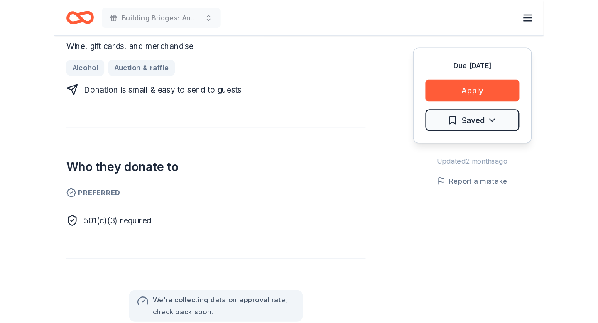
scroll to position [114, 0]
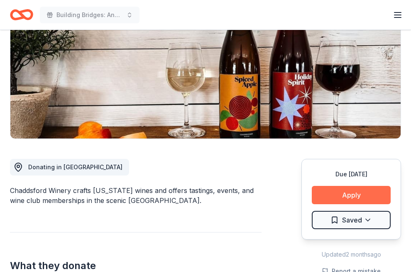
click at [350, 196] on button "Apply" at bounding box center [351, 195] width 79 height 18
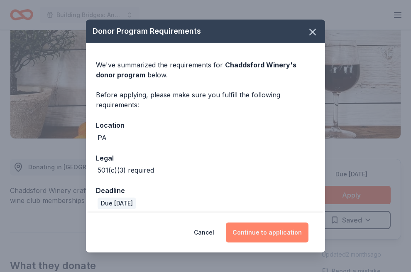
click at [266, 237] on button "Continue to application" at bounding box center [267, 232] width 83 height 20
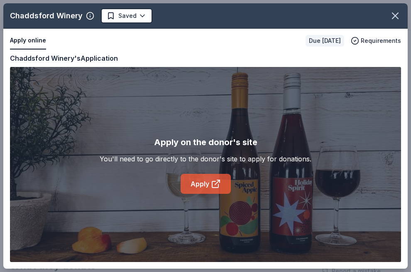
click at [202, 186] on link "Apply" at bounding box center [206, 184] width 50 height 20
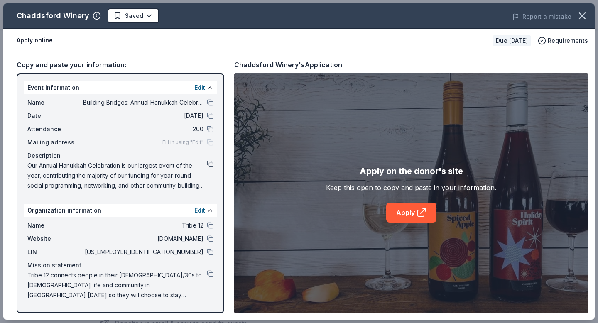
click at [210, 162] on button at bounding box center [210, 164] width 7 height 7
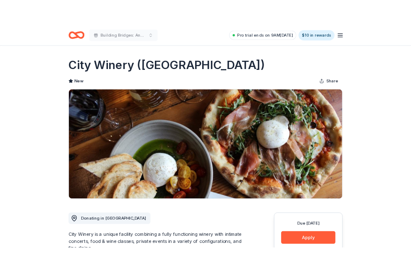
scroll to position [78, 0]
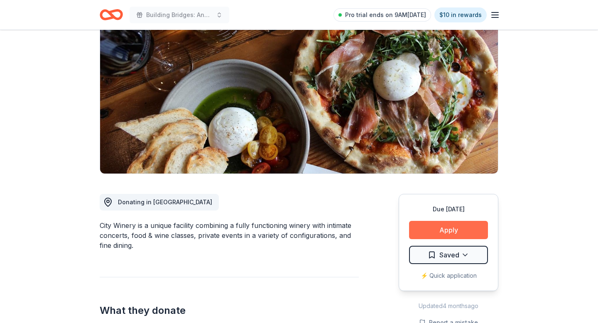
click at [454, 228] on button "Apply" at bounding box center [448, 230] width 79 height 18
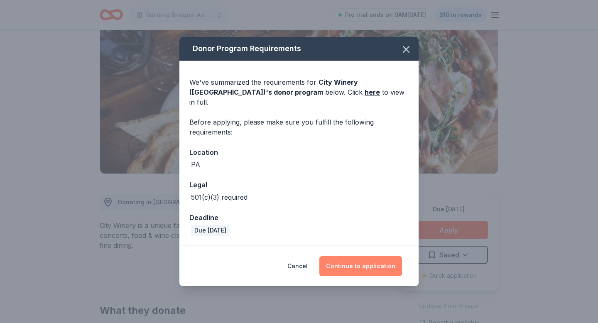
click at [349, 265] on button "Continue to application" at bounding box center [360, 266] width 83 height 20
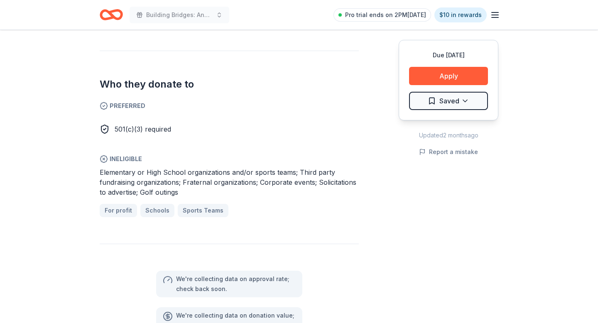
scroll to position [463, 0]
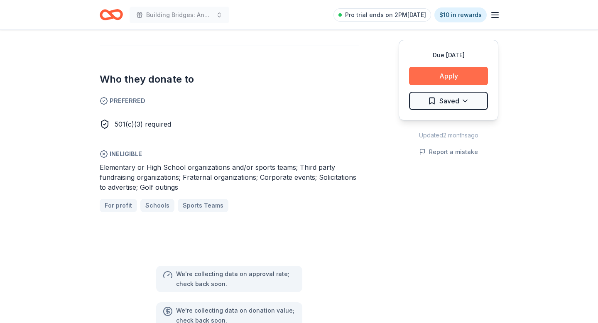
click at [431, 74] on button "Apply" at bounding box center [448, 76] width 79 height 18
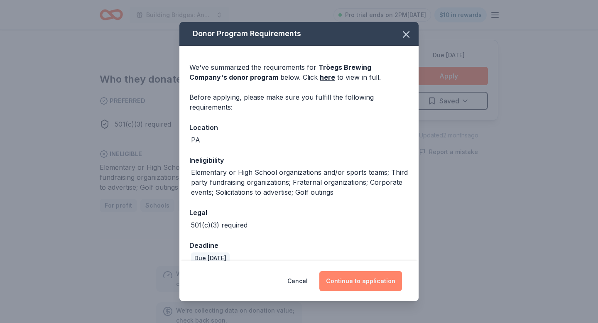
click at [348, 275] on button "Continue to application" at bounding box center [360, 281] width 83 height 20
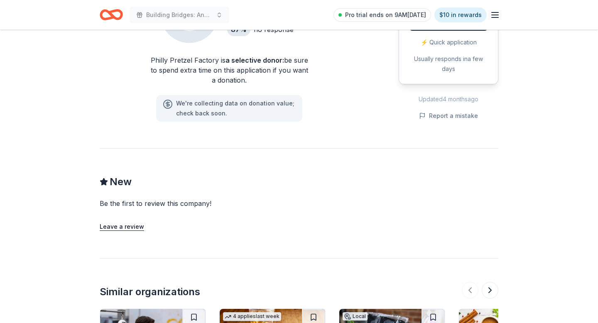
scroll to position [179, 0]
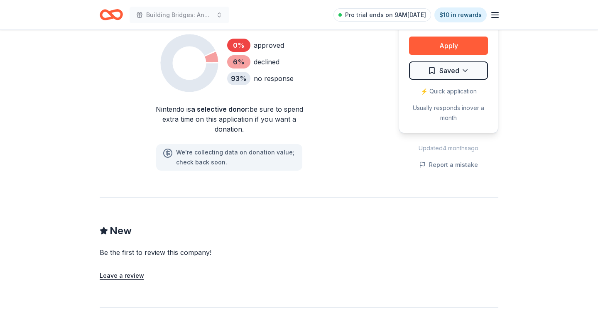
scroll to position [560, 0]
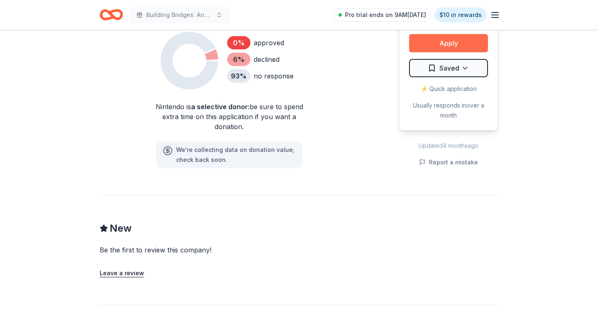
click at [430, 48] on button "Apply" at bounding box center [448, 43] width 79 height 18
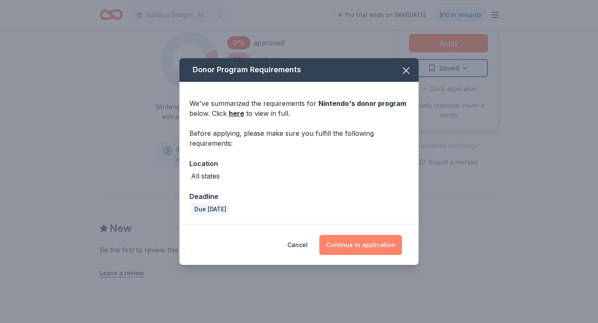
click at [364, 246] on button "Continue to application" at bounding box center [360, 245] width 83 height 20
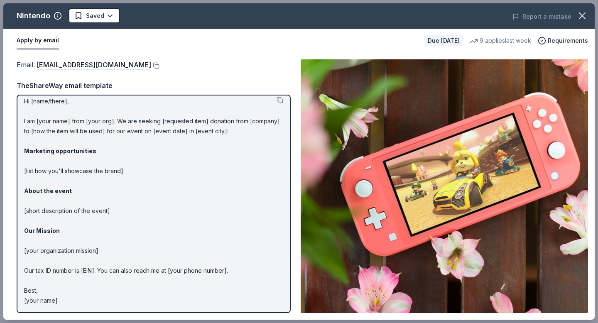
scroll to position [0, 0]
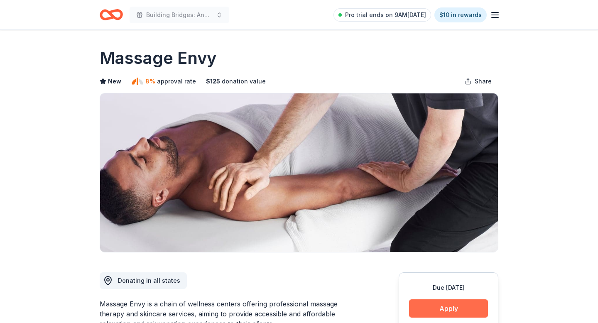
click at [436, 309] on button "Apply" at bounding box center [448, 308] width 79 height 18
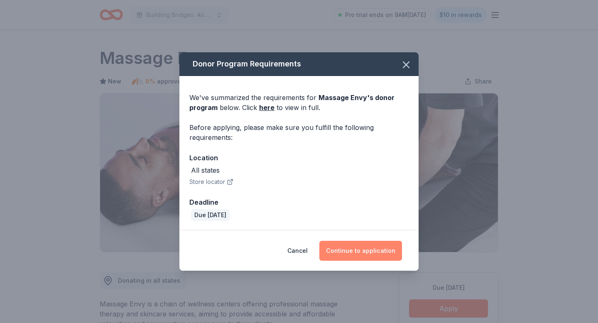
click at [369, 255] on button "Continue to application" at bounding box center [360, 251] width 83 height 20
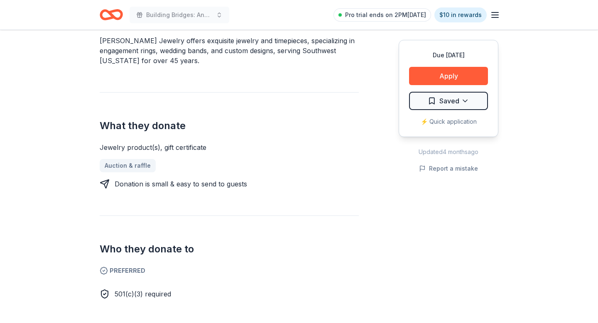
scroll to position [175, 0]
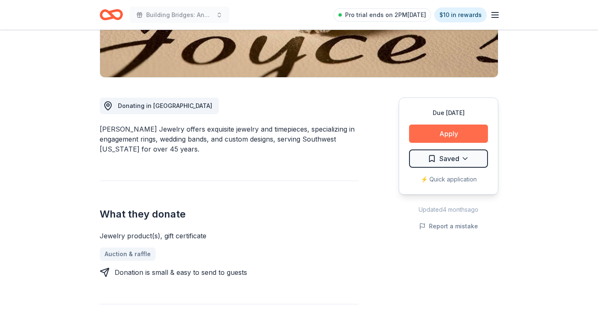
click at [459, 133] on button "Apply" at bounding box center [448, 134] width 79 height 18
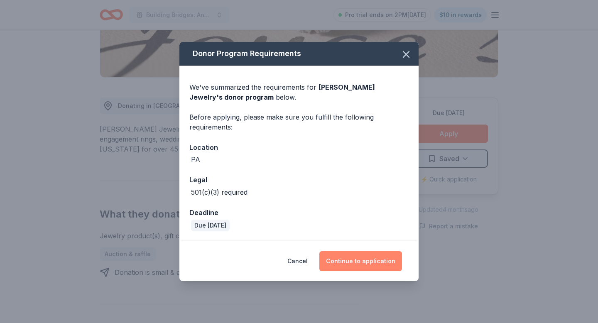
click at [345, 260] on button "Continue to application" at bounding box center [360, 261] width 83 height 20
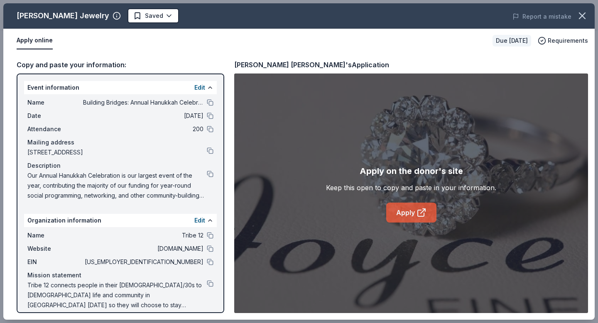
click at [413, 215] on link "Apply" at bounding box center [411, 213] width 50 height 20
click at [211, 262] on button at bounding box center [210, 262] width 7 height 7
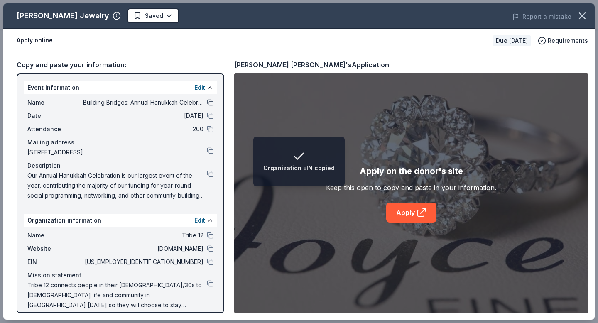
click at [208, 103] on button at bounding box center [210, 102] width 7 height 7
click at [583, 17] on icon "button" at bounding box center [582, 16] width 6 height 6
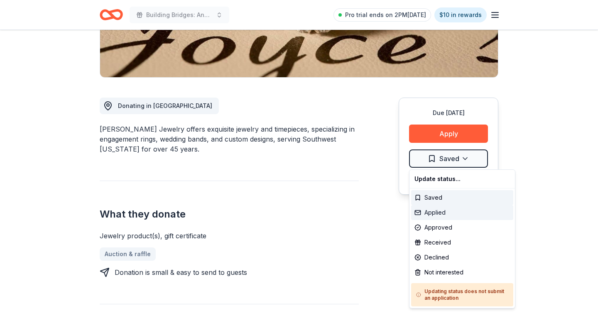
click at [443, 214] on div "Applied" at bounding box center [462, 212] width 102 height 15
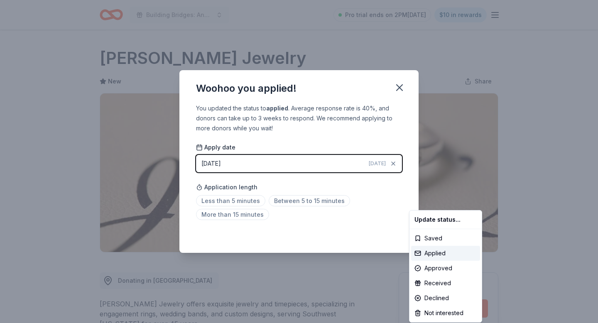
click at [248, 200] on html "Building Bridges: Annual Hanukkah Celebration Pro trial ends on 2PM[DATE] $10 i…" at bounding box center [299, 161] width 598 height 323
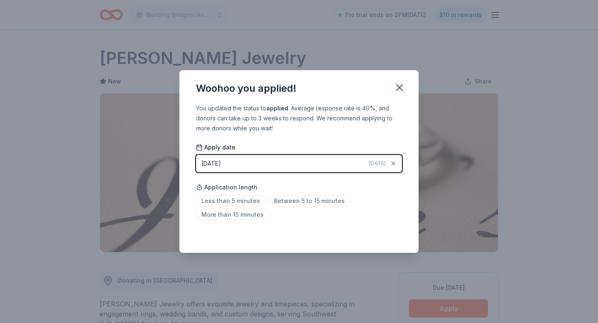
scroll to position [172, 0]
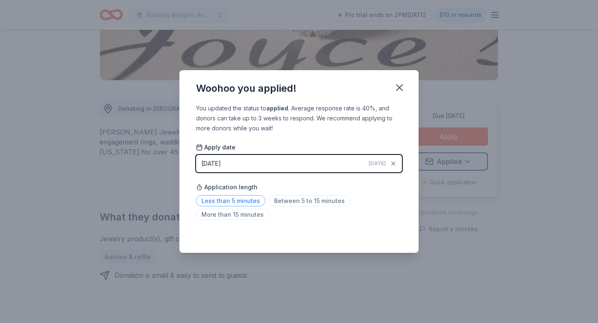
click at [248, 200] on span "Less than 5 minutes" at bounding box center [230, 200] width 69 height 11
click at [399, 86] on icon "button" at bounding box center [400, 88] width 12 height 12
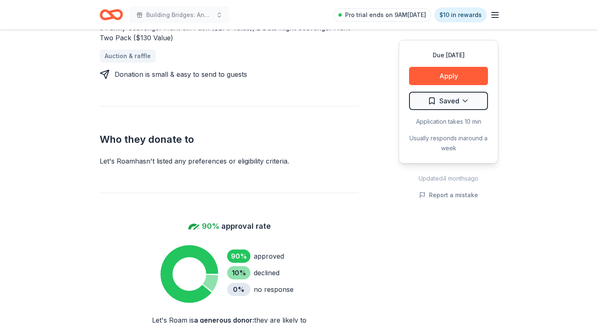
scroll to position [398, 0]
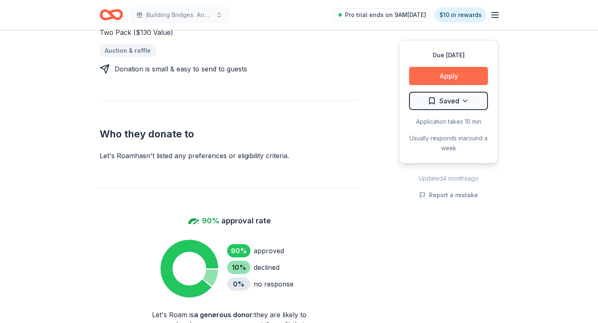
click at [426, 72] on button "Apply" at bounding box center [448, 76] width 79 height 18
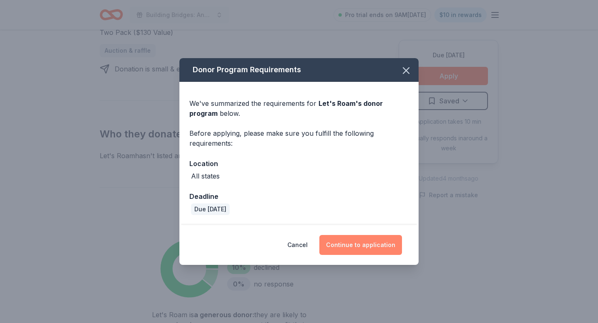
click at [353, 242] on button "Continue to application" at bounding box center [360, 245] width 83 height 20
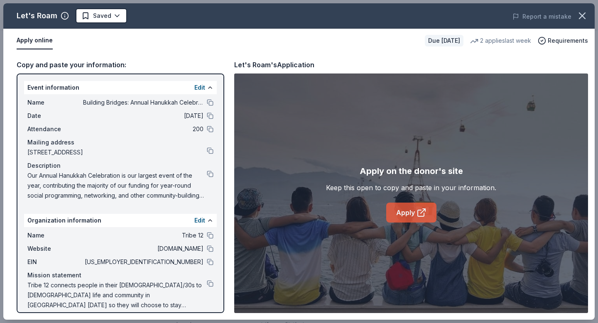
click at [407, 211] on link "Apply" at bounding box center [411, 213] width 50 height 20
click at [583, 17] on icon "button" at bounding box center [582, 16] width 6 height 6
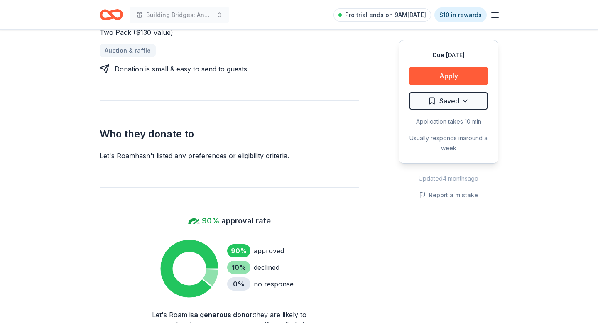
scroll to position [0, 0]
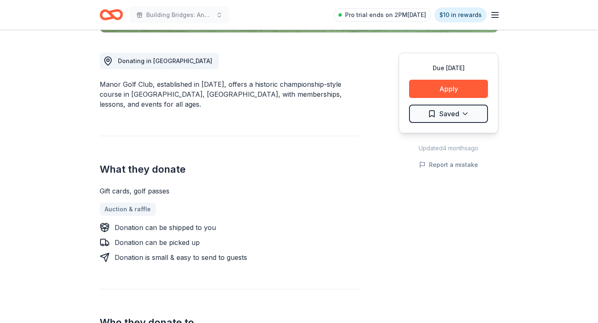
scroll to position [221, 0]
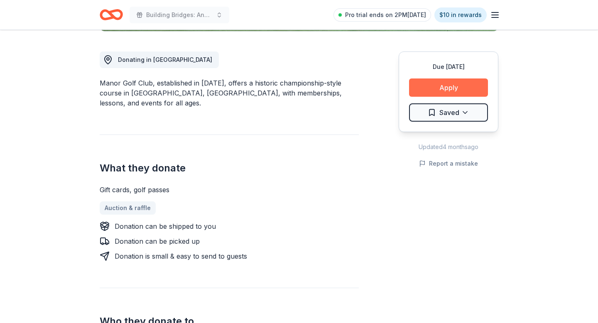
click at [433, 91] on button "Apply" at bounding box center [448, 87] width 79 height 18
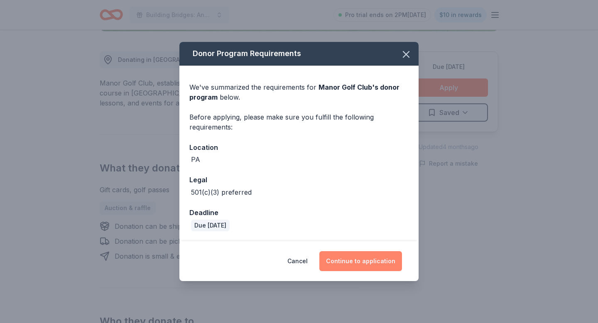
click at [335, 260] on button "Continue to application" at bounding box center [360, 261] width 83 height 20
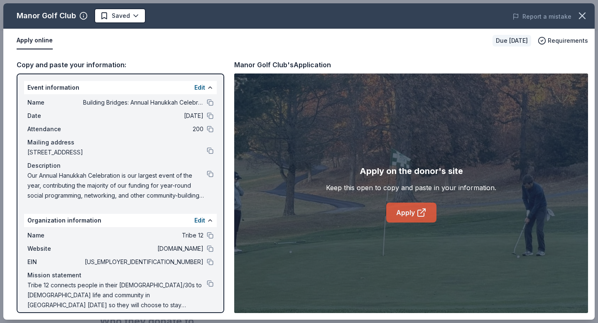
click at [412, 210] on link "Apply" at bounding box center [411, 213] width 50 height 20
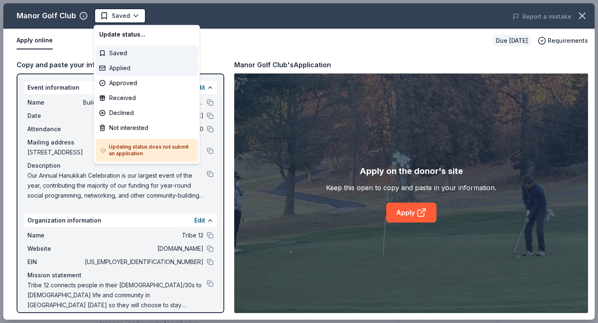
click at [135, 64] on div "Applied" at bounding box center [147, 68] width 102 height 15
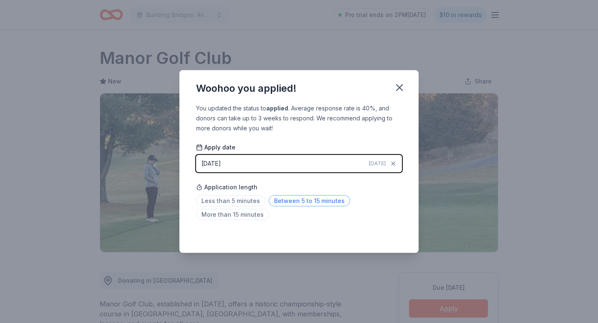
click at [315, 204] on span "Between 5 to 15 minutes" at bounding box center [309, 200] width 81 height 11
click at [397, 84] on icon "button" at bounding box center [400, 88] width 12 height 12
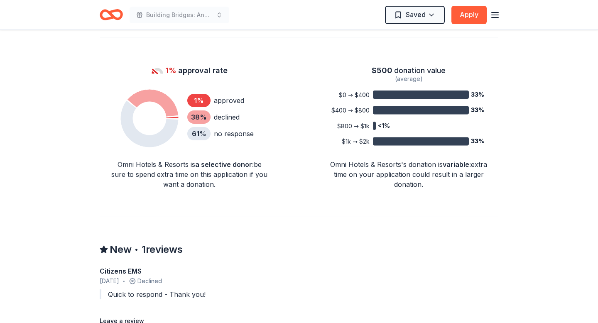
scroll to position [606, 0]
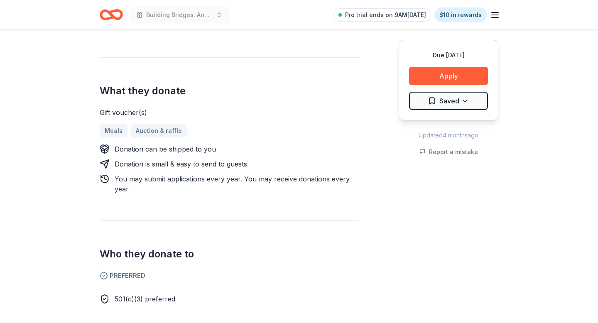
scroll to position [300, 0]
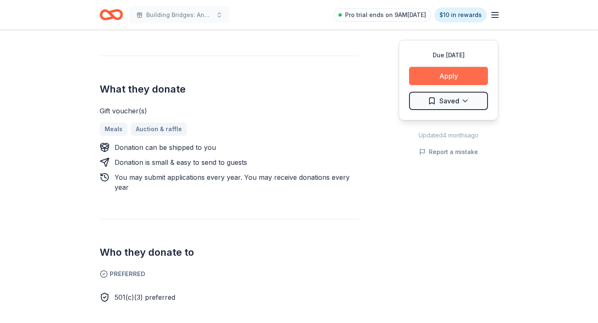
click at [460, 75] on button "Apply" at bounding box center [448, 76] width 79 height 18
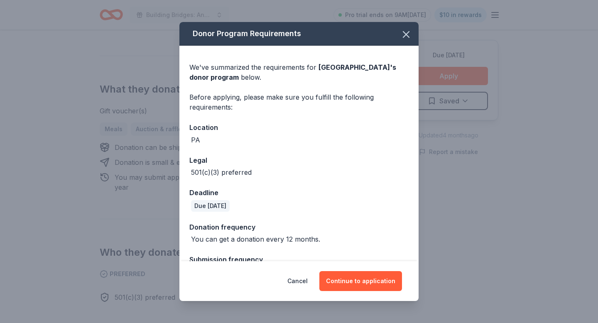
scroll to position [25, 0]
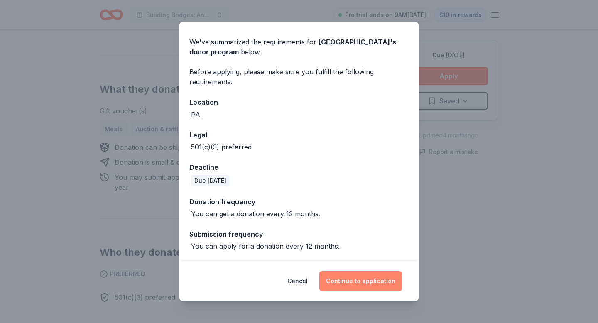
click at [355, 283] on button "Continue to application" at bounding box center [360, 281] width 83 height 20
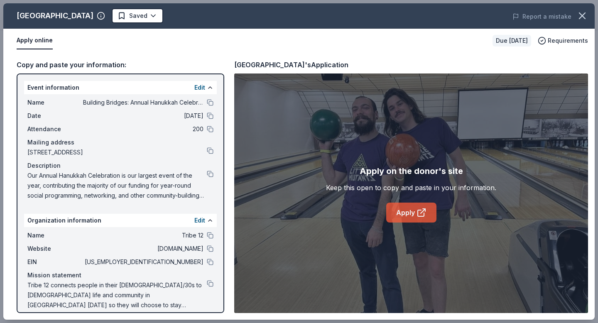
click at [406, 220] on link "Apply" at bounding box center [411, 213] width 50 height 20
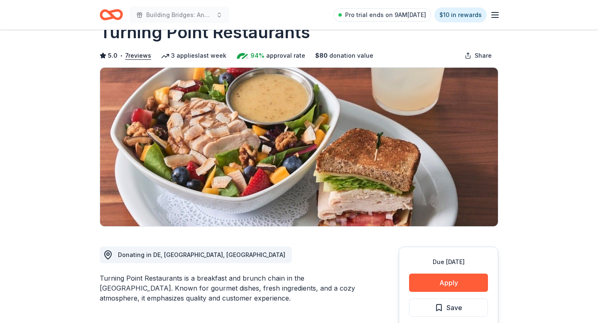
scroll to position [44, 0]
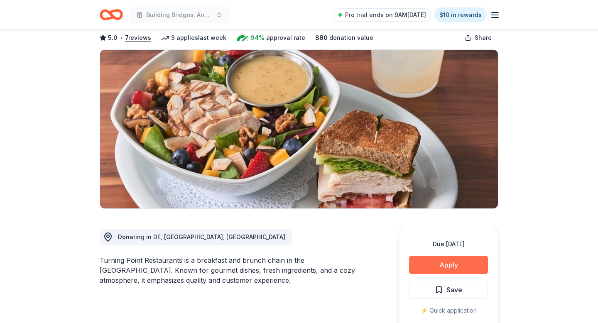
click at [457, 267] on button "Apply" at bounding box center [448, 265] width 79 height 18
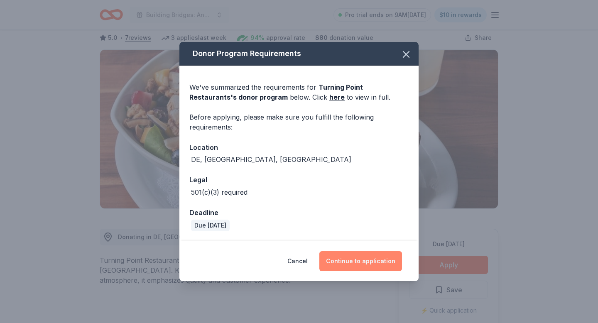
click at [368, 259] on button "Continue to application" at bounding box center [360, 261] width 83 height 20
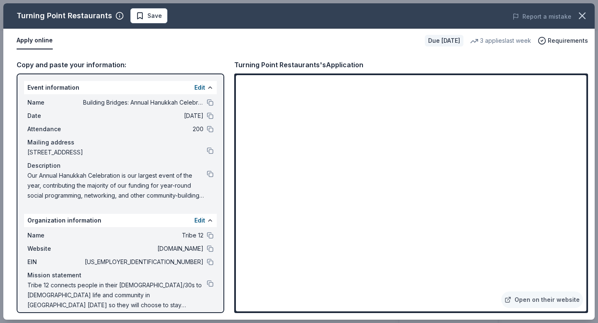
click at [209, 258] on div "EIN [US_EMPLOYER_IDENTIFICATION_NUMBER]" at bounding box center [120, 262] width 186 height 10
click at [209, 263] on button at bounding box center [210, 262] width 7 height 7
click at [208, 176] on button at bounding box center [210, 174] width 7 height 7
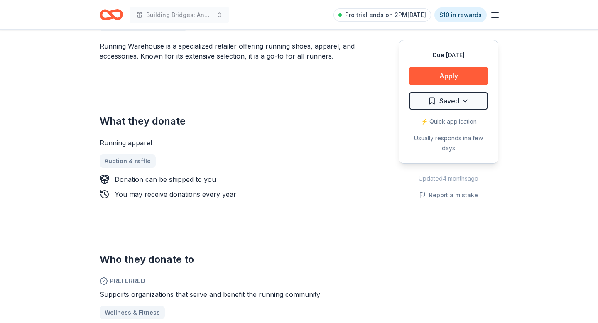
scroll to position [260, 0]
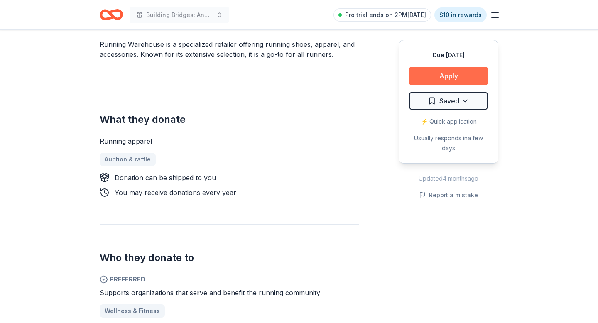
click at [445, 78] on button "Apply" at bounding box center [448, 76] width 79 height 18
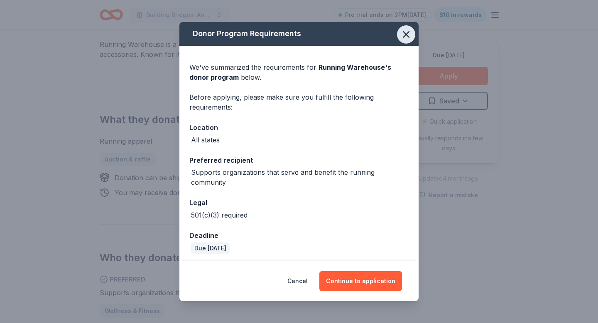
click at [408, 29] on icon "button" at bounding box center [406, 35] width 12 height 12
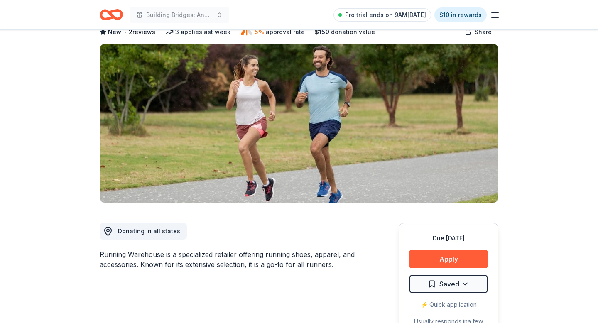
scroll to position [69, 0]
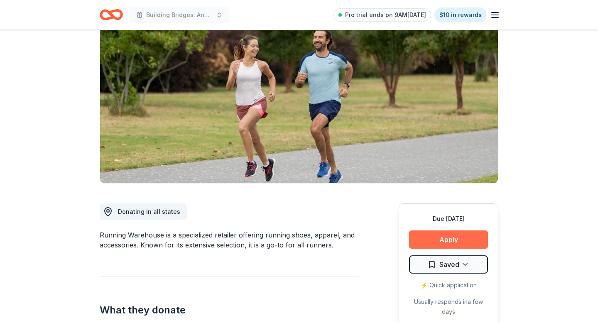
click at [465, 240] on button "Apply" at bounding box center [448, 239] width 79 height 18
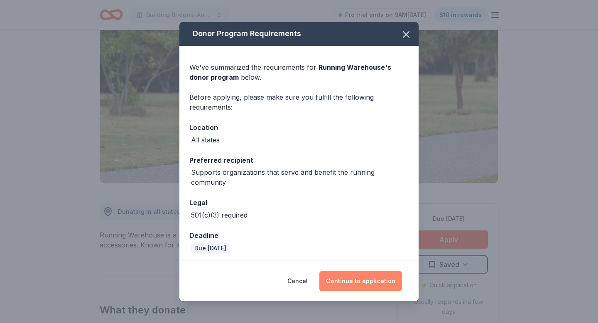
click at [365, 280] on button "Continue to application" at bounding box center [360, 281] width 83 height 20
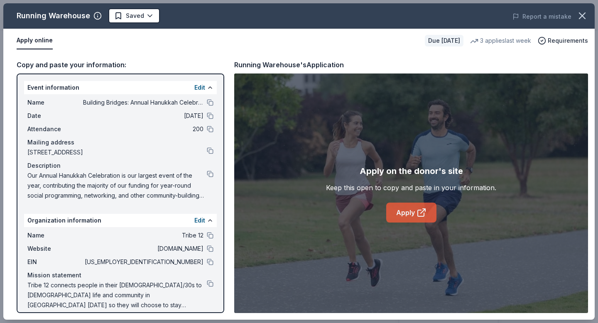
click at [410, 214] on link "Apply" at bounding box center [411, 213] width 50 height 20
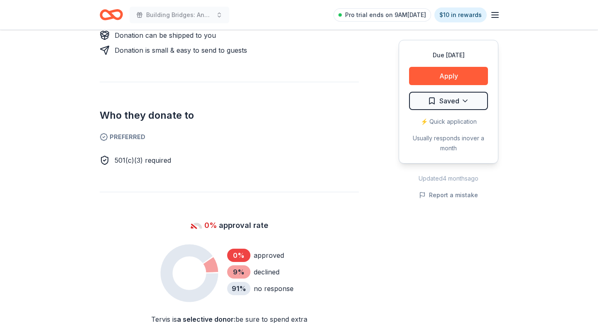
scroll to position [222, 0]
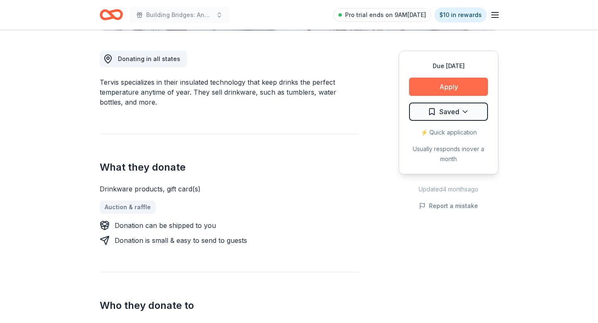
click at [443, 86] on button "Apply" at bounding box center [448, 87] width 79 height 18
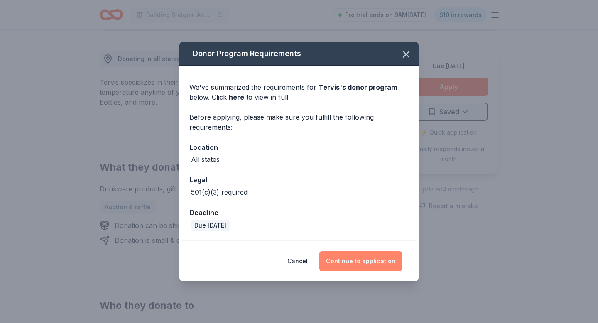
click at [365, 258] on button "Continue to application" at bounding box center [360, 261] width 83 height 20
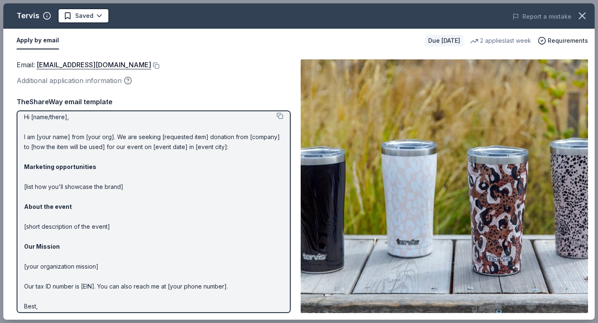
scroll to position [22, 0]
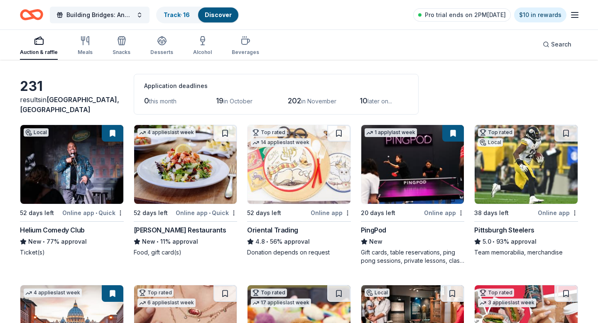
scroll to position [29, 0]
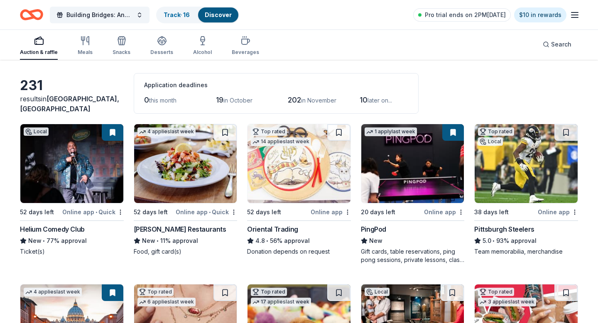
click at [282, 227] on div "Oriental Trading" at bounding box center [272, 229] width 51 height 10
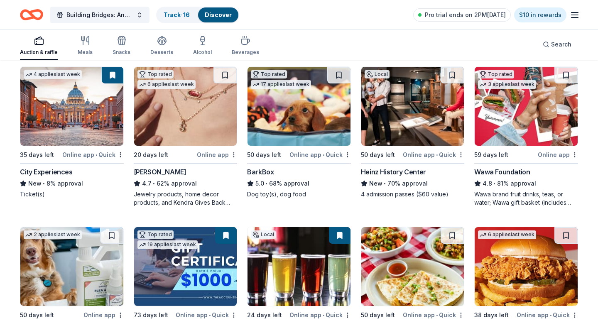
scroll to position [249, 0]
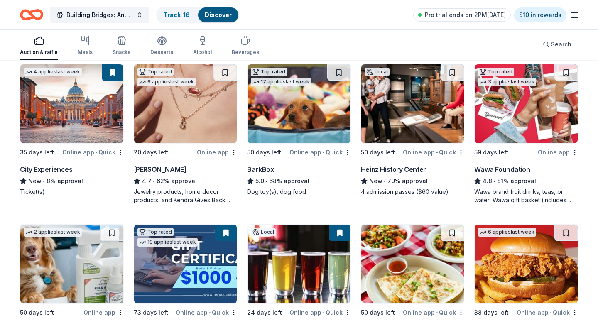
click at [265, 171] on div "BarkBox" at bounding box center [260, 169] width 27 height 10
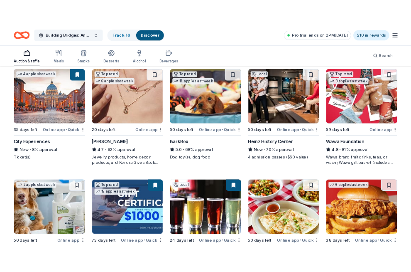
scroll to position [0, 0]
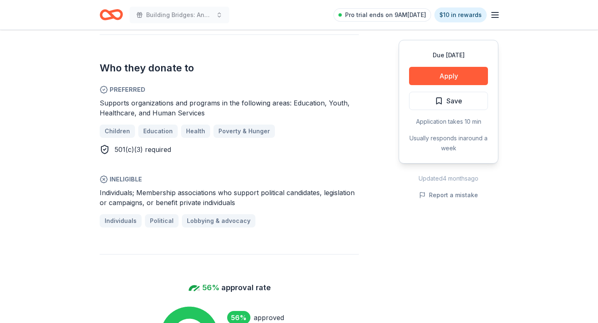
scroll to position [167, 0]
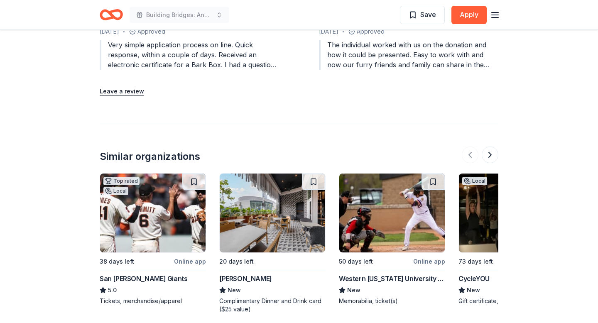
scroll to position [1016, 0]
